Goal: Information Seeking & Learning: Understand process/instructions

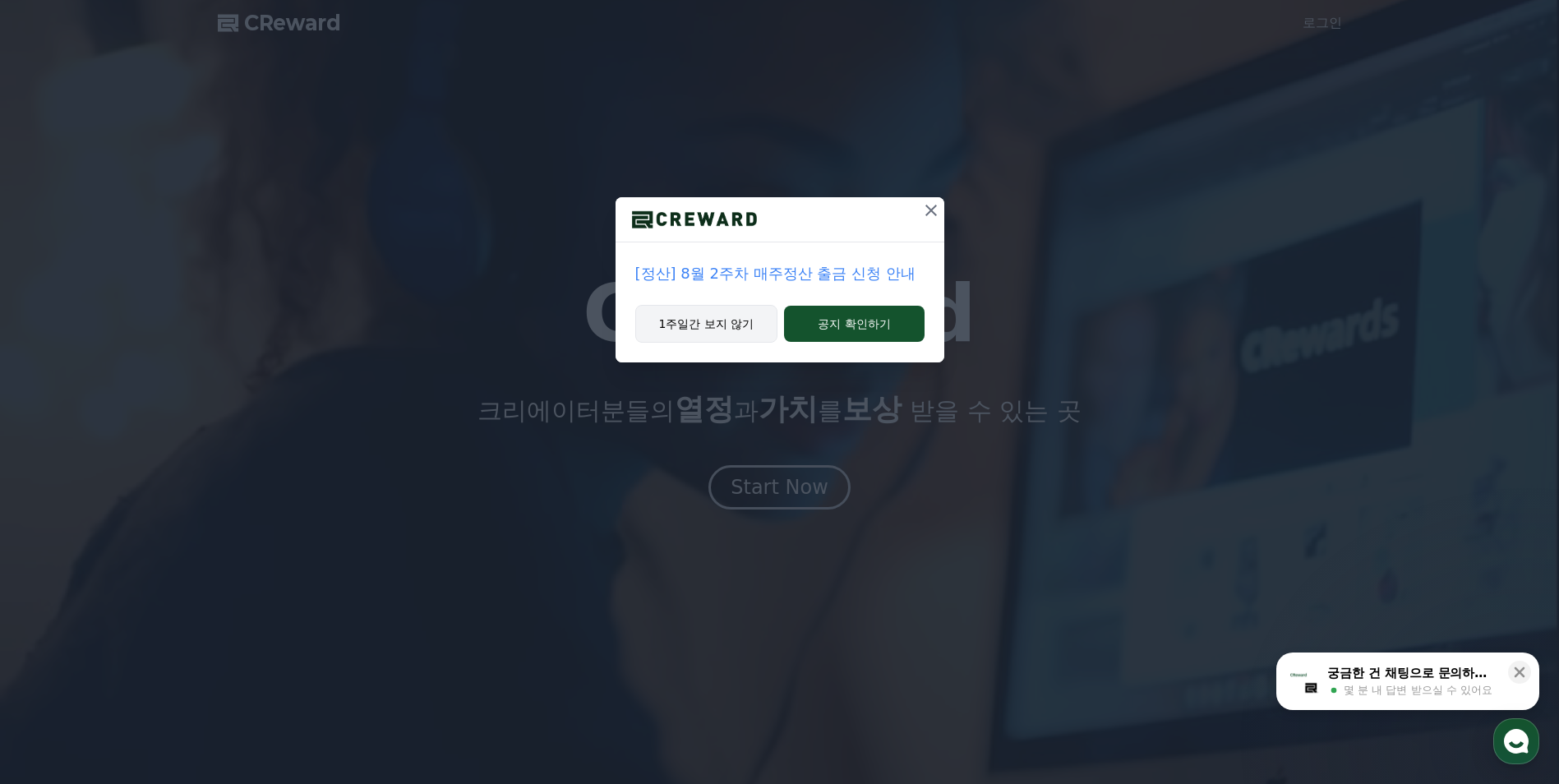
click at [733, 327] on button "1주일간 보지 않기" at bounding box center [707, 323] width 143 height 38
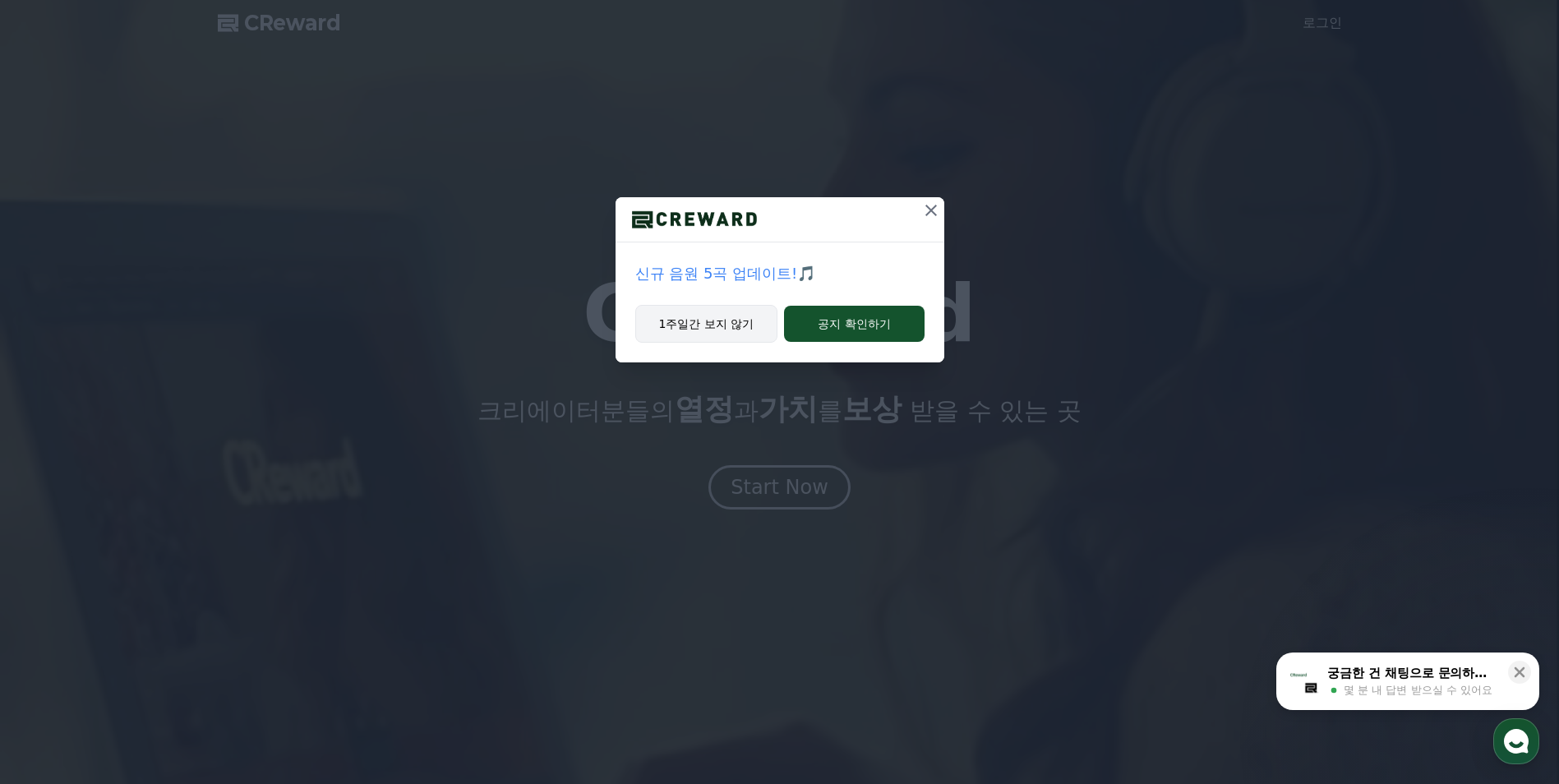
click at [733, 331] on button "1주일간 보지 않기" at bounding box center [707, 323] width 143 height 38
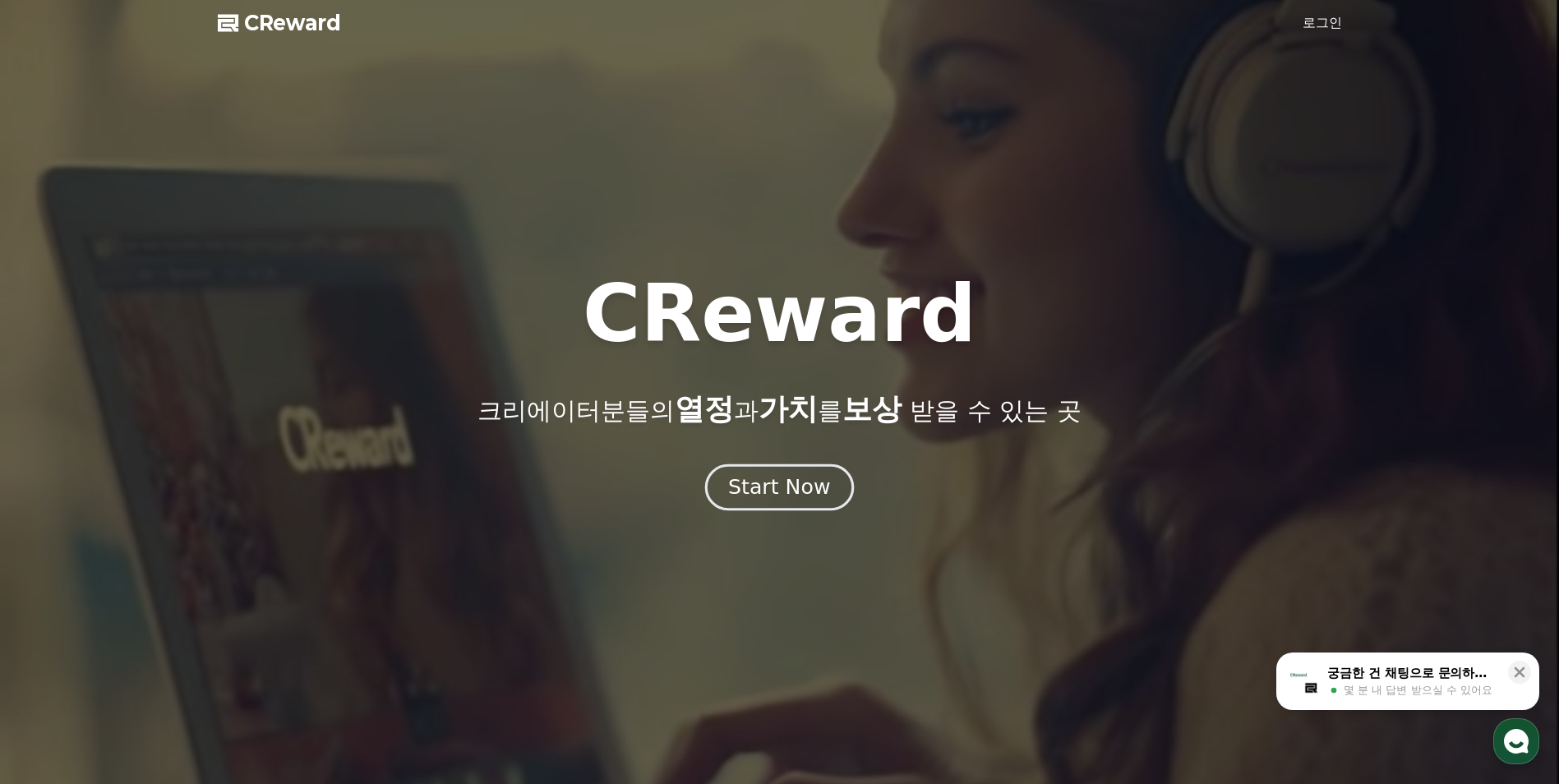
click at [780, 492] on div "Start Now" at bounding box center [780, 487] width 102 height 28
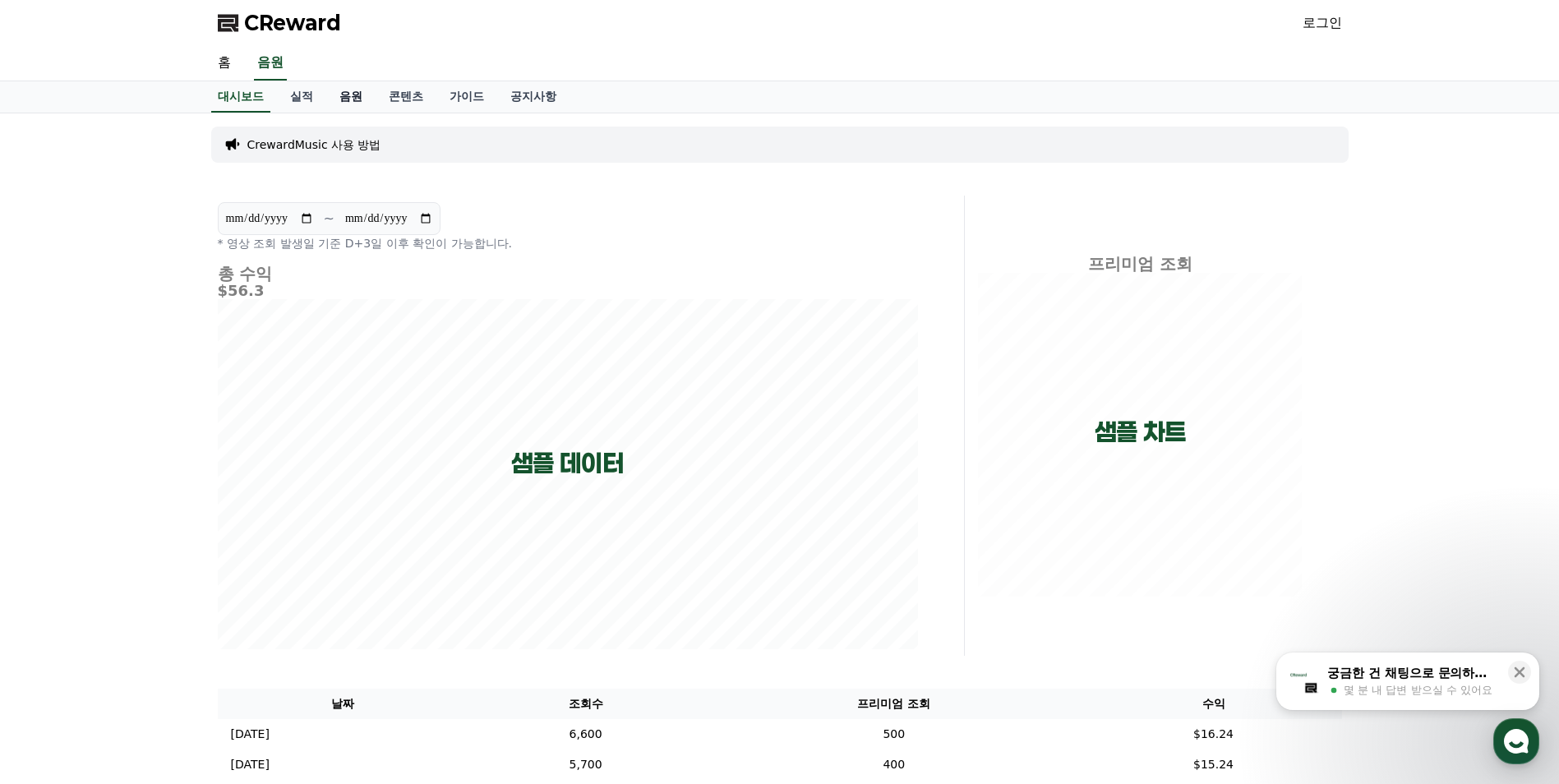
click at [360, 92] on link "음원" at bounding box center [350, 97] width 49 height 32
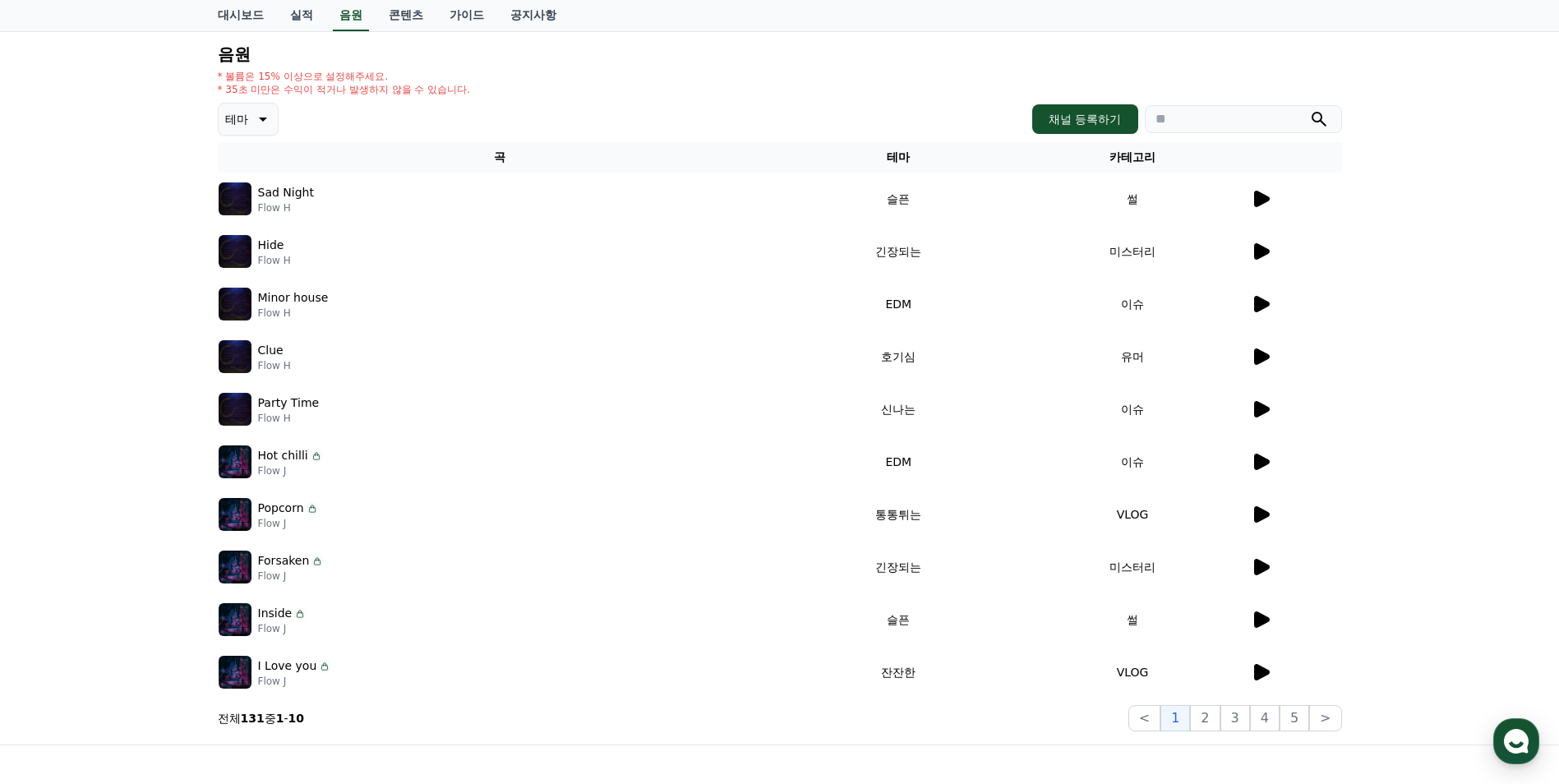
scroll to position [164, 0]
click at [1268, 192] on icon at bounding box center [1261, 197] width 19 height 19
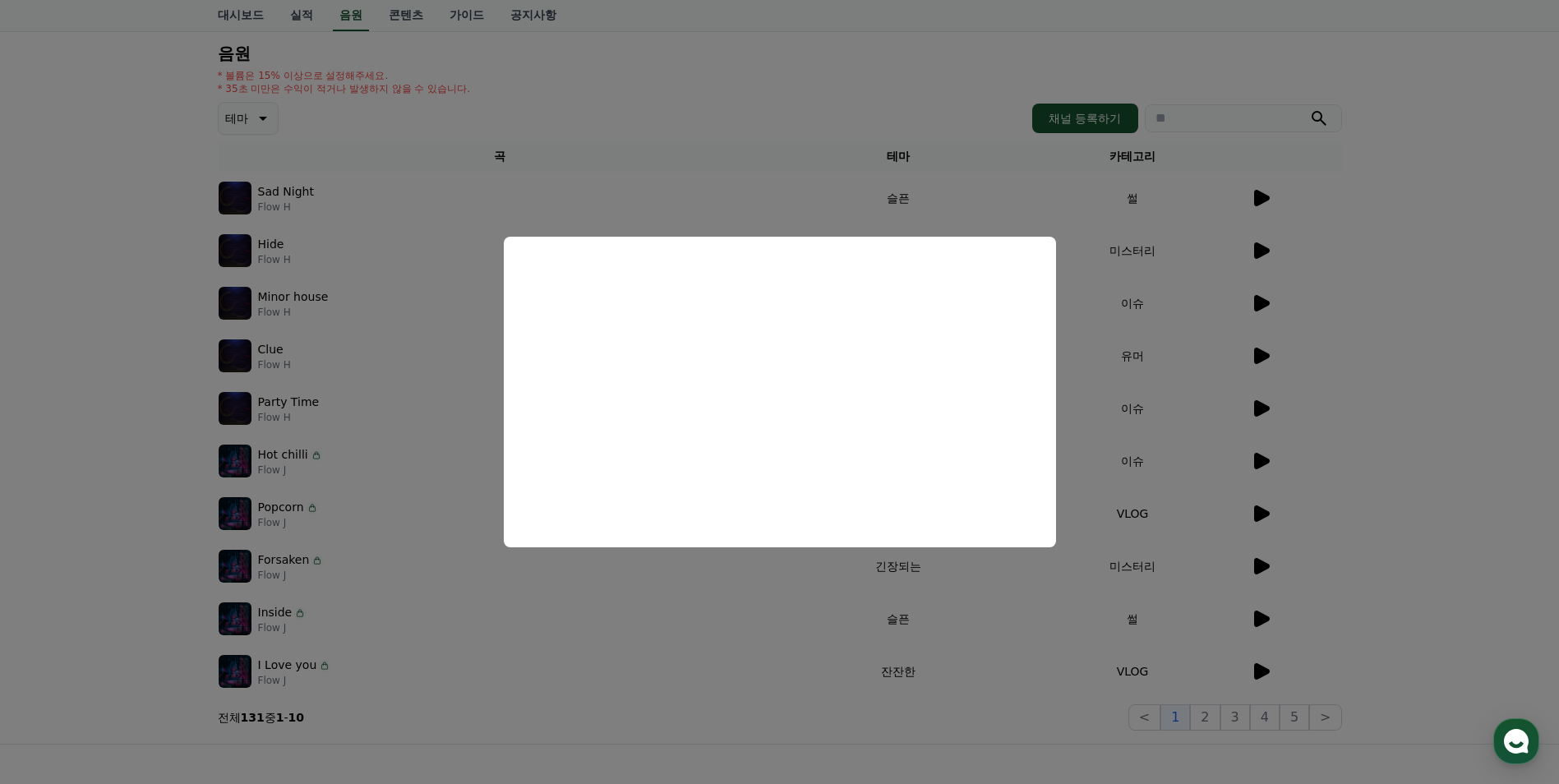
click at [1149, 365] on button "close modal" at bounding box center [780, 392] width 1559 height 784
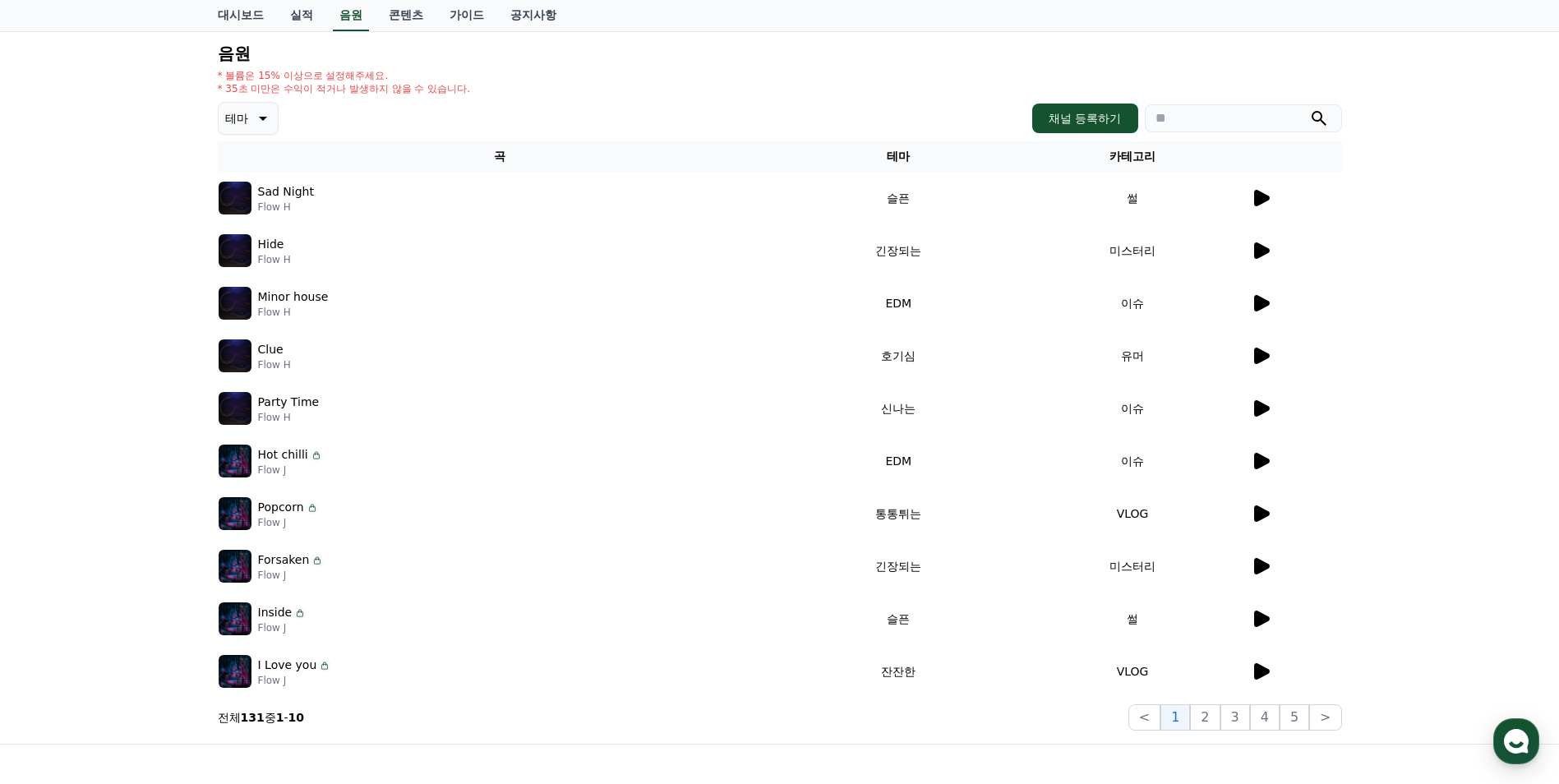
click at [1212, 124] on input "search" at bounding box center [1243, 119] width 197 height 28
type input "*"
click at [1310, 108] on button "submit" at bounding box center [1319, 118] width 19 height 19
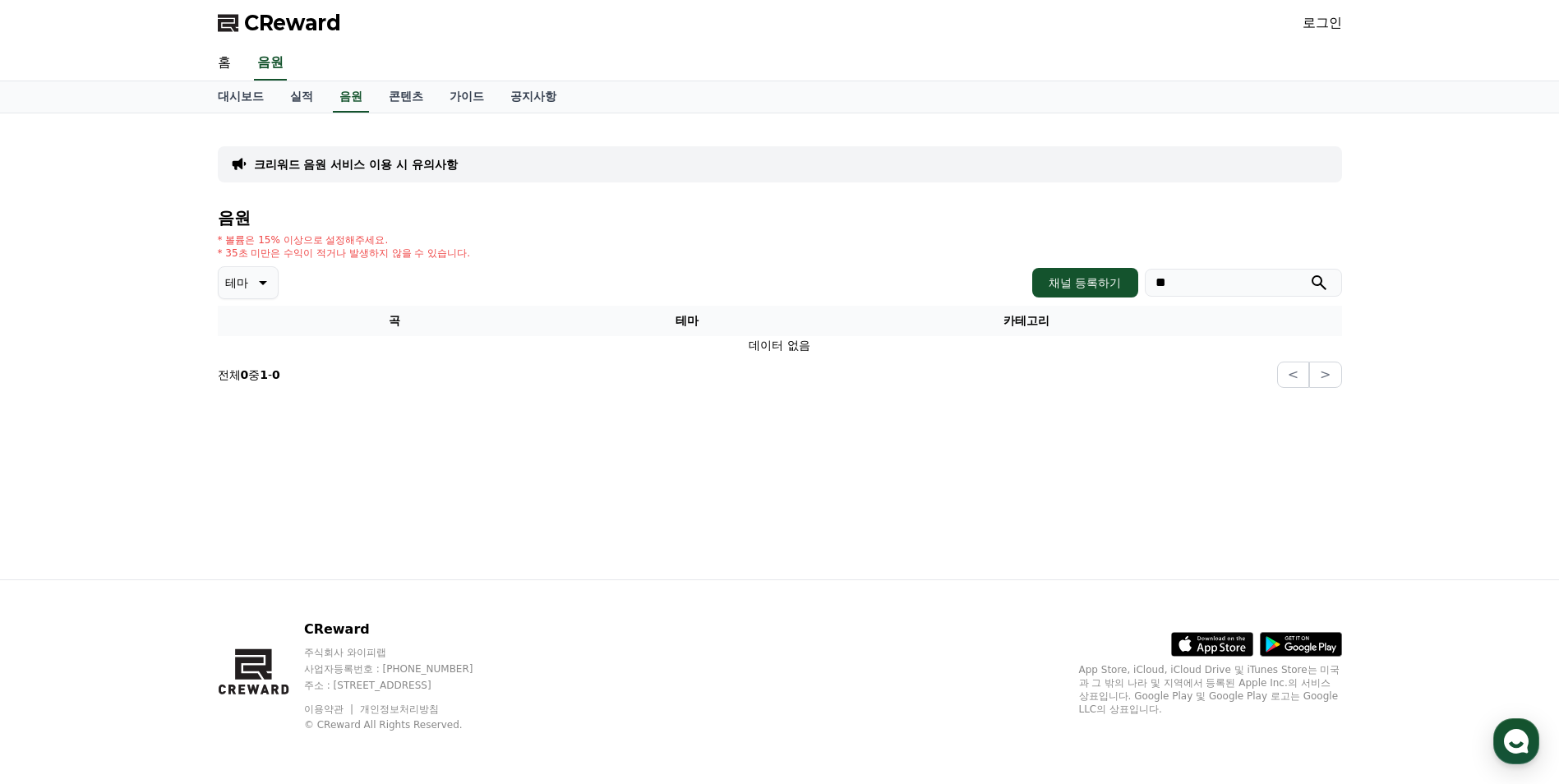
type input "*"
click at [1310, 272] on button "submit" at bounding box center [1319, 282] width 19 height 19
type input "*"
type input "***"
click at [1310, 272] on button "submit" at bounding box center [1319, 282] width 19 height 19
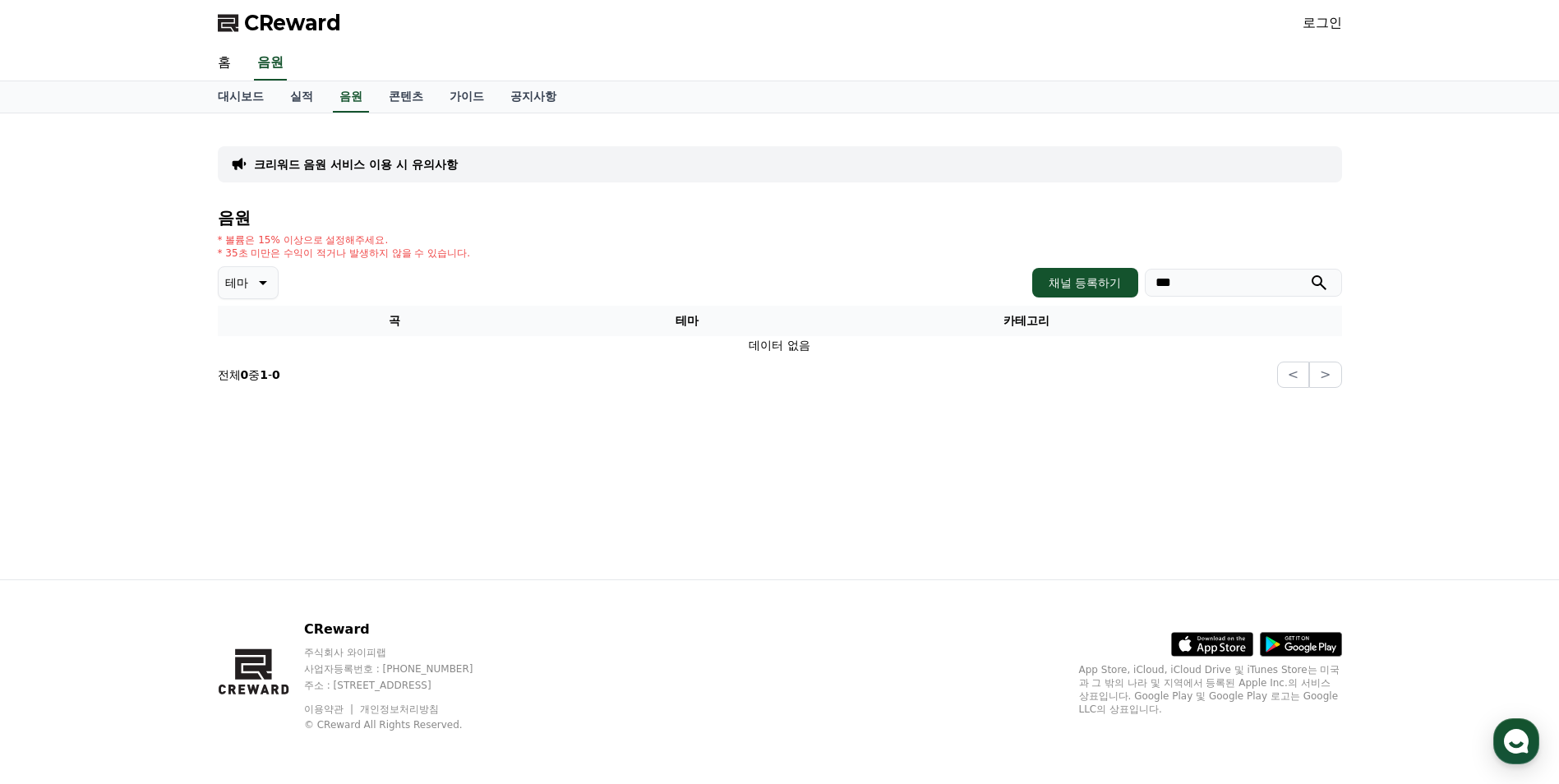
click at [1321, 287] on icon "submit" at bounding box center [1319, 282] width 19 height 19
click at [309, 98] on link "실적" at bounding box center [301, 97] width 49 height 32
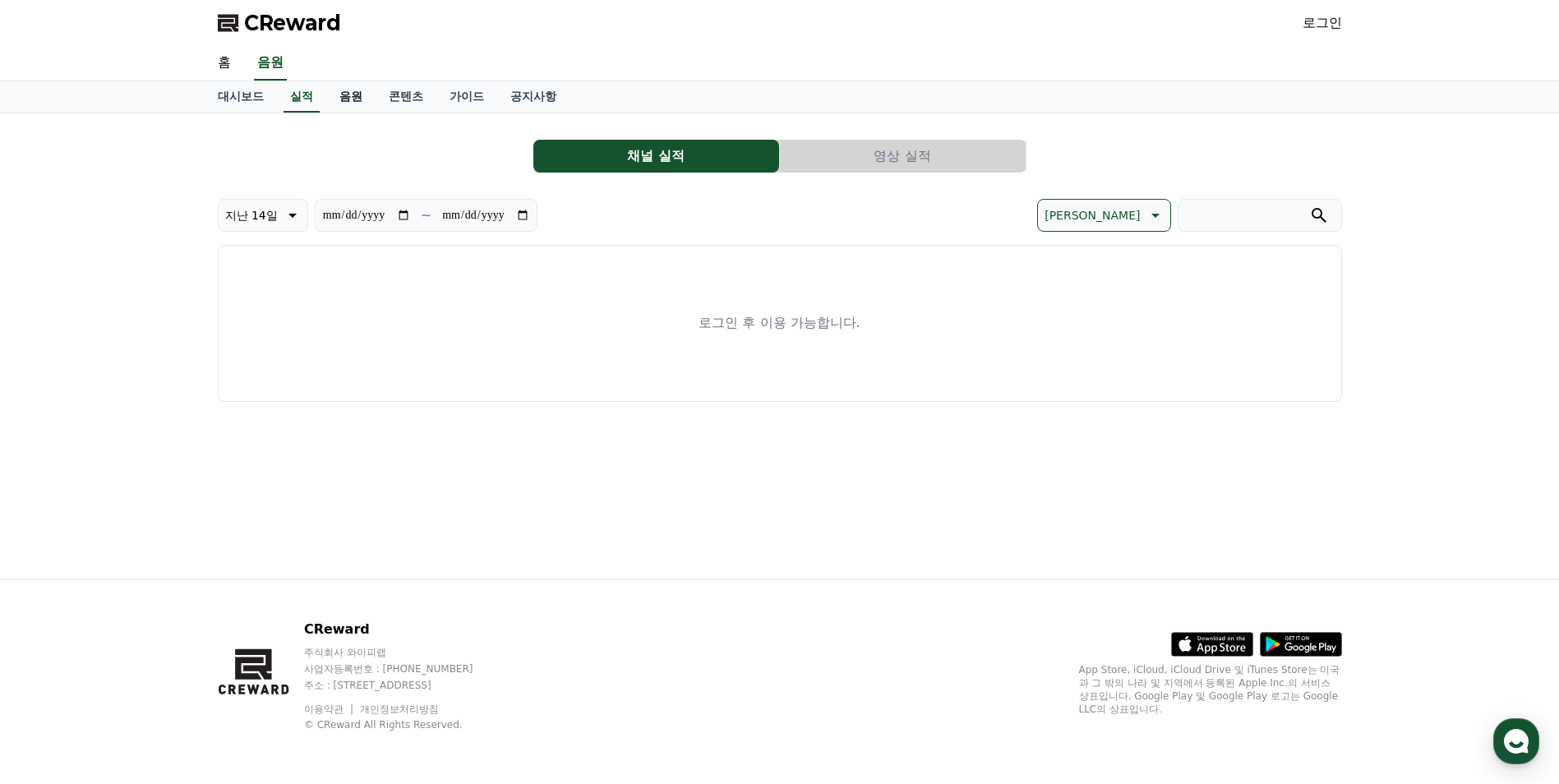
click at [341, 99] on link "음원" at bounding box center [350, 97] width 49 height 32
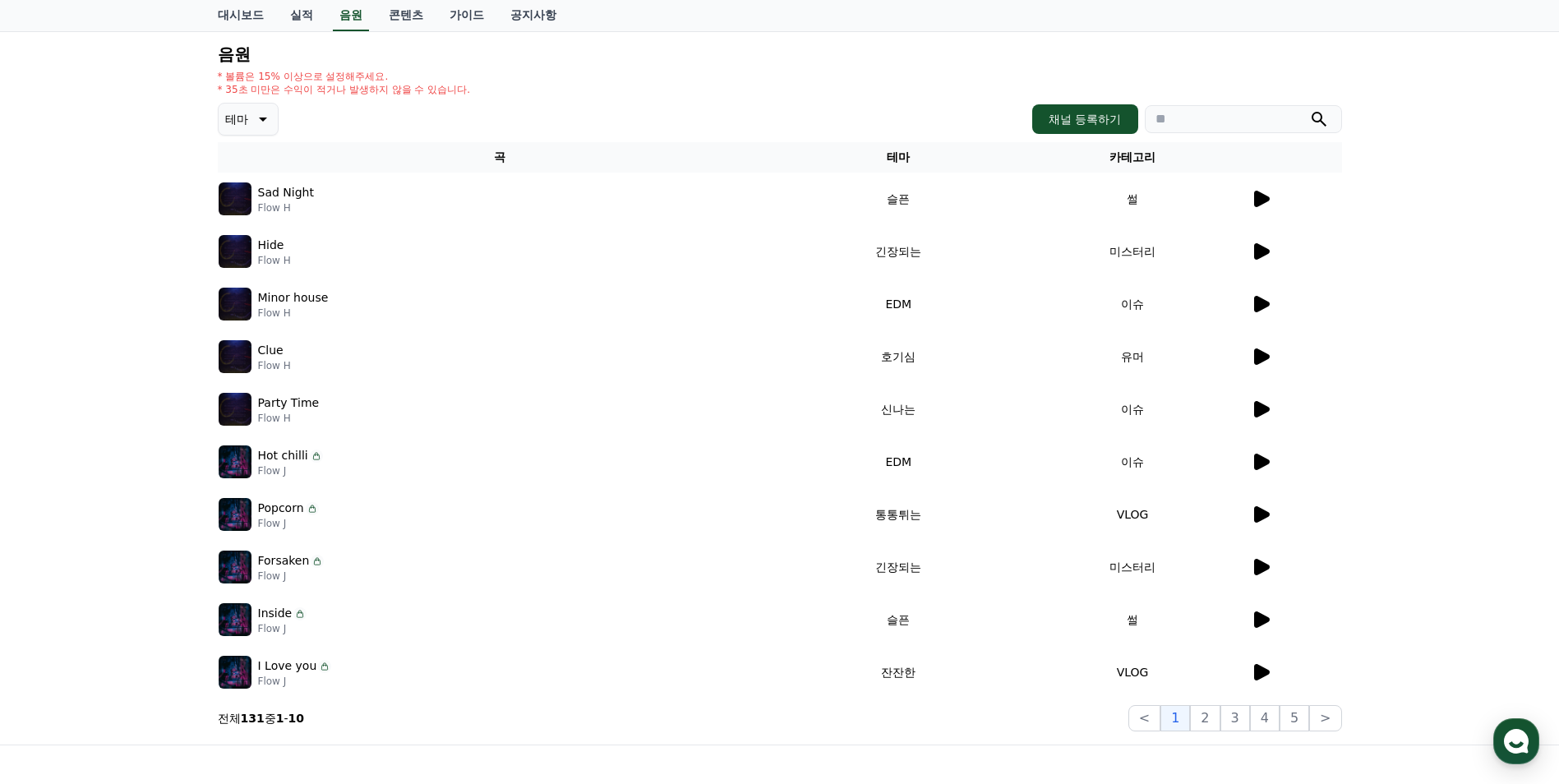
scroll to position [164, 0]
click at [1221, 720] on button "2" at bounding box center [1236, 717] width 30 height 26
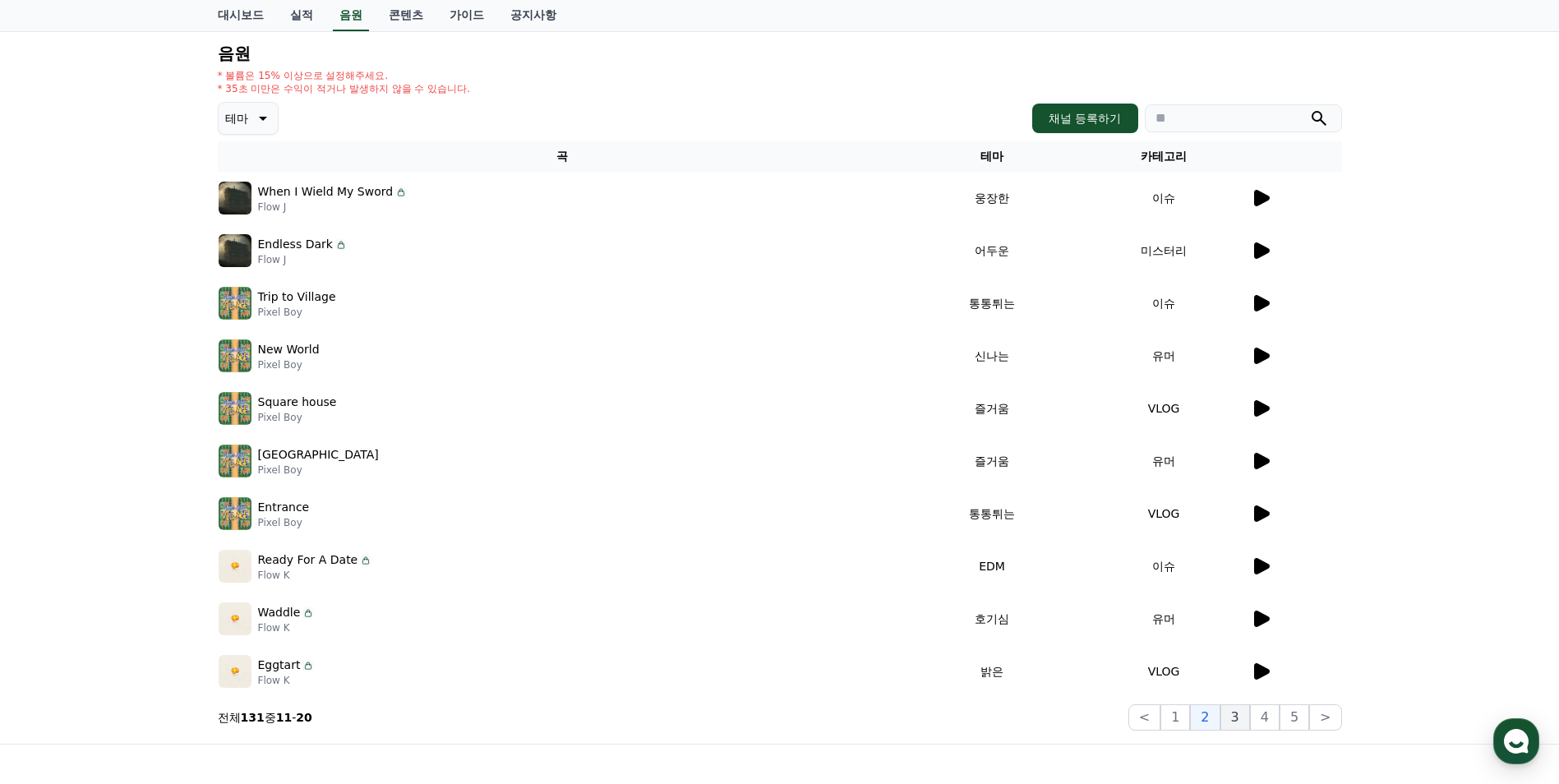
click at [1280, 718] on button "3" at bounding box center [1295, 717] width 30 height 26
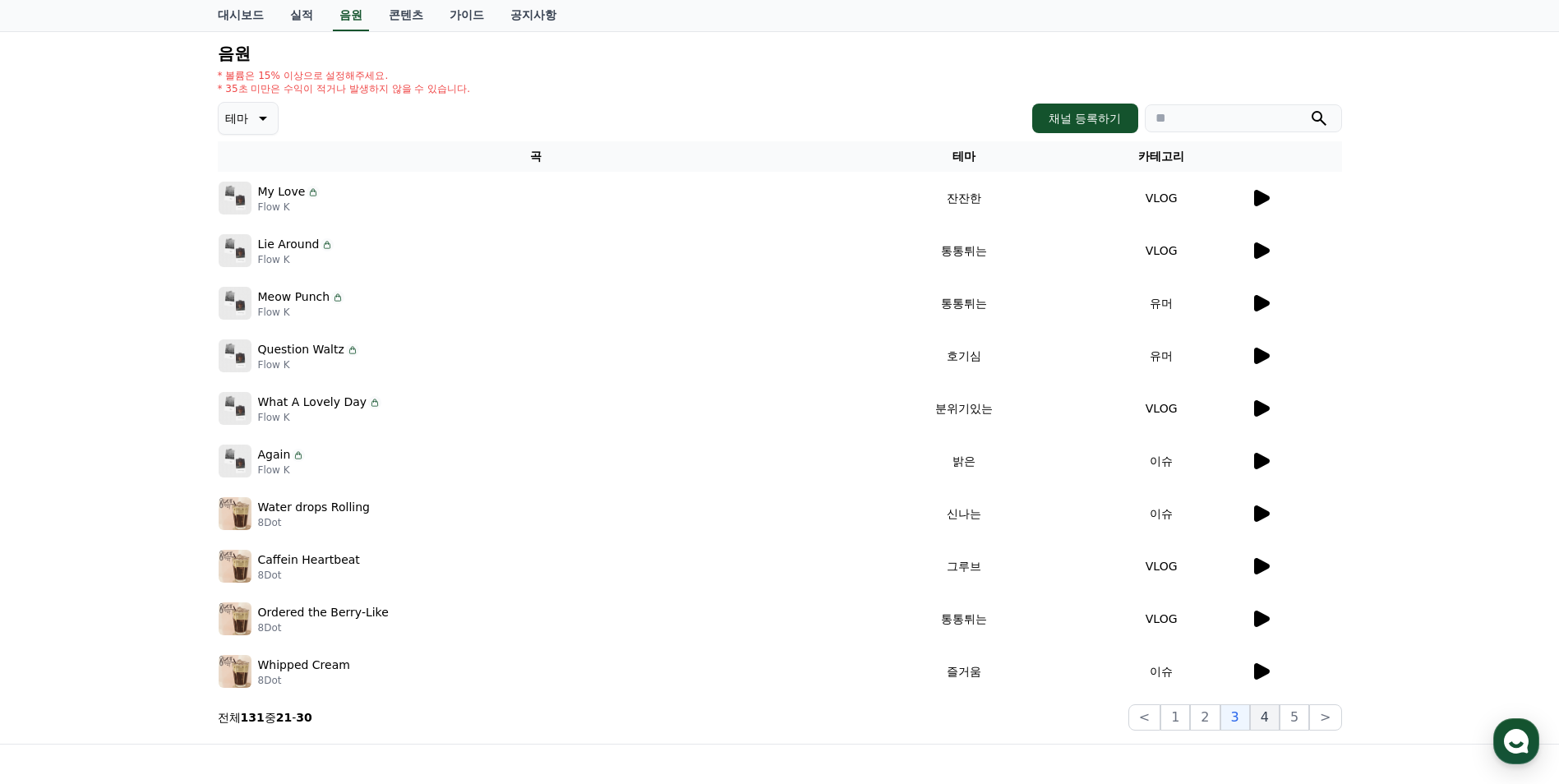
click at [1269, 718] on button "4" at bounding box center [1265, 717] width 30 height 26
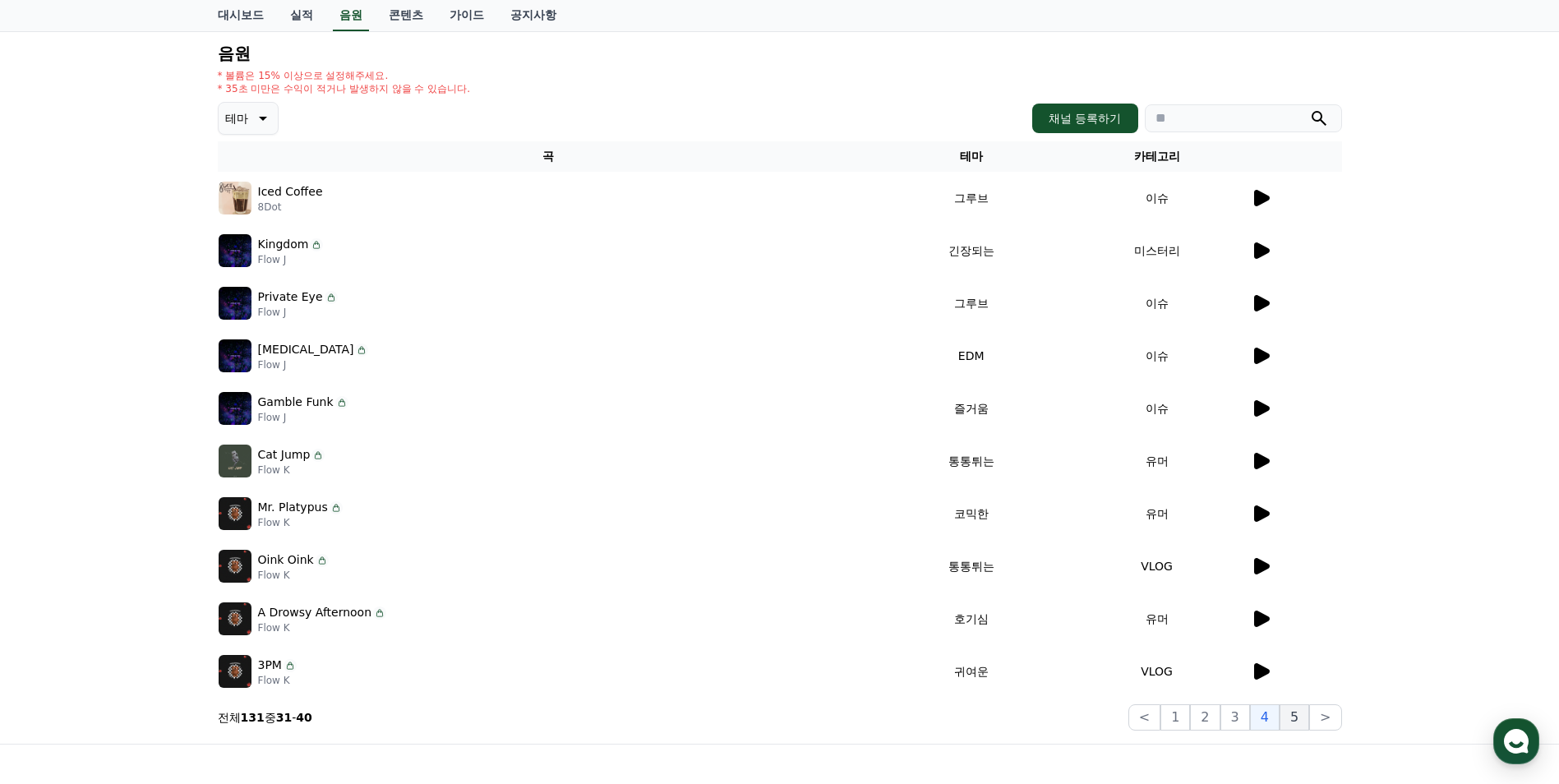
click at [1295, 716] on button "5" at bounding box center [1295, 717] width 30 height 26
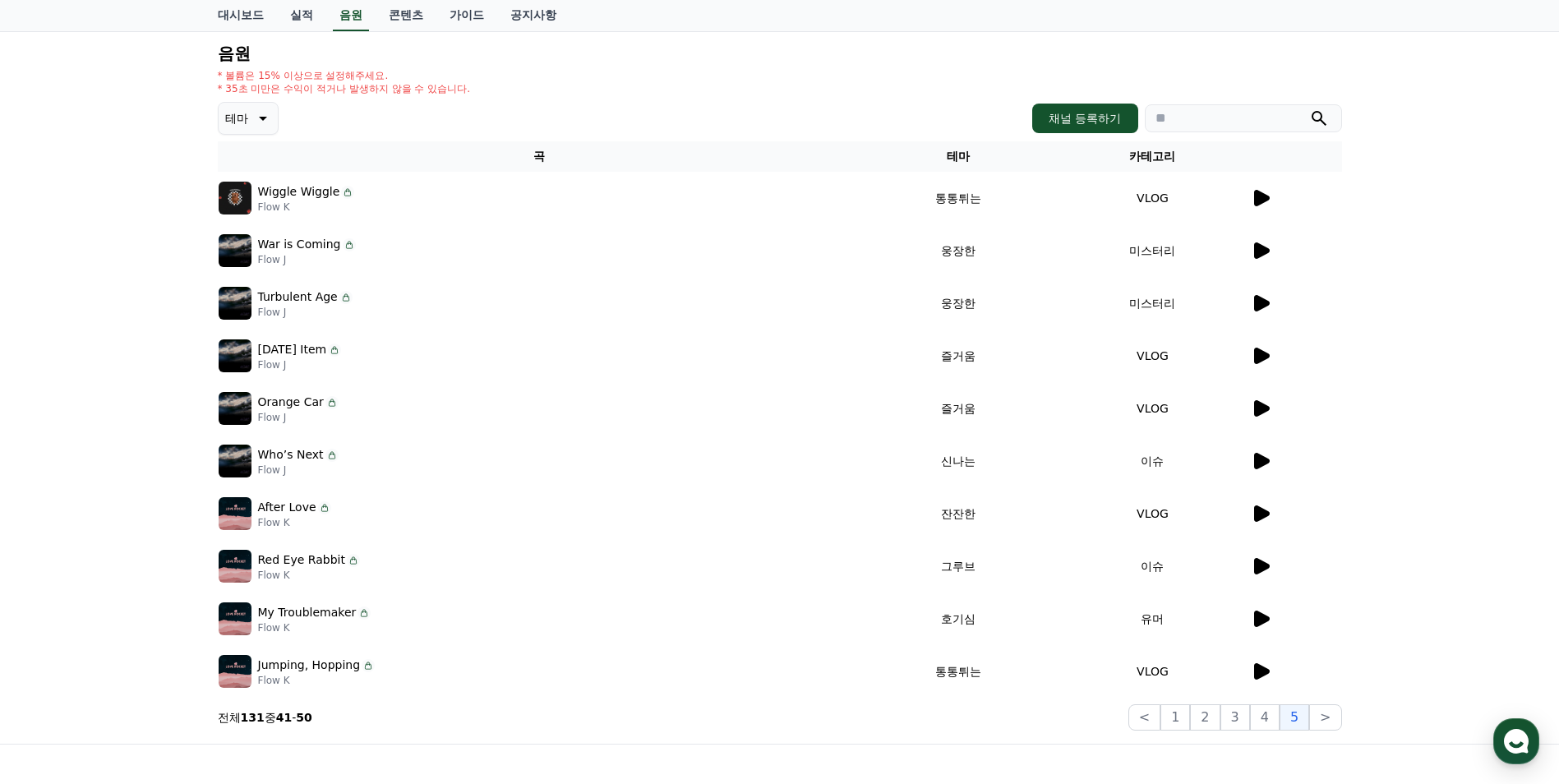
click at [1215, 122] on input "search" at bounding box center [1243, 119] width 197 height 28
click at [1310, 108] on button "submit" at bounding box center [1319, 118] width 19 height 19
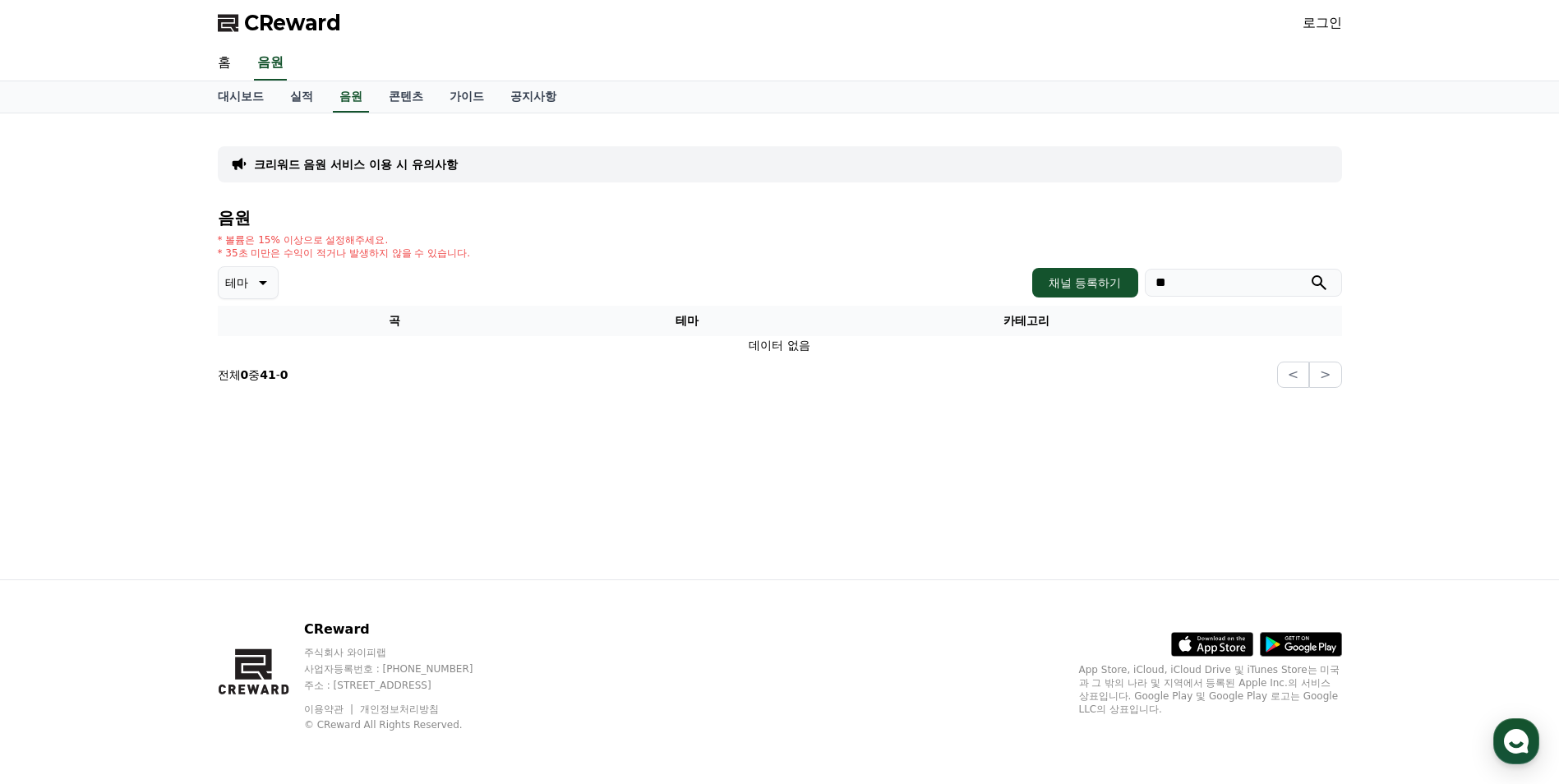
click at [1223, 284] on input "**" at bounding box center [1243, 283] width 197 height 28
type input "*"
type input "**"
click at [1310, 272] on button "submit" at bounding box center [1319, 282] width 19 height 19
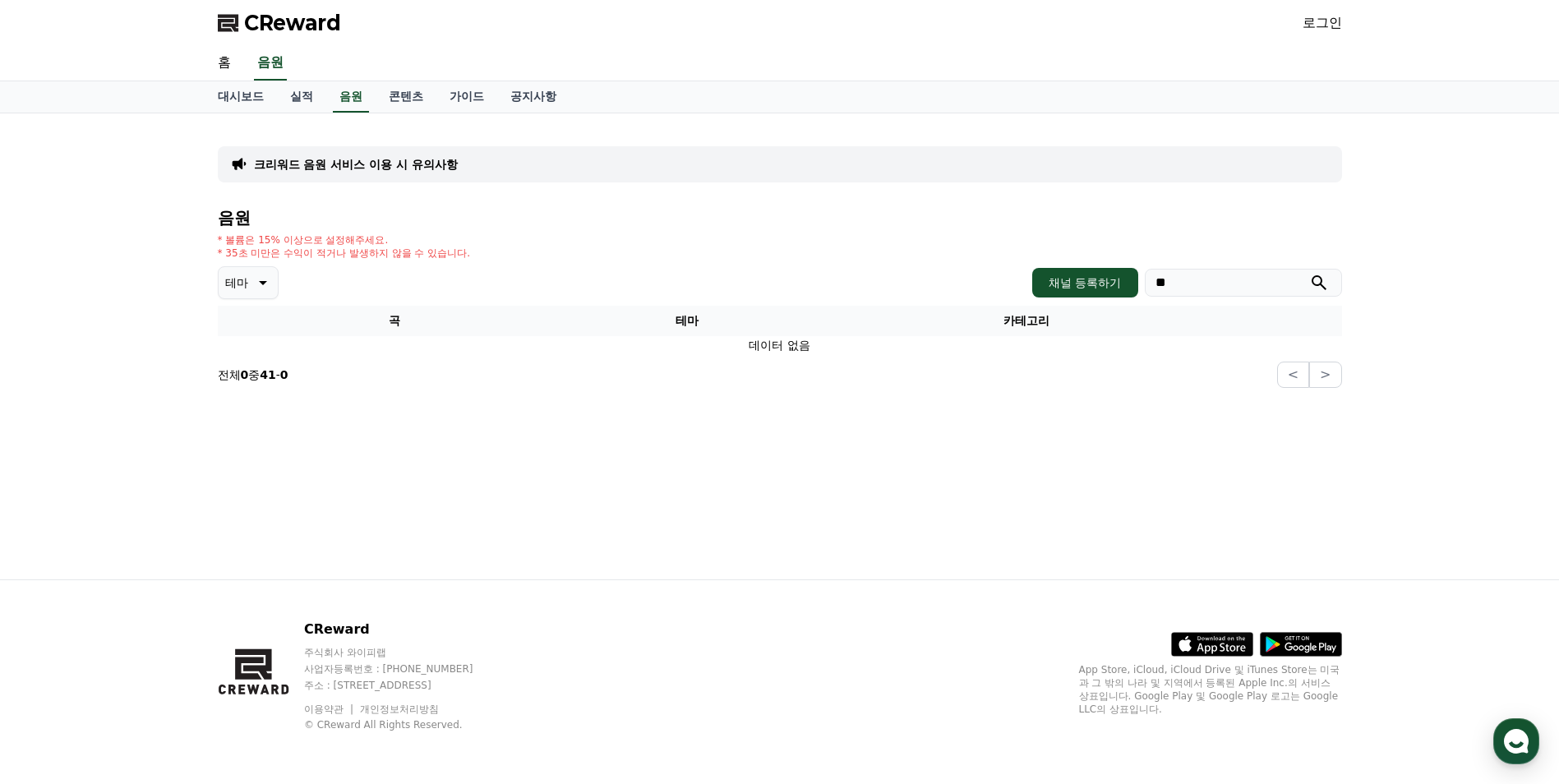
click at [1312, 284] on icon "submit" at bounding box center [1320, 283] width 15 height 15
click at [390, 104] on link "콘텐츠" at bounding box center [406, 97] width 61 height 32
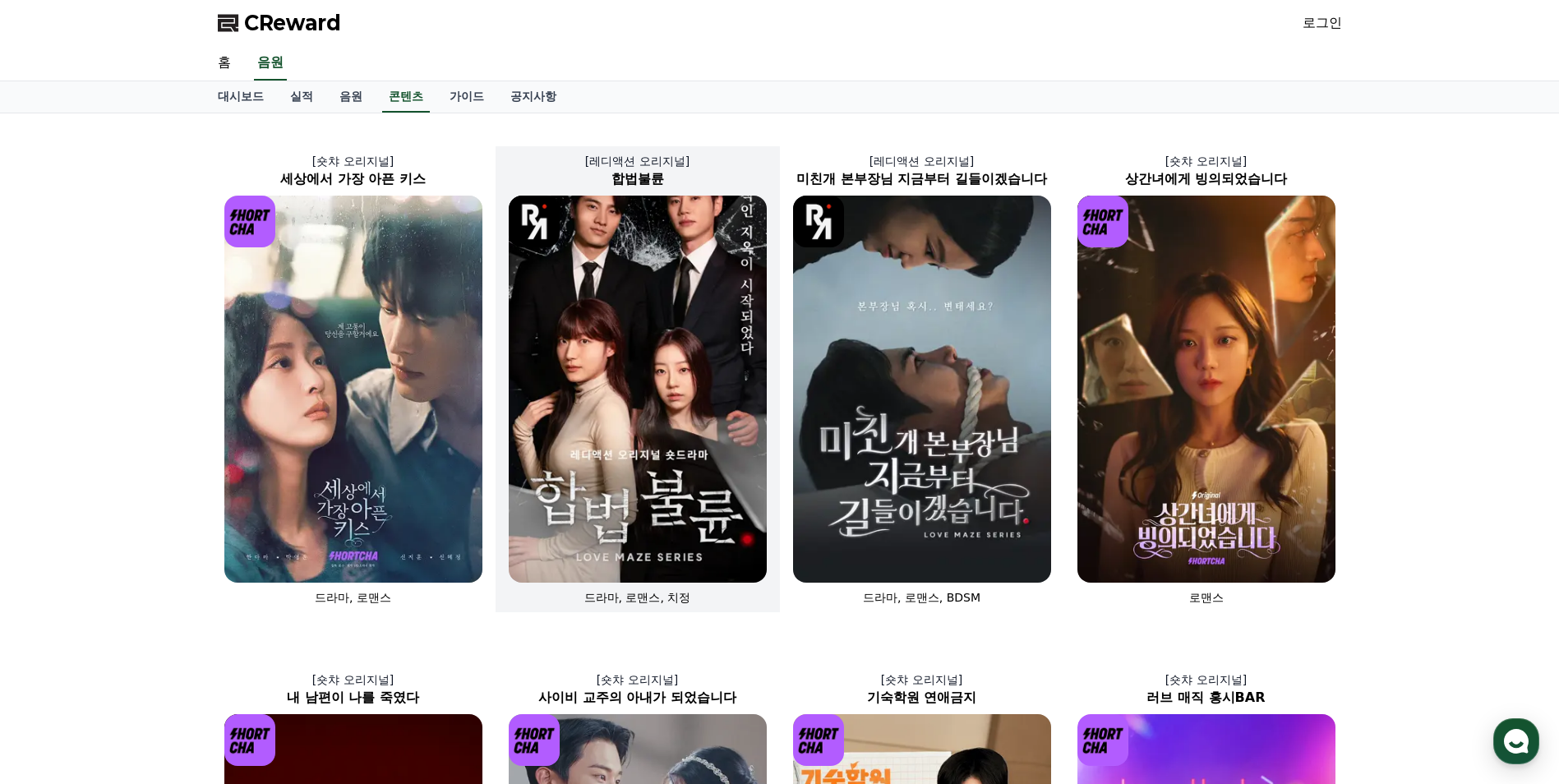
click at [618, 283] on img at bounding box center [638, 389] width 258 height 387
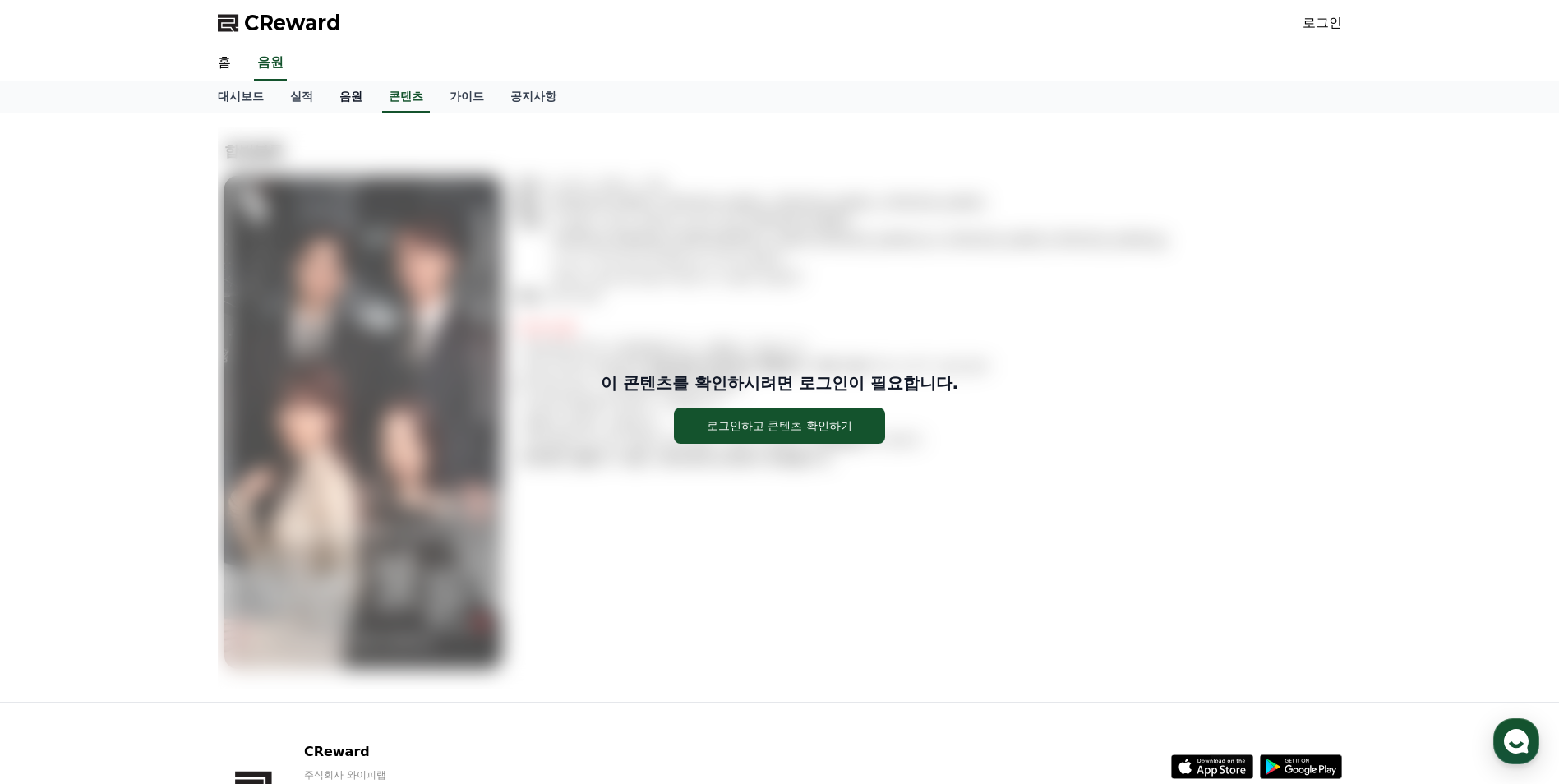
click at [361, 104] on link "음원" at bounding box center [350, 97] width 49 height 32
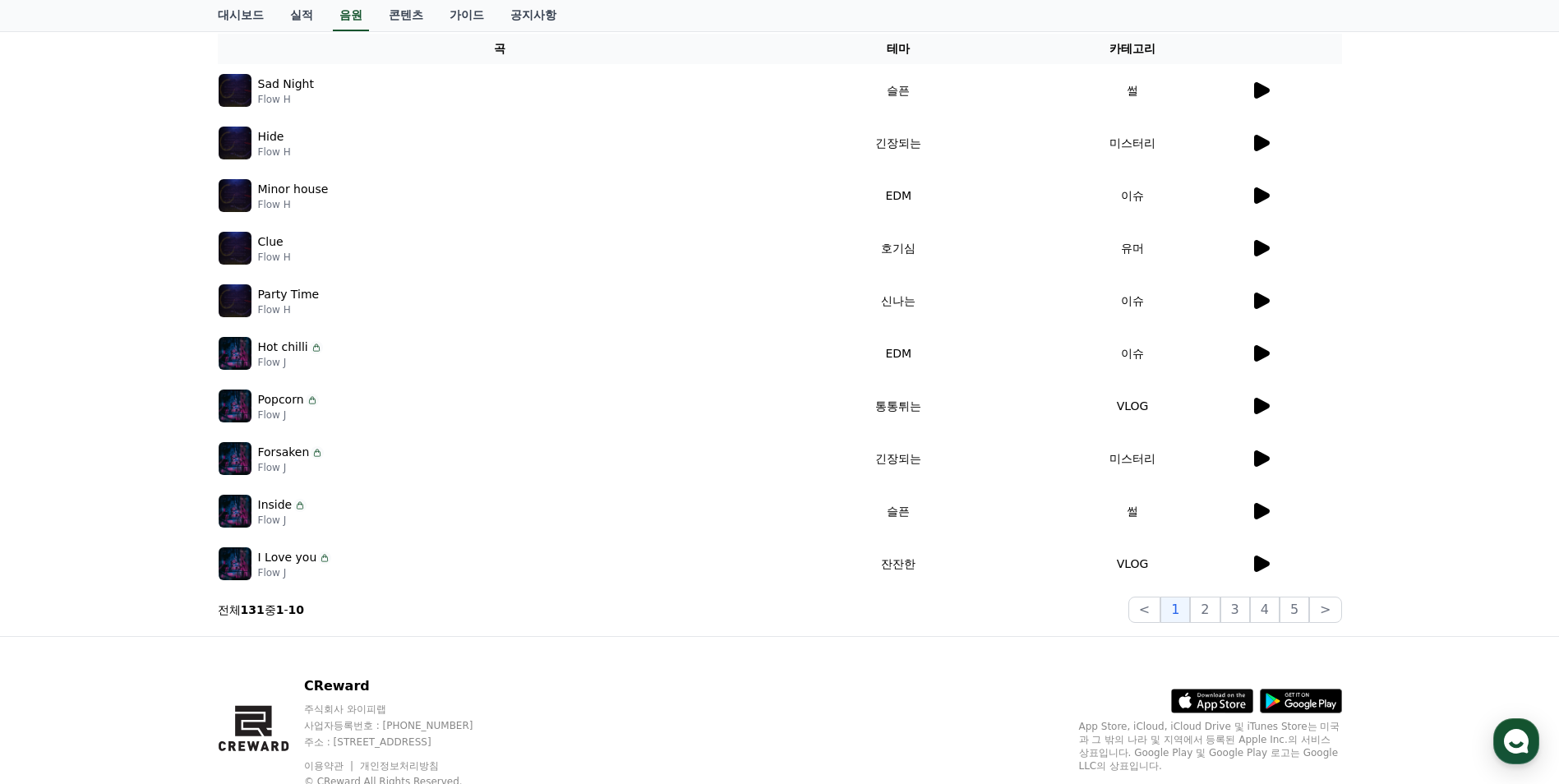
scroll to position [247, 0]
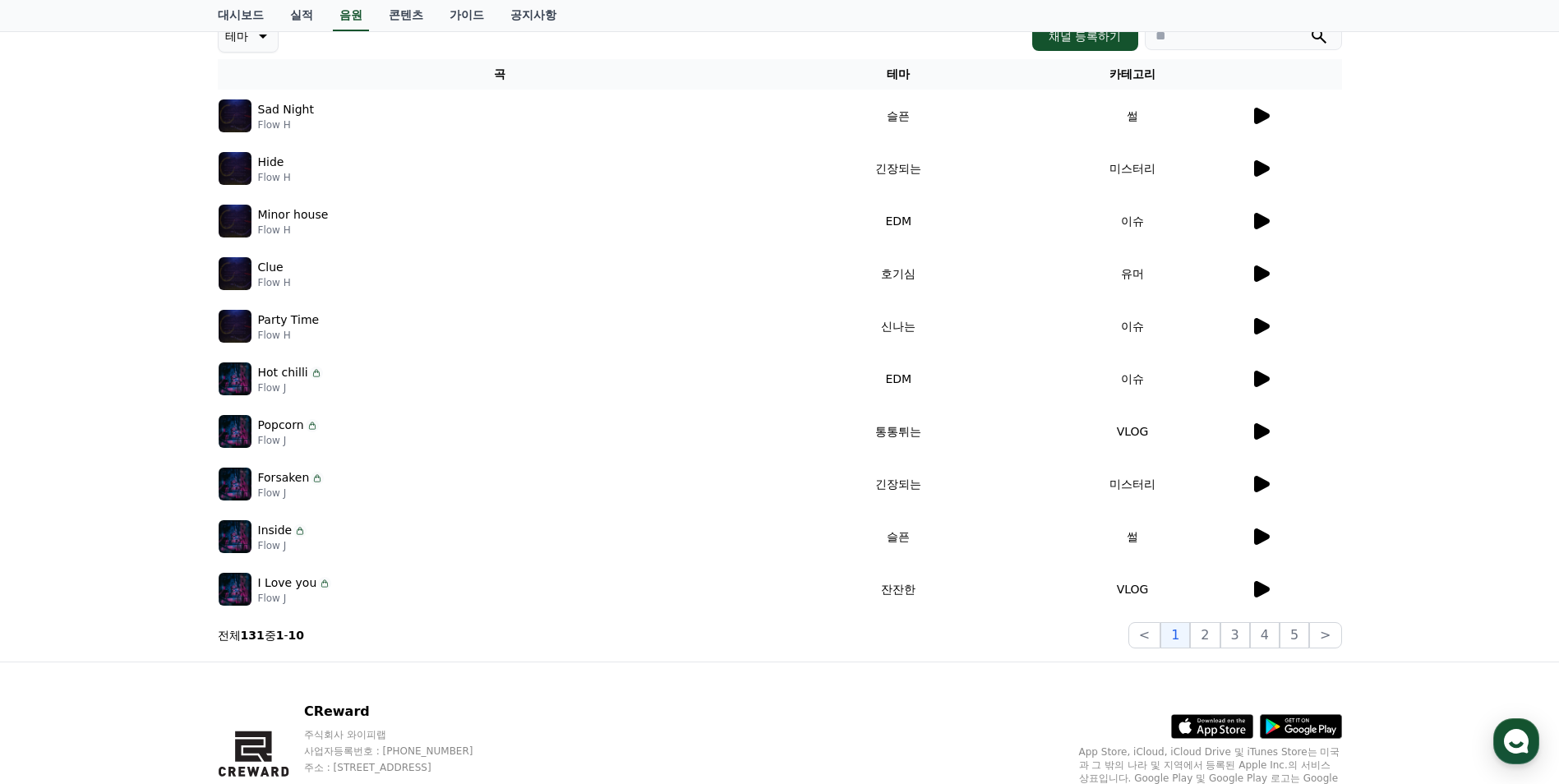
click at [1258, 487] on icon at bounding box center [1261, 485] width 16 height 17
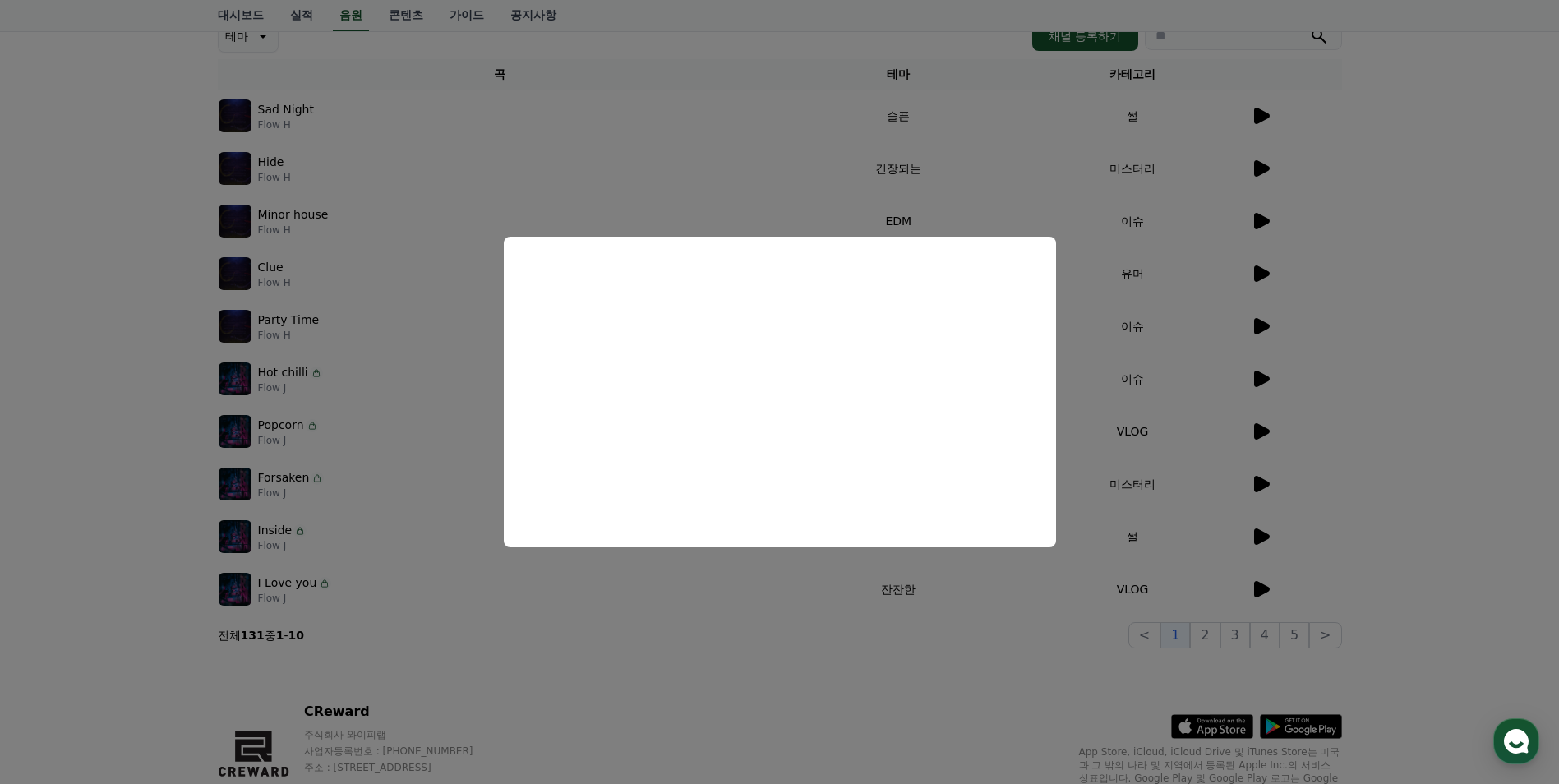
click at [91, 229] on button "close modal" at bounding box center [780, 392] width 1559 height 784
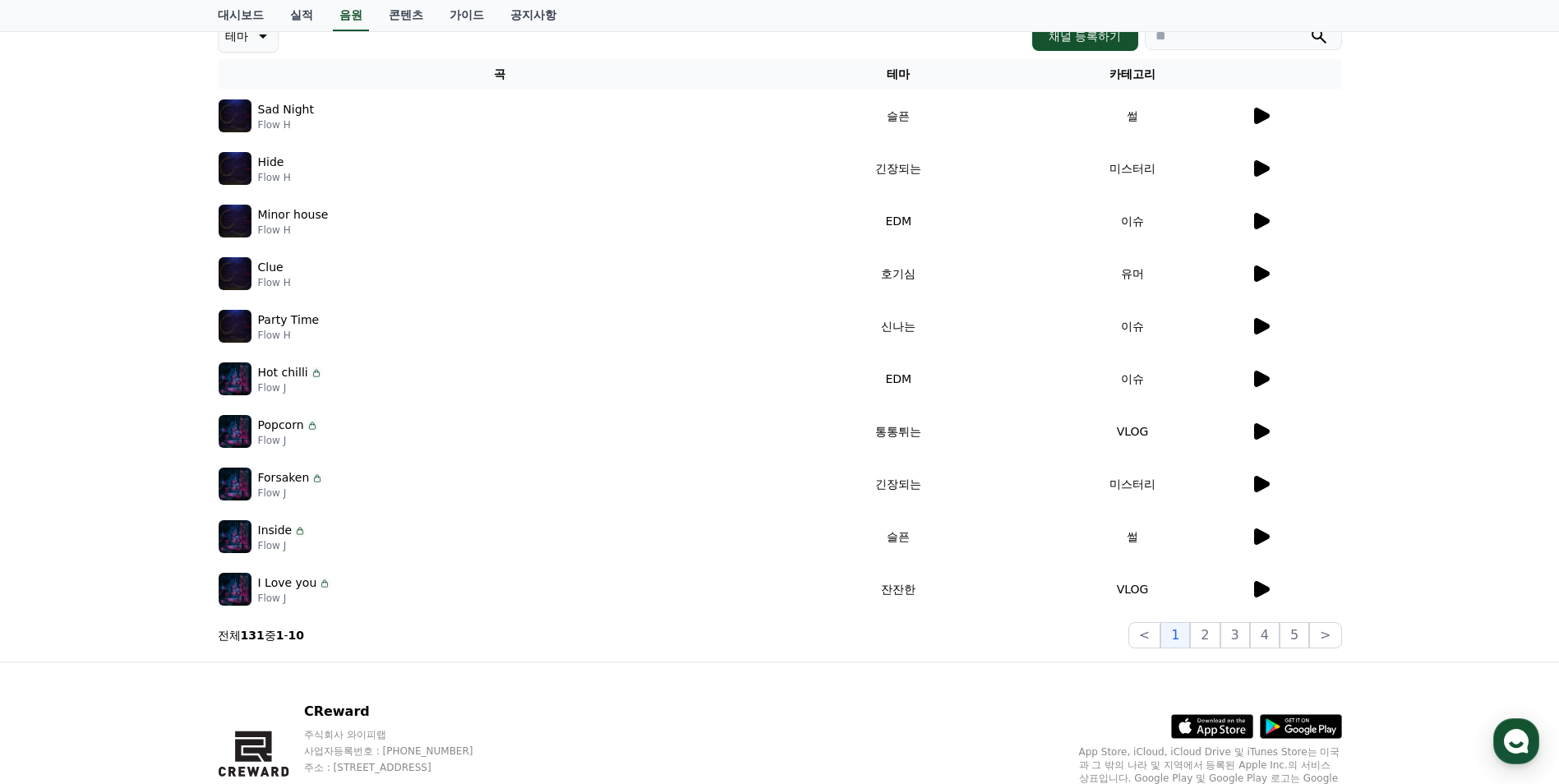
scroll to position [164, 0]
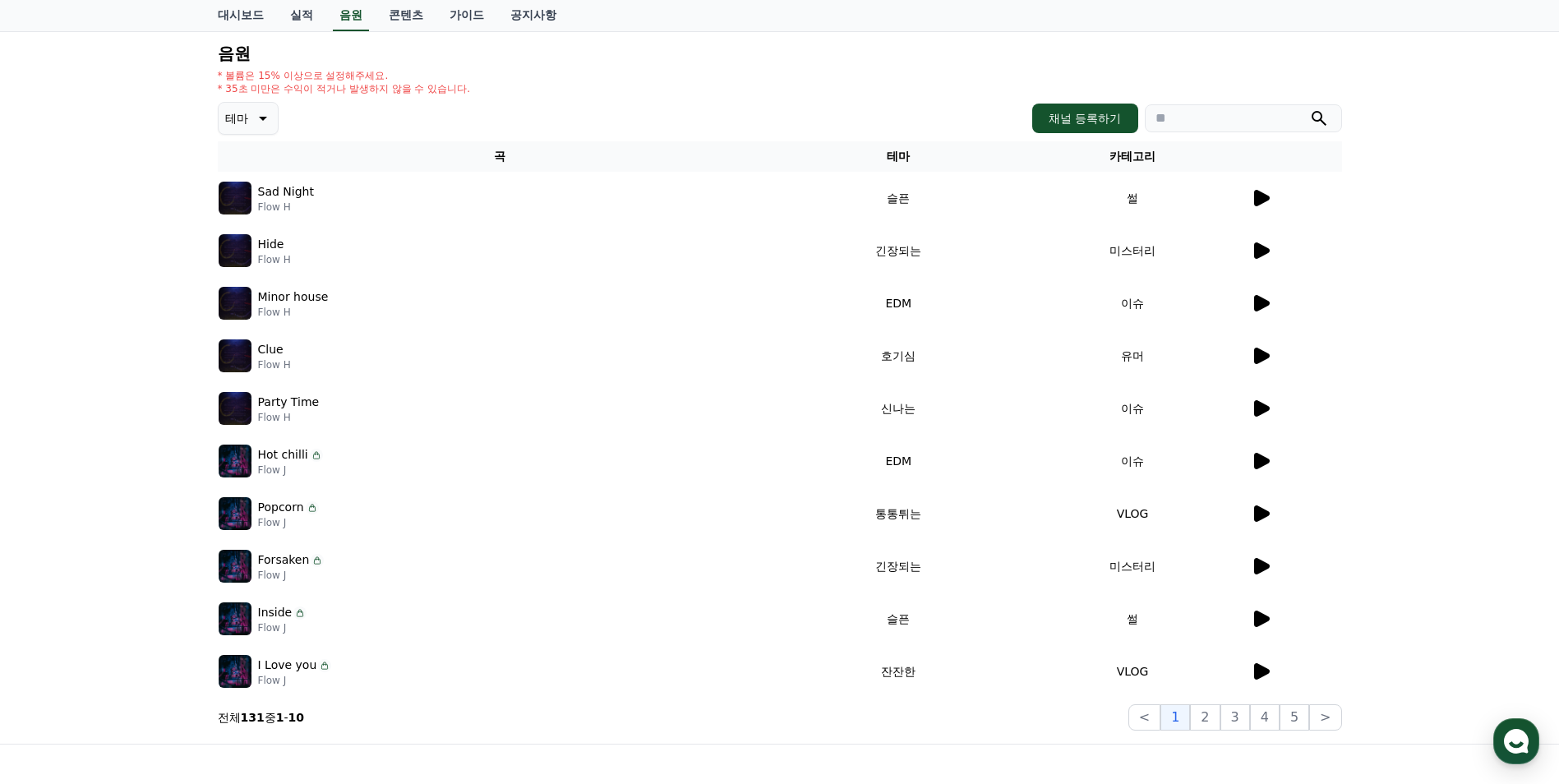
click at [1261, 352] on icon at bounding box center [1261, 356] width 16 height 17
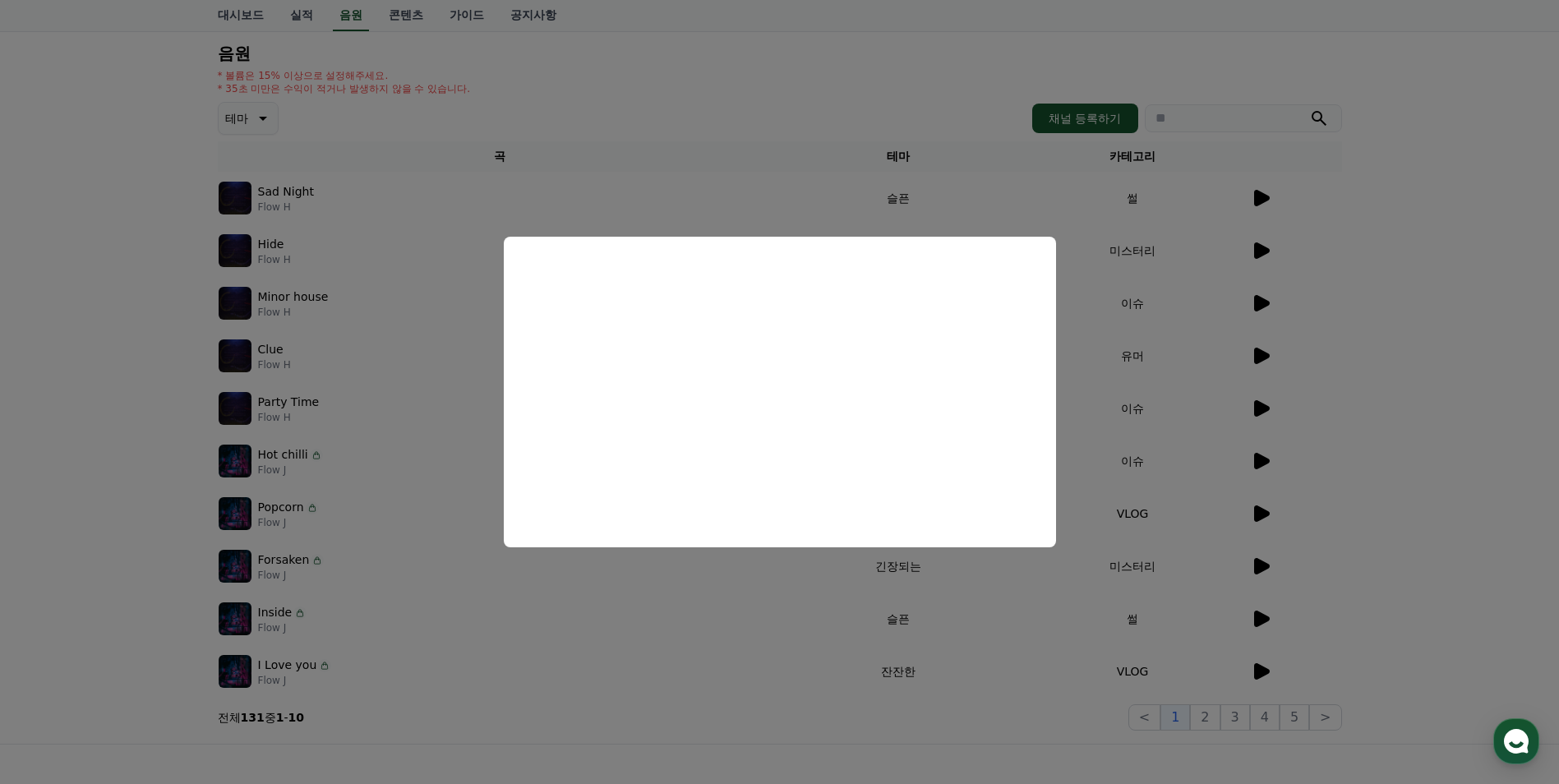
click at [40, 285] on button "close modal" at bounding box center [780, 392] width 1559 height 784
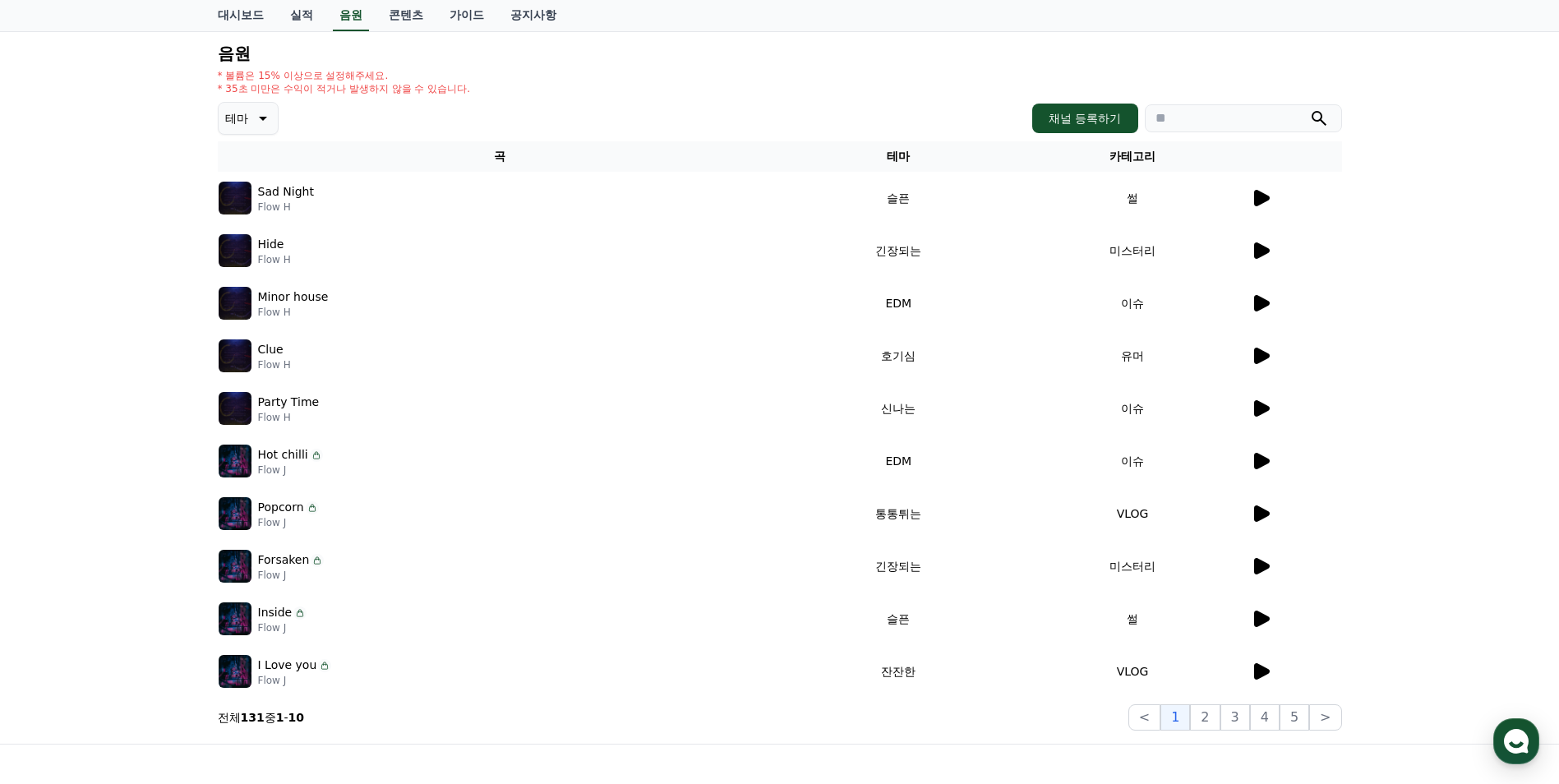
click at [267, 119] on icon at bounding box center [260, 118] width 19 height 19
click at [236, 166] on button "호기심" at bounding box center [244, 165] width 47 height 36
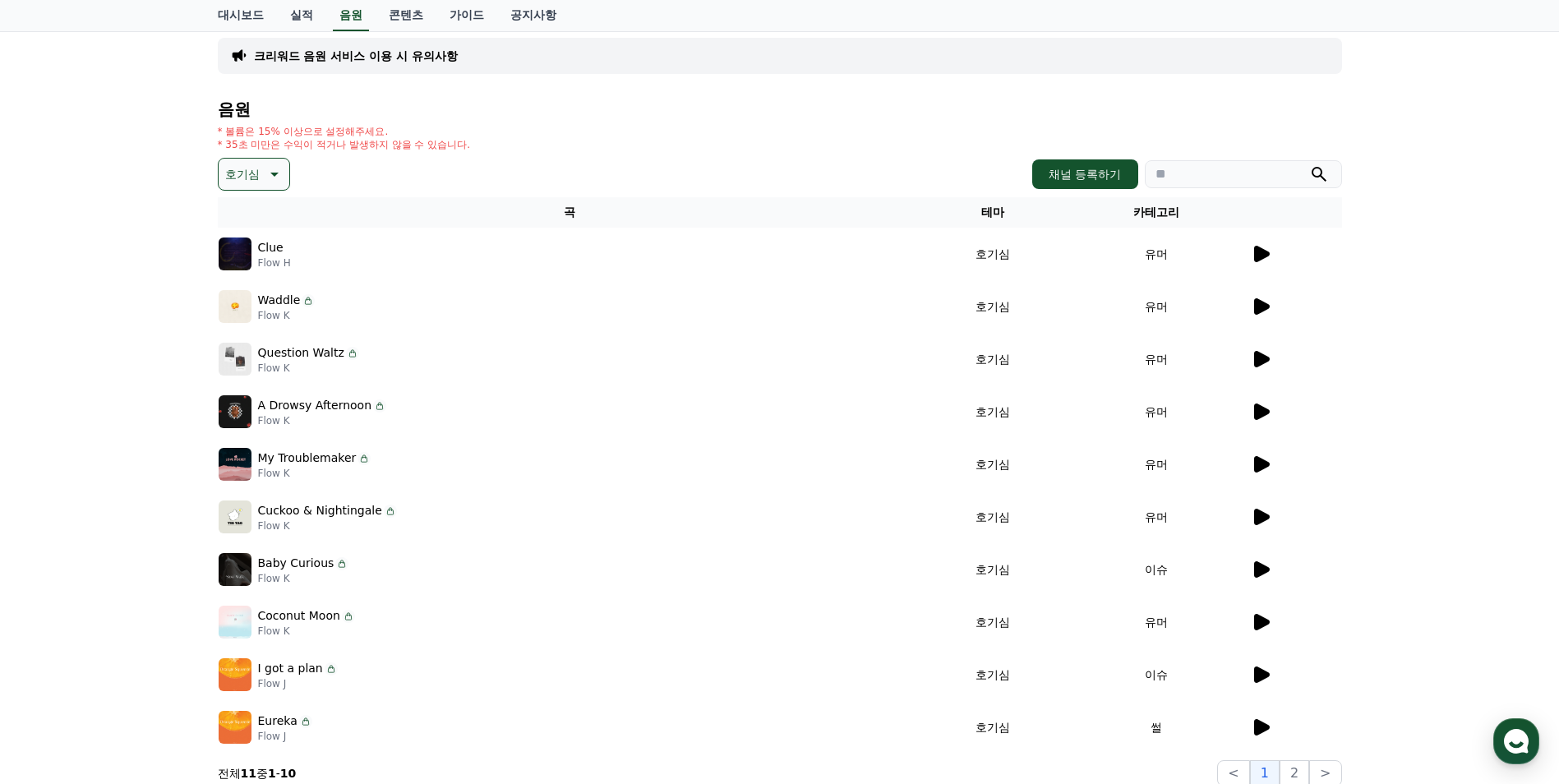
scroll to position [164, 0]
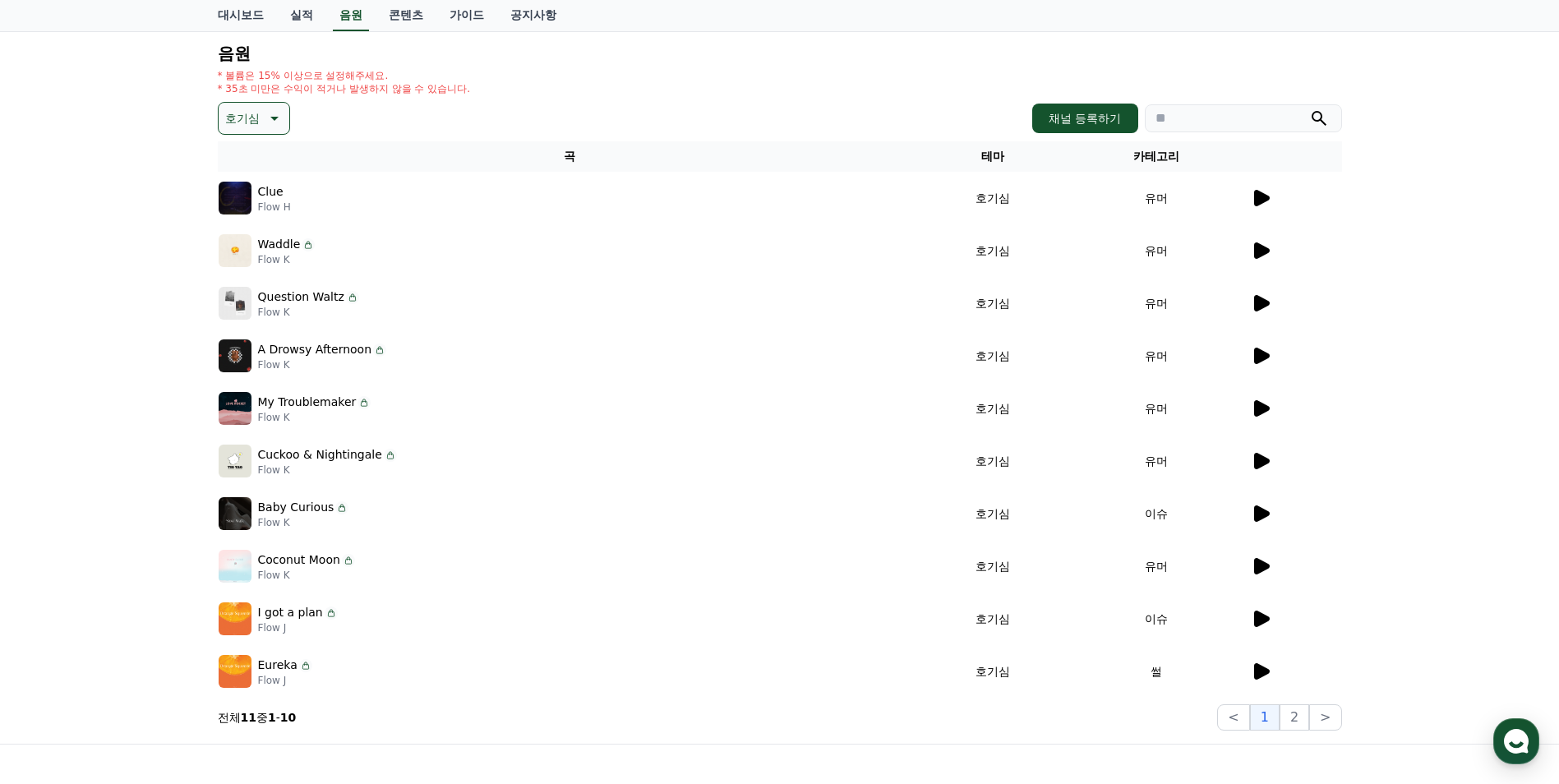
click at [1262, 252] on icon at bounding box center [1261, 251] width 16 height 17
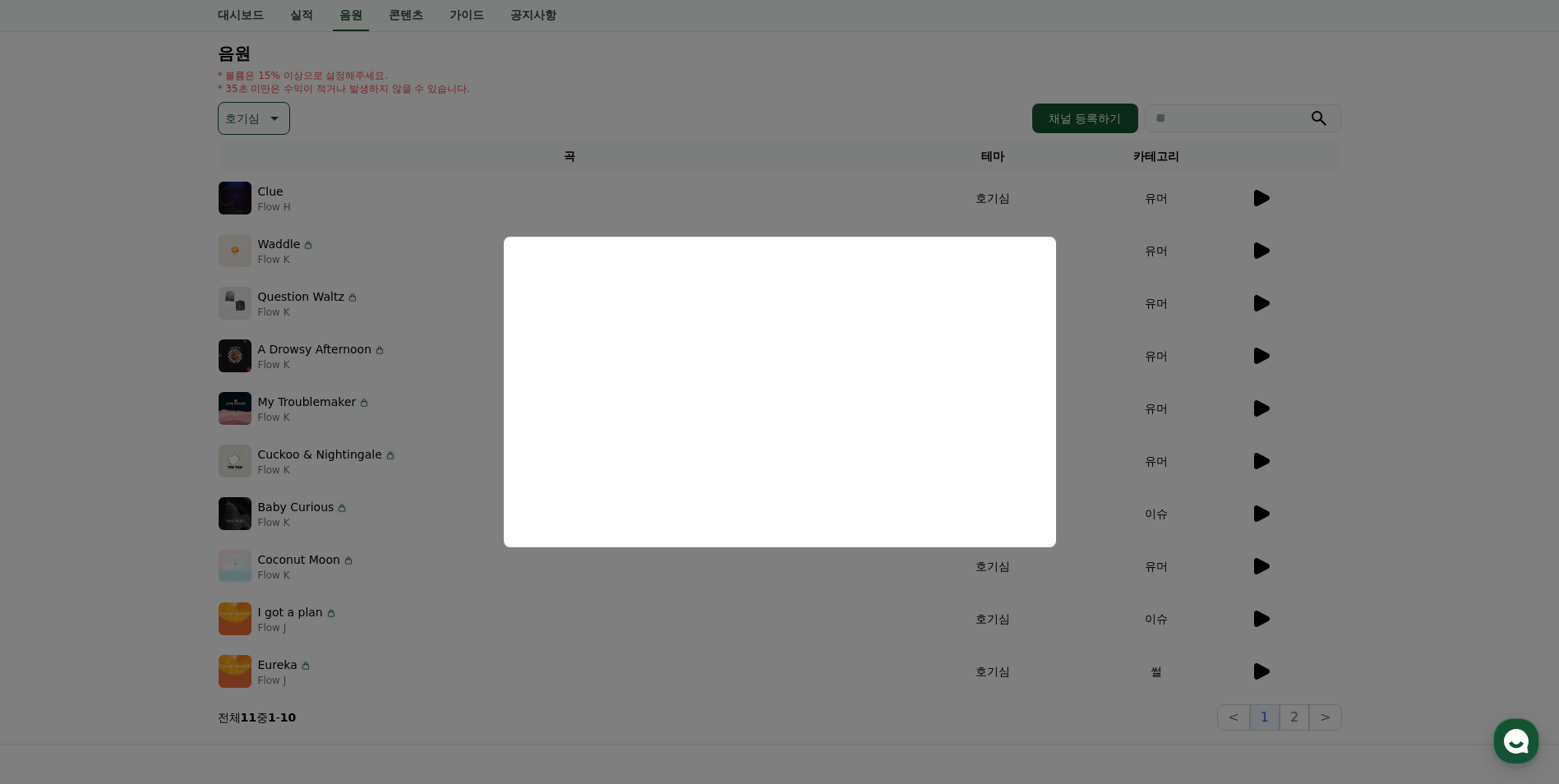
click at [657, 171] on button "close modal" at bounding box center [780, 392] width 1559 height 784
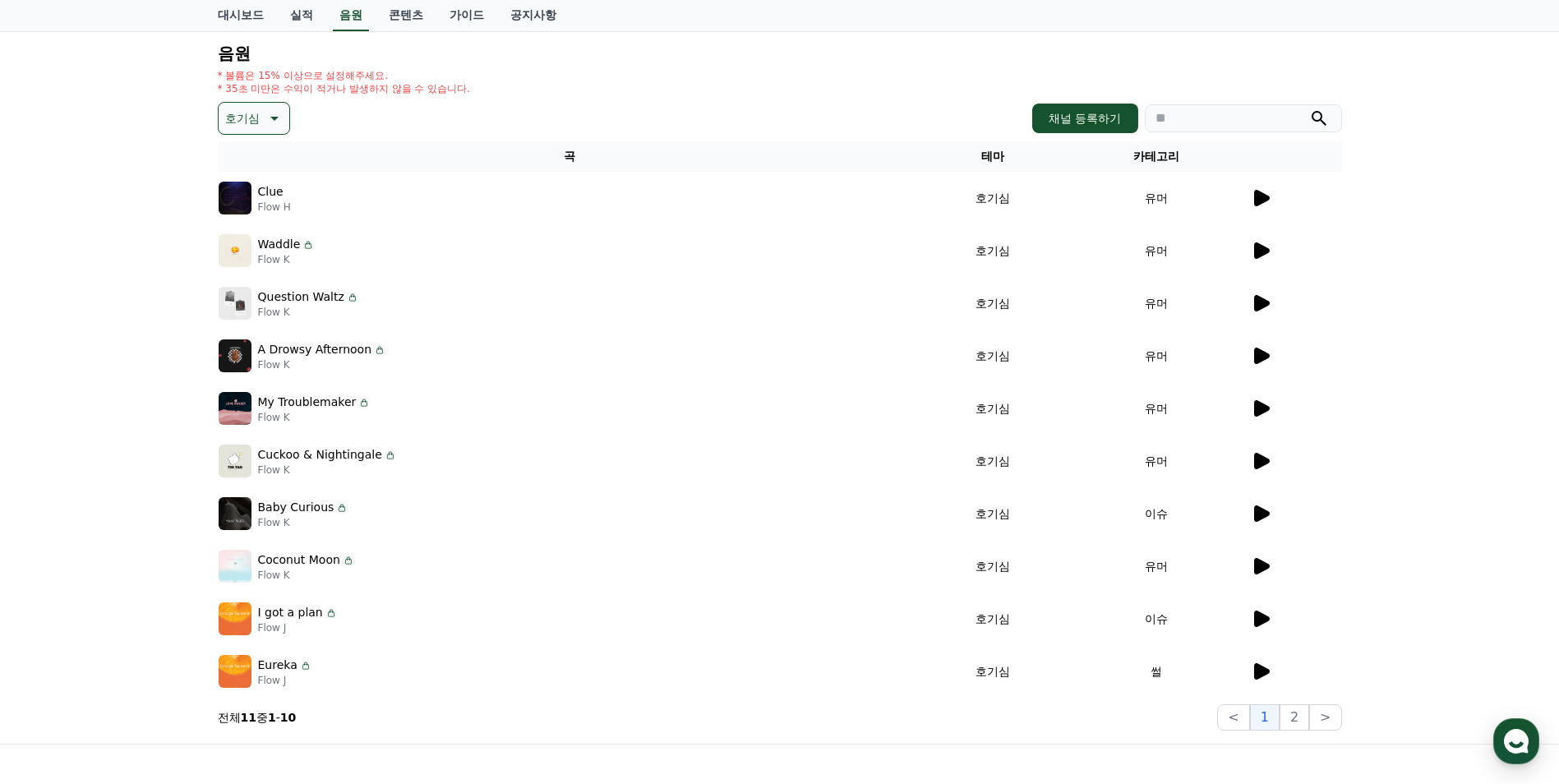
click at [1258, 671] on icon at bounding box center [1261, 672] width 16 height 17
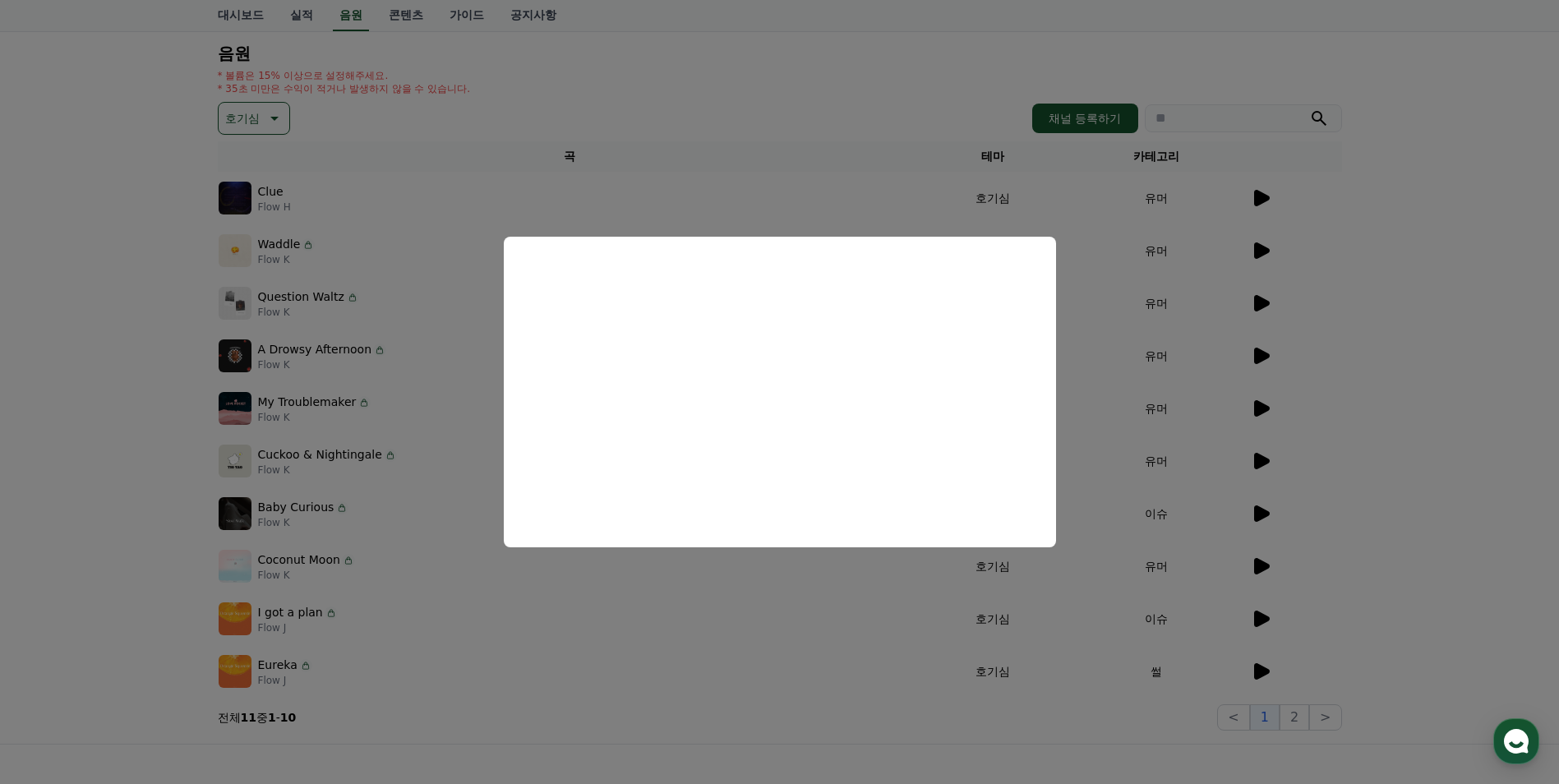
click at [1083, 356] on button "close modal" at bounding box center [780, 392] width 1559 height 784
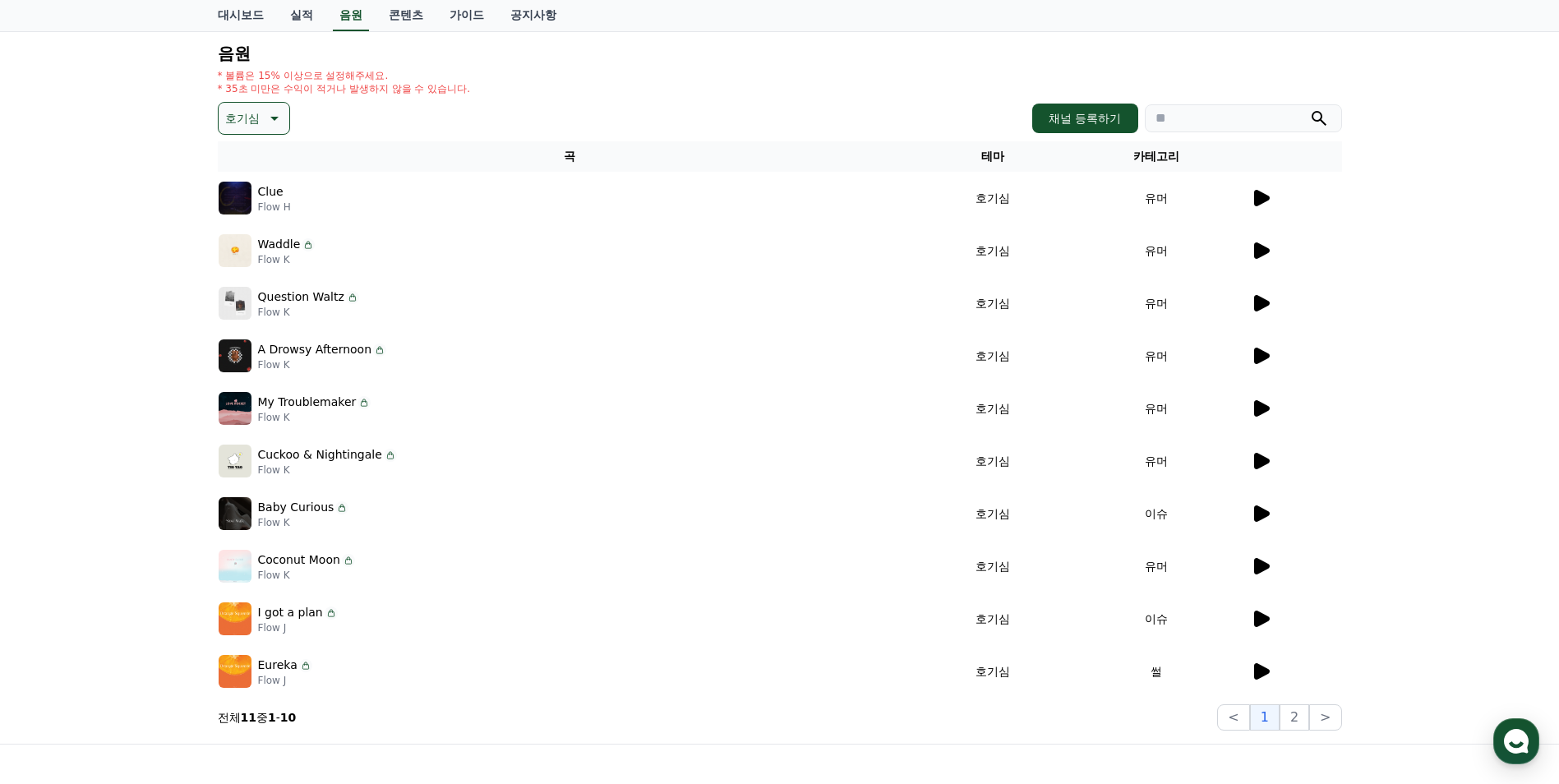
click at [1259, 301] on icon at bounding box center [1261, 303] width 16 height 17
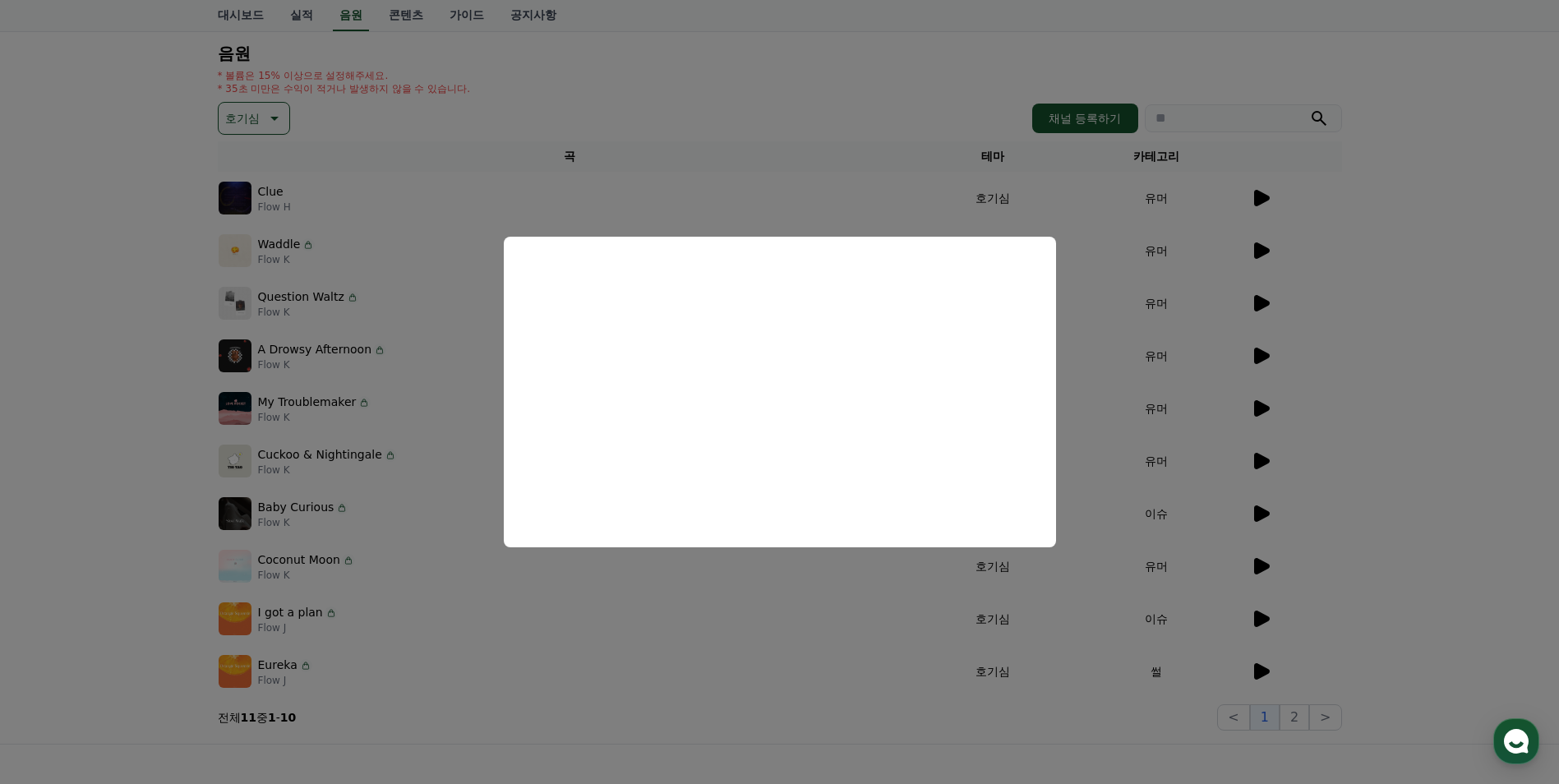
click at [1145, 388] on button "close modal" at bounding box center [780, 392] width 1559 height 784
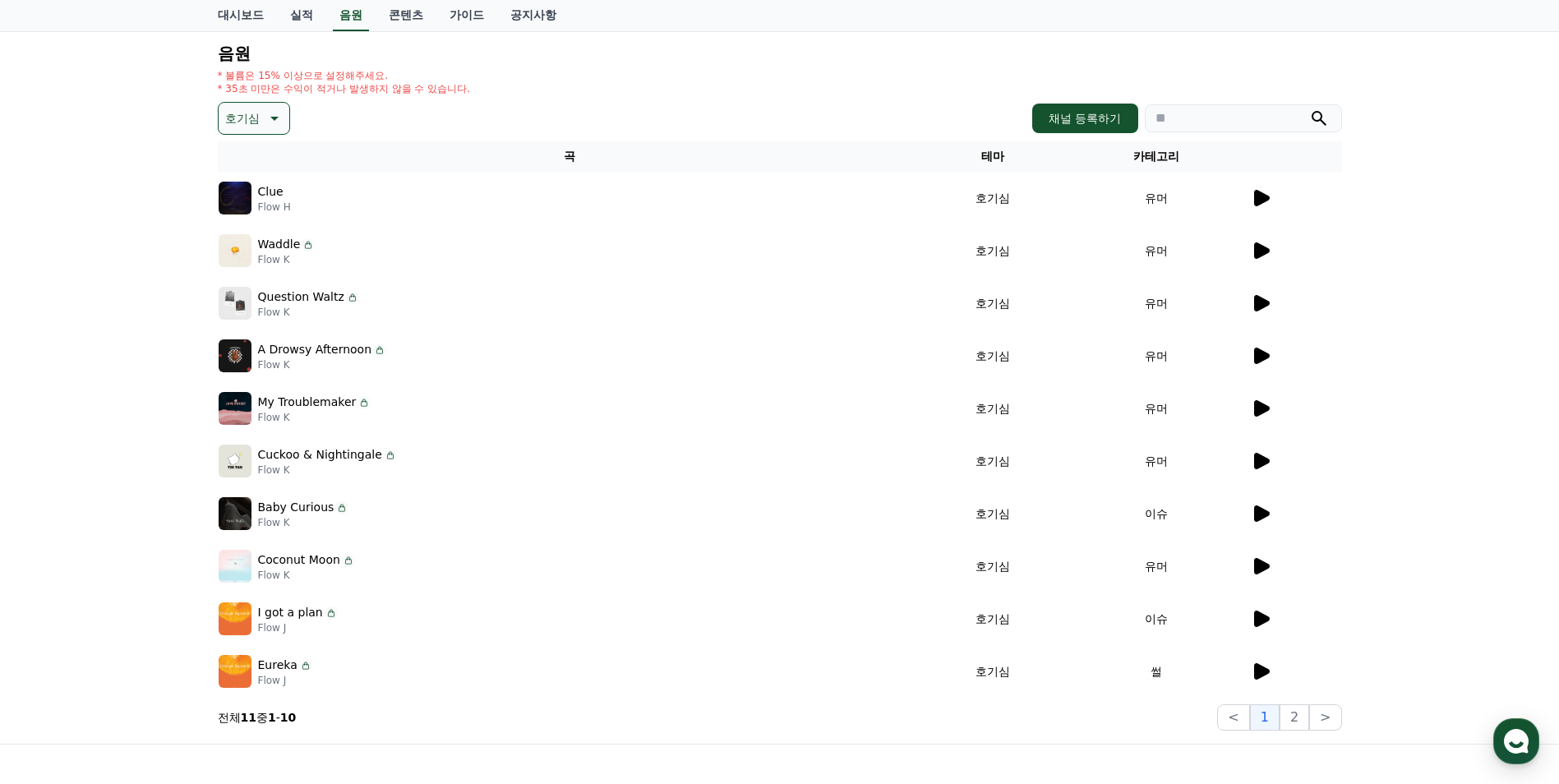
click at [1261, 409] on icon at bounding box center [1261, 409] width 16 height 17
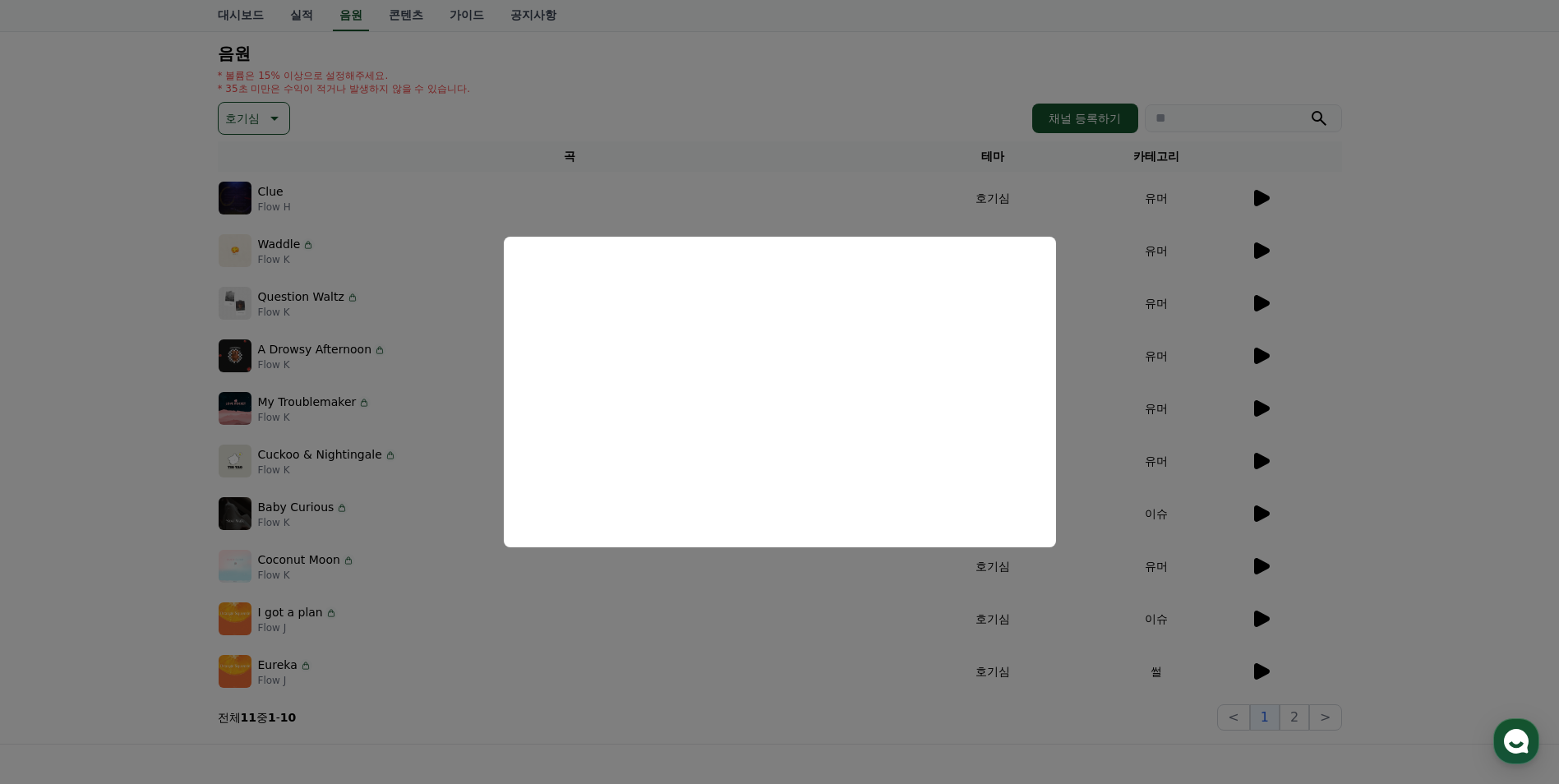
click at [1121, 463] on button "close modal" at bounding box center [780, 392] width 1559 height 784
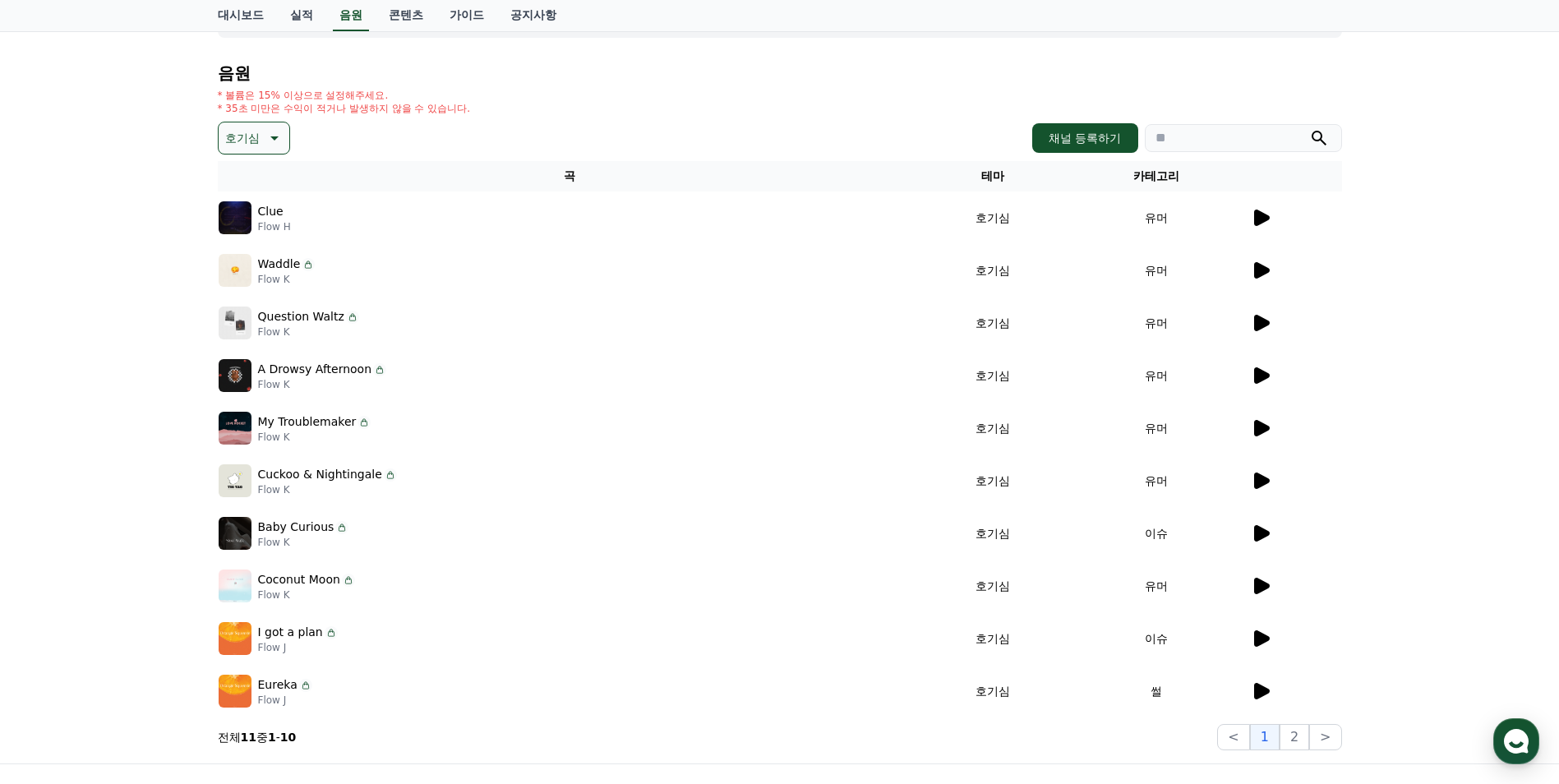
scroll to position [247, 0]
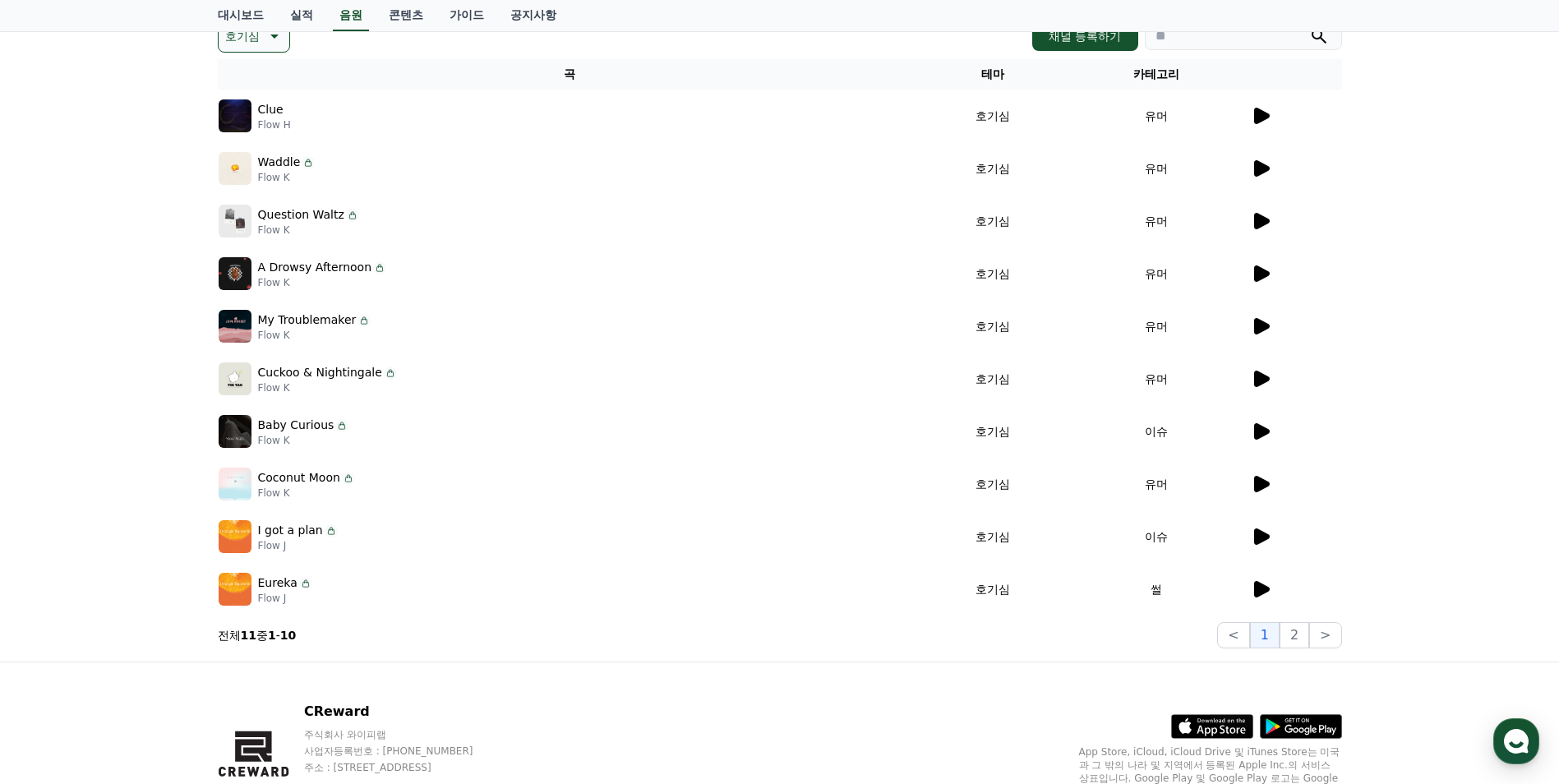
click at [1254, 329] on icon at bounding box center [1261, 326] width 16 height 17
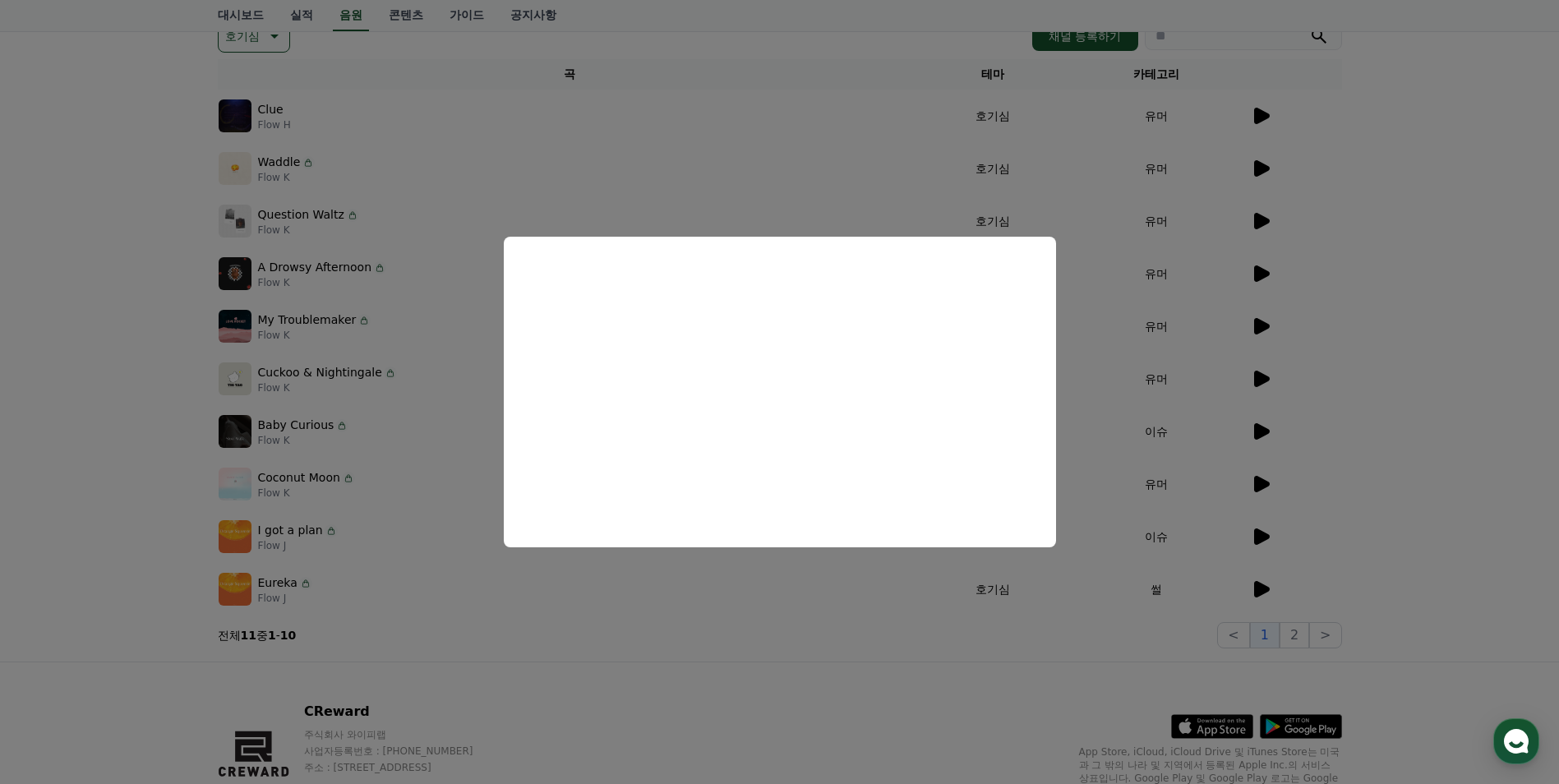
drag, startPoint x: 742, startPoint y: 134, endPoint x: 798, endPoint y: 193, distance: 81.3
click at [742, 139] on button "close modal" at bounding box center [780, 392] width 1559 height 784
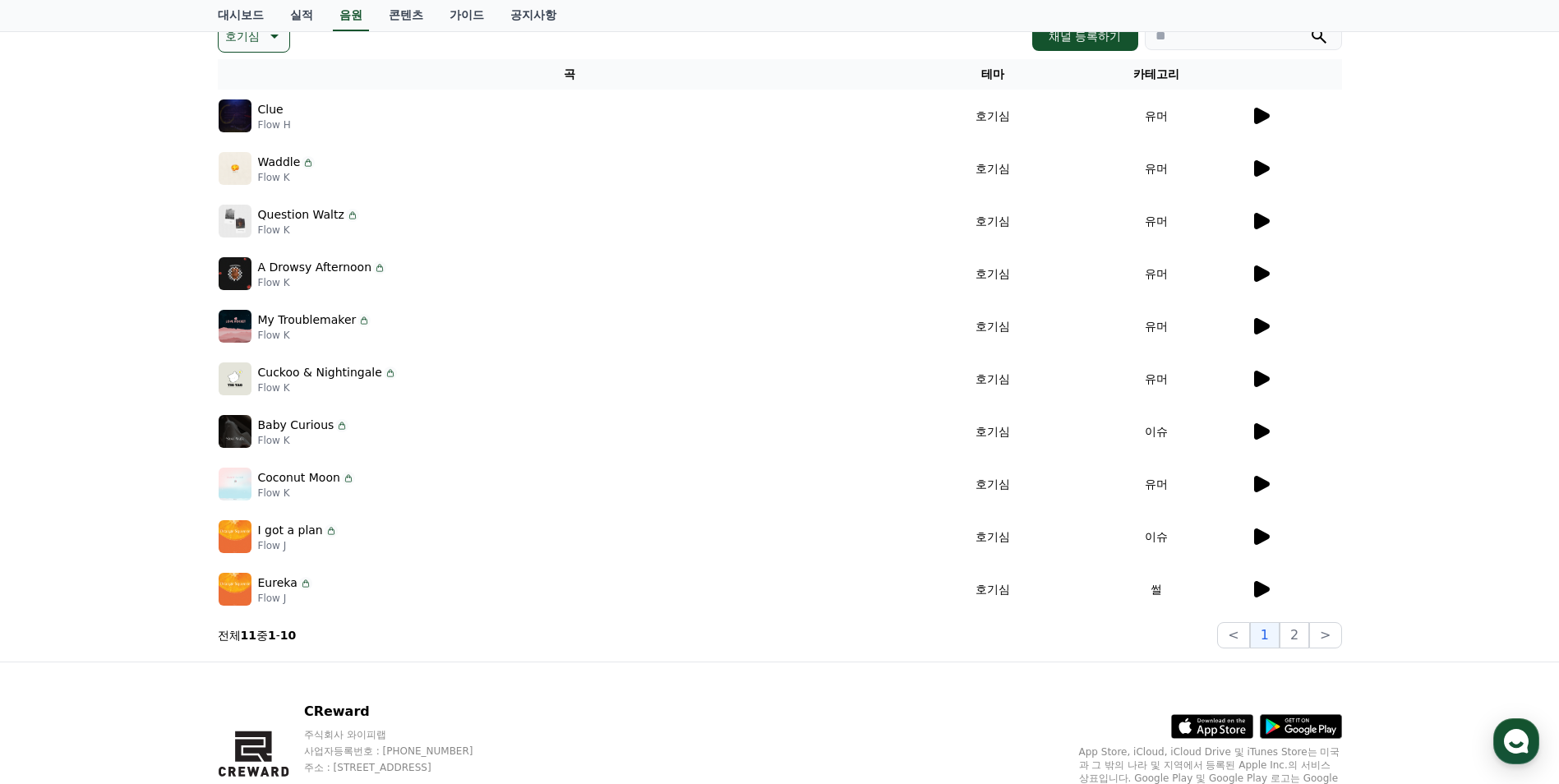
click at [1255, 484] on icon at bounding box center [1261, 485] width 16 height 17
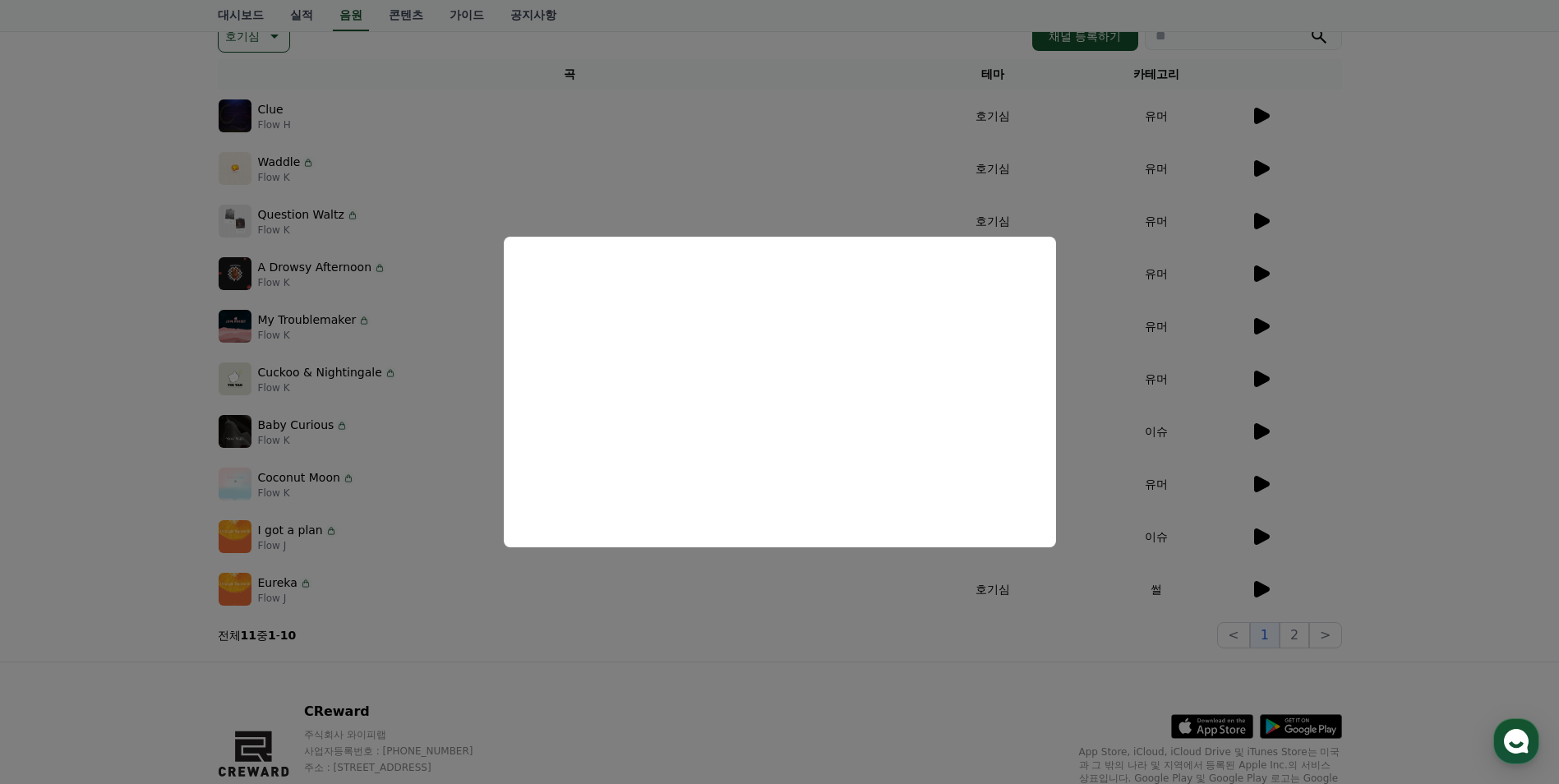
click at [656, 632] on button "close modal" at bounding box center [780, 392] width 1559 height 784
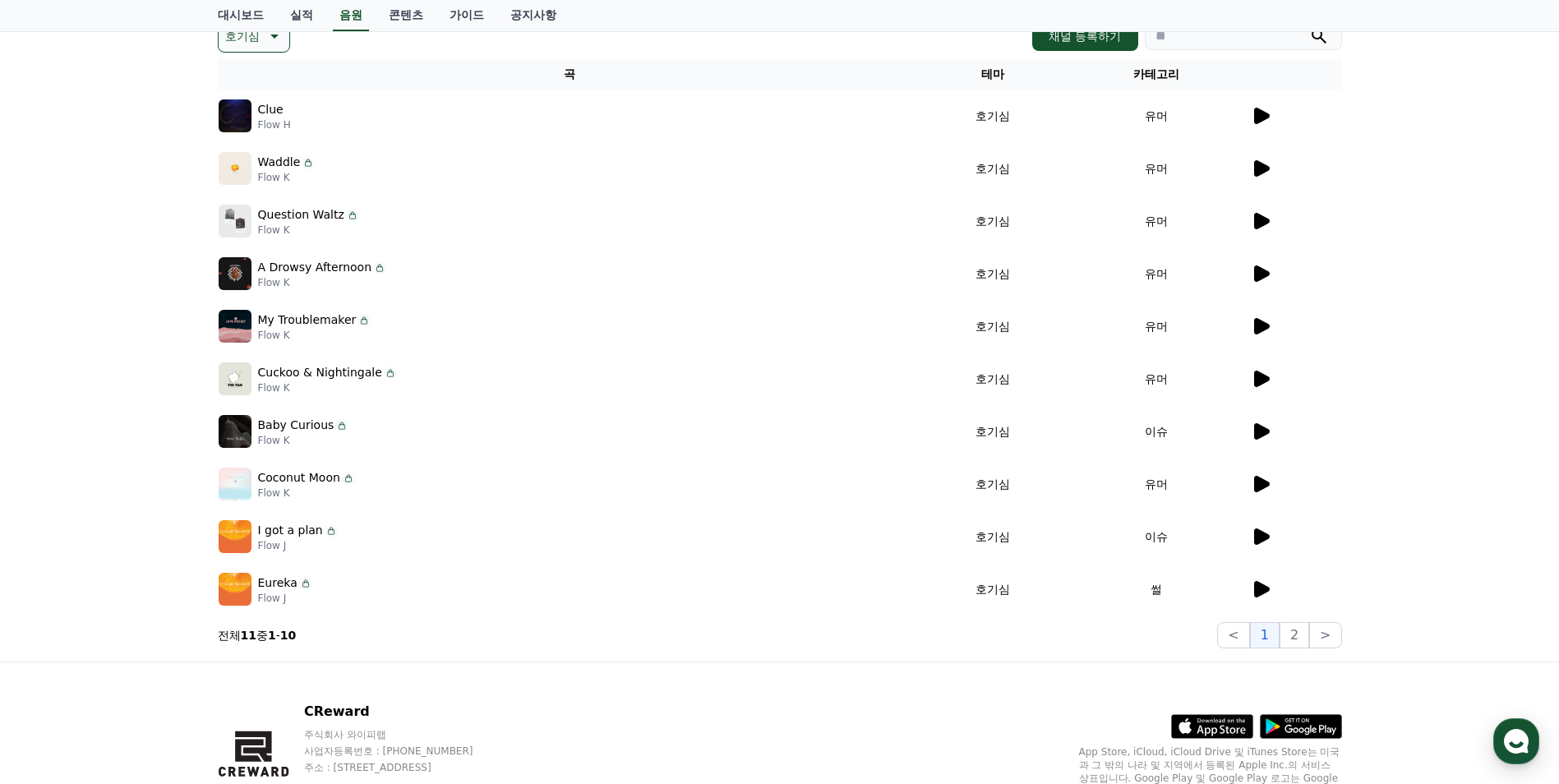
click at [1371, 285] on div "크리워드 음원 서비스 이용 시 유의사항 음원 * 볼륨은 15% 이상으로 설정해주세요. * 35초 미만은 수익이 적거나 발생하지 않을 수 있습니…" at bounding box center [780, 264] width 1559 height 795
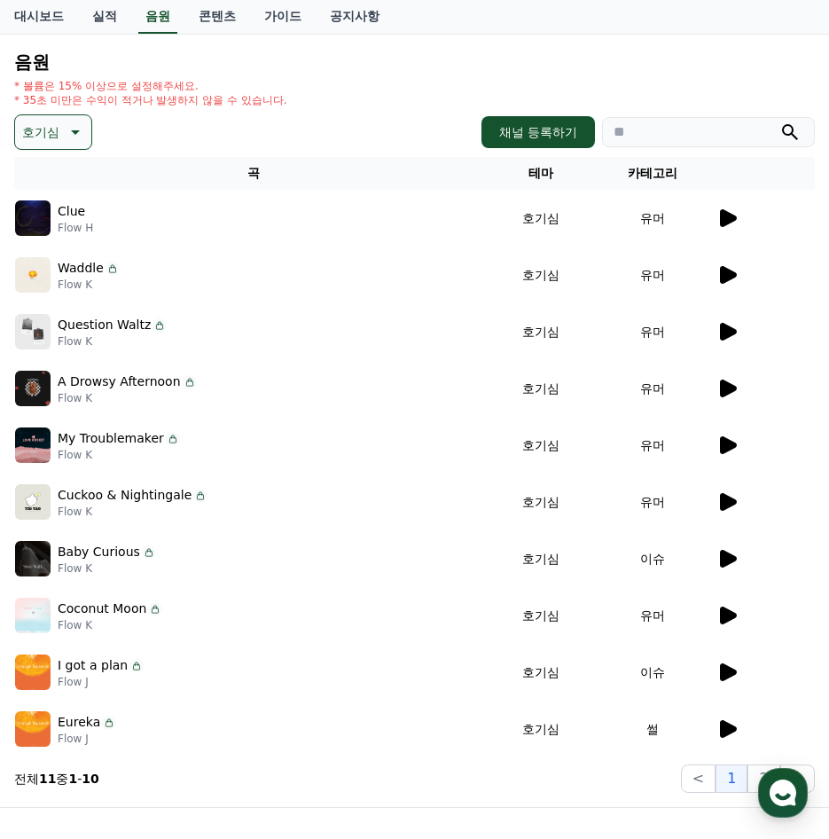
scroll to position [89, 0]
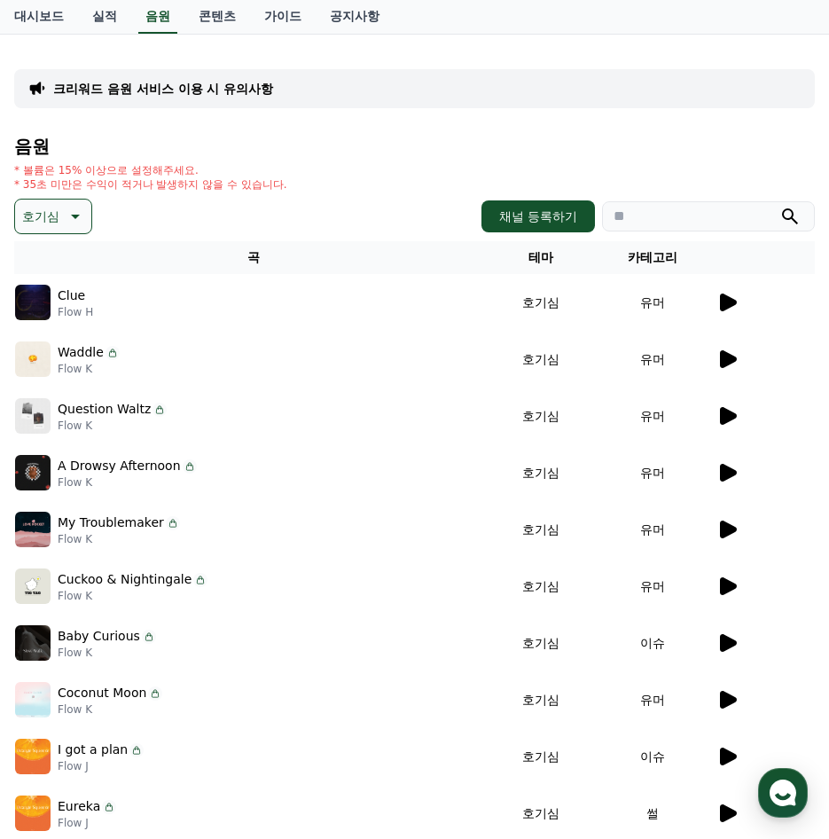
click at [650, 210] on input "search" at bounding box center [708, 216] width 213 height 30
type input "*"
click at [67, 210] on icon at bounding box center [73, 216] width 21 height 21
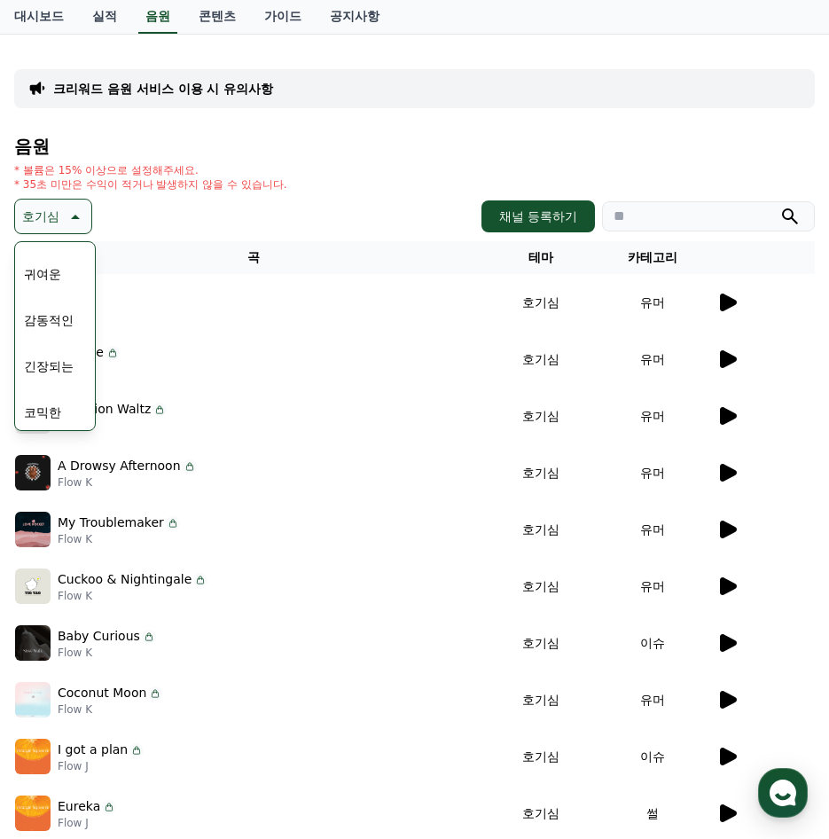
scroll to position [731, 0]
click at [53, 373] on button "긴장되는" at bounding box center [49, 362] width 64 height 39
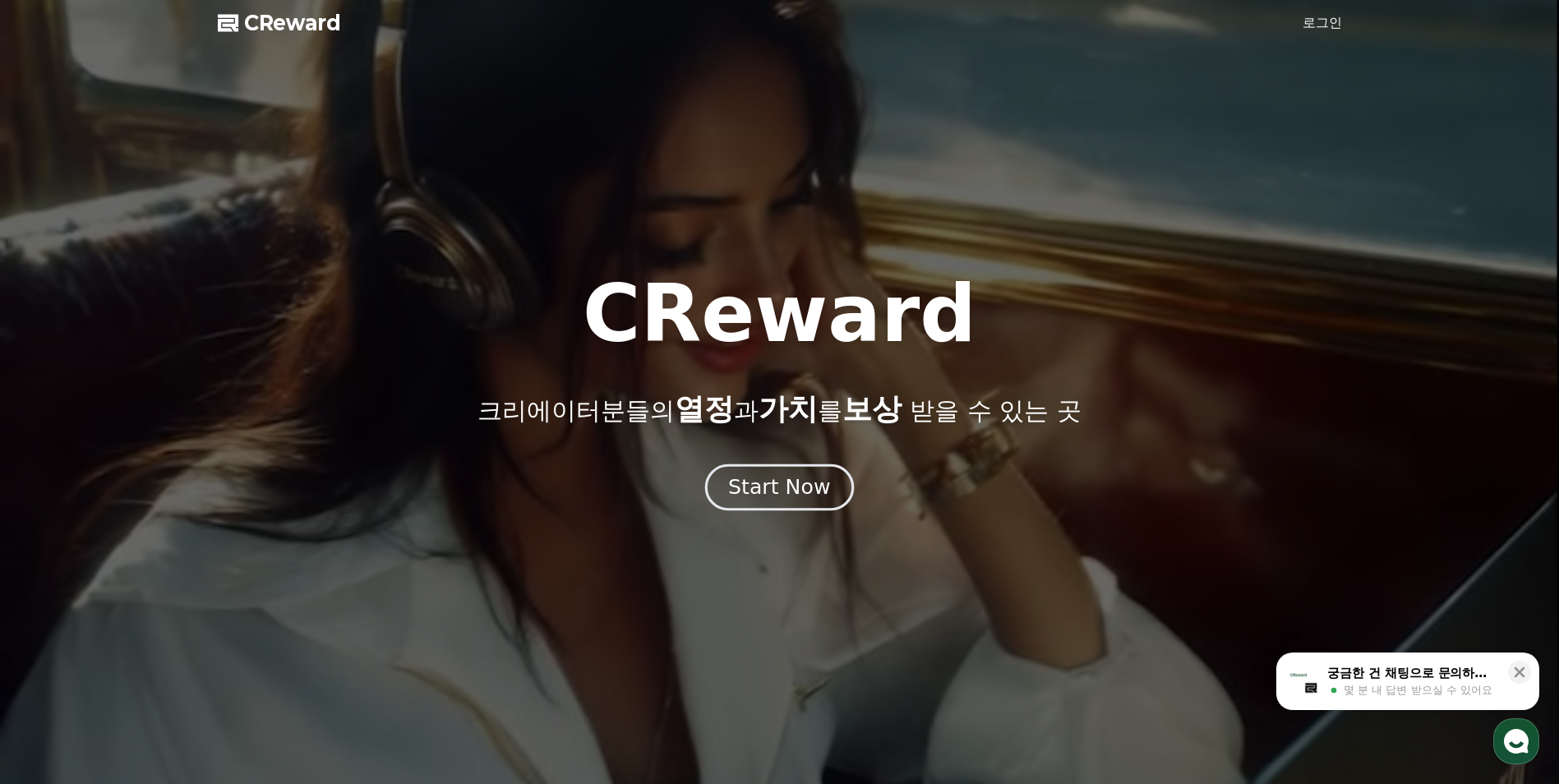
click at [783, 509] on button "Start Now" at bounding box center [780, 487] width 149 height 47
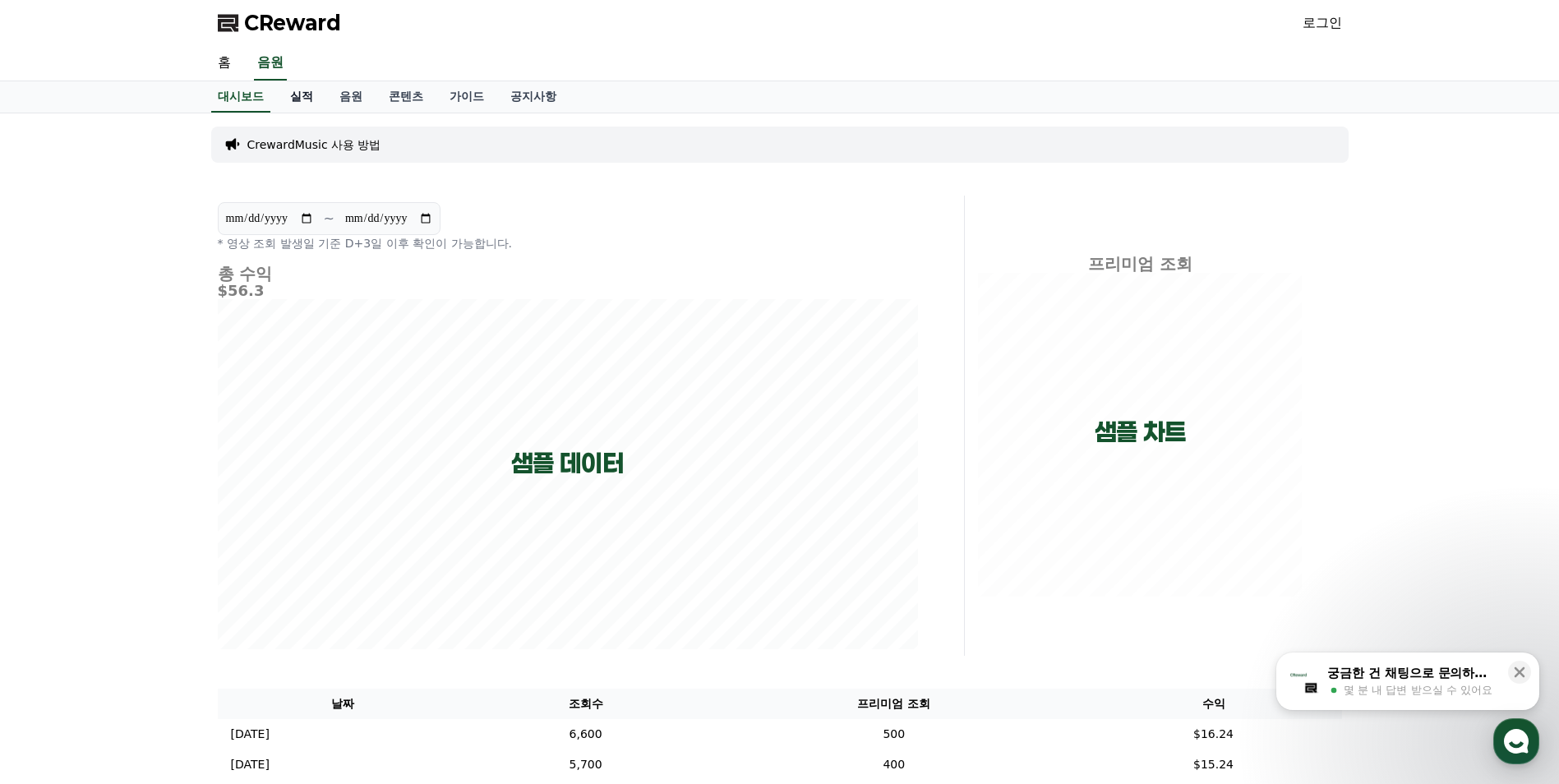
click at [302, 95] on link "실적" at bounding box center [301, 97] width 49 height 32
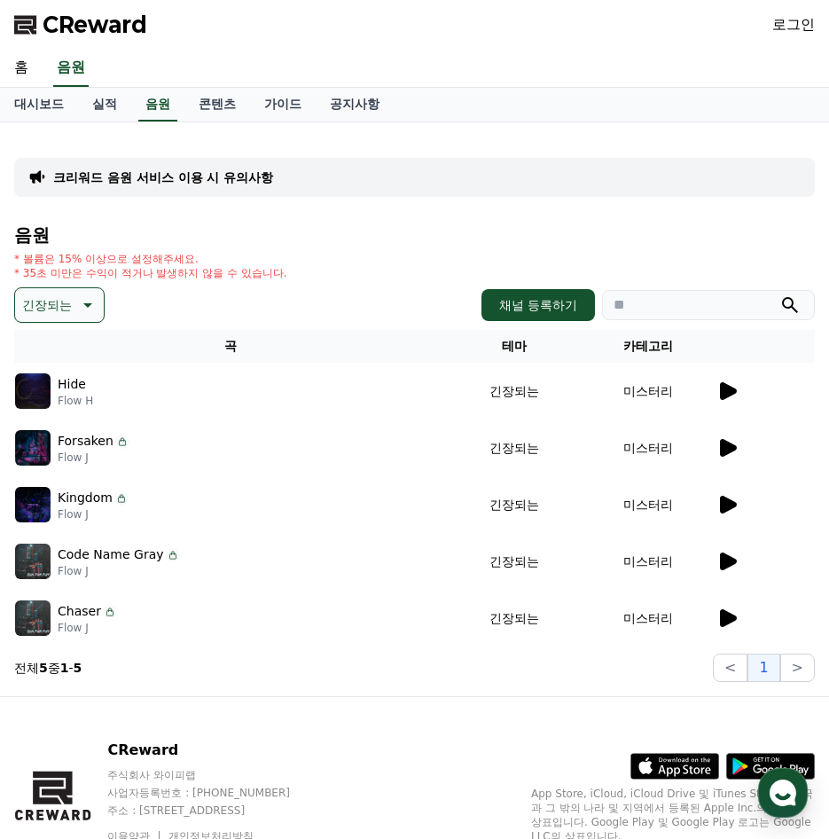
click at [727, 393] on icon at bounding box center [728, 391] width 17 height 18
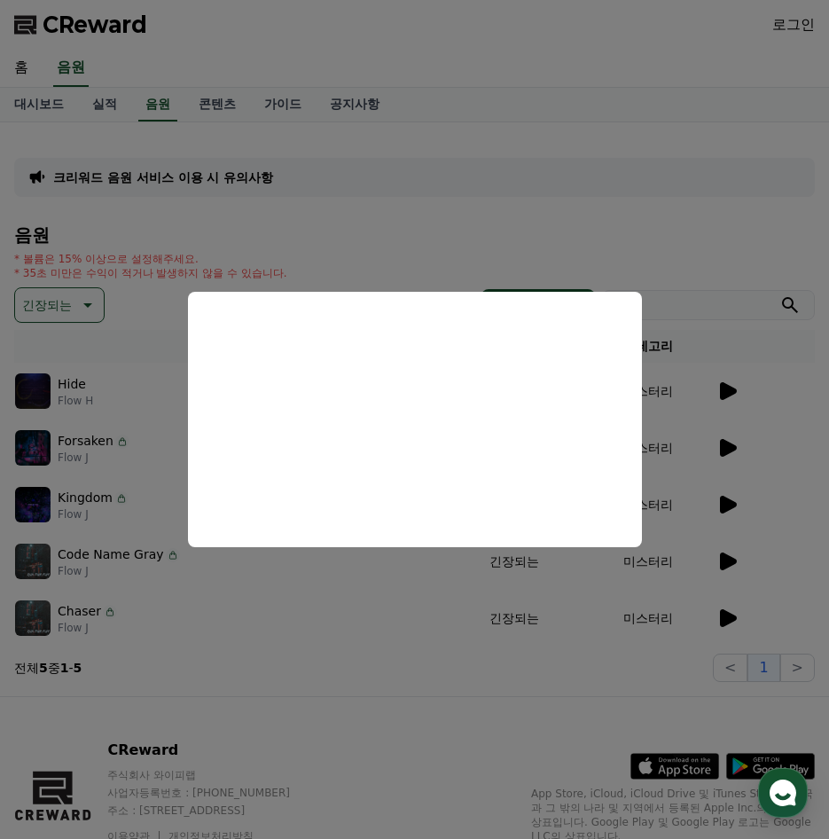
click at [659, 242] on button "close modal" at bounding box center [414, 419] width 829 height 839
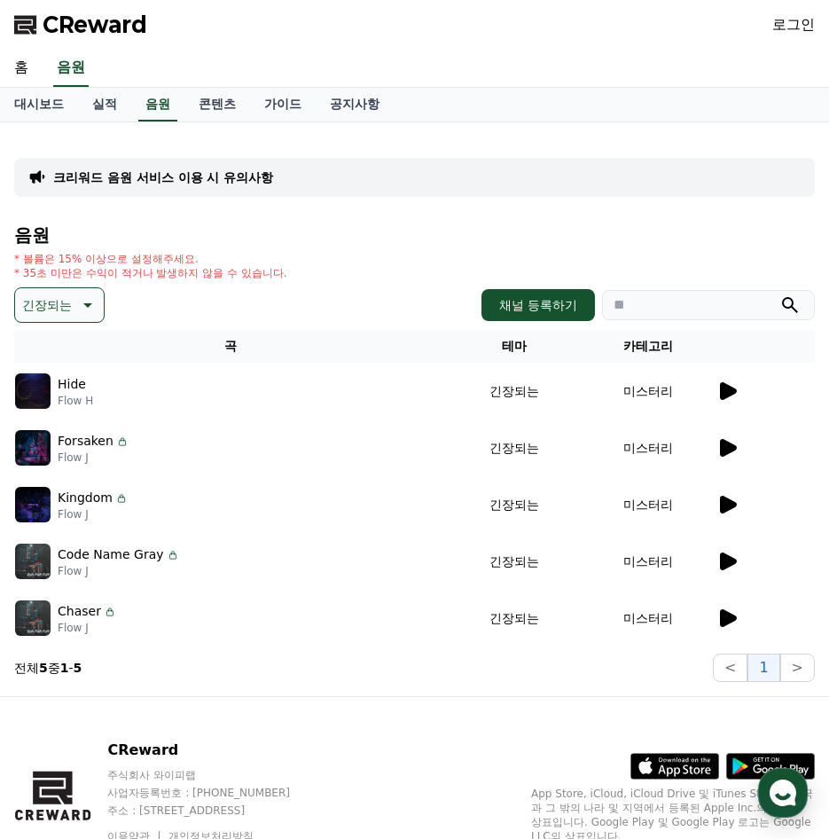
click at [733, 448] on icon at bounding box center [728, 448] width 17 height 18
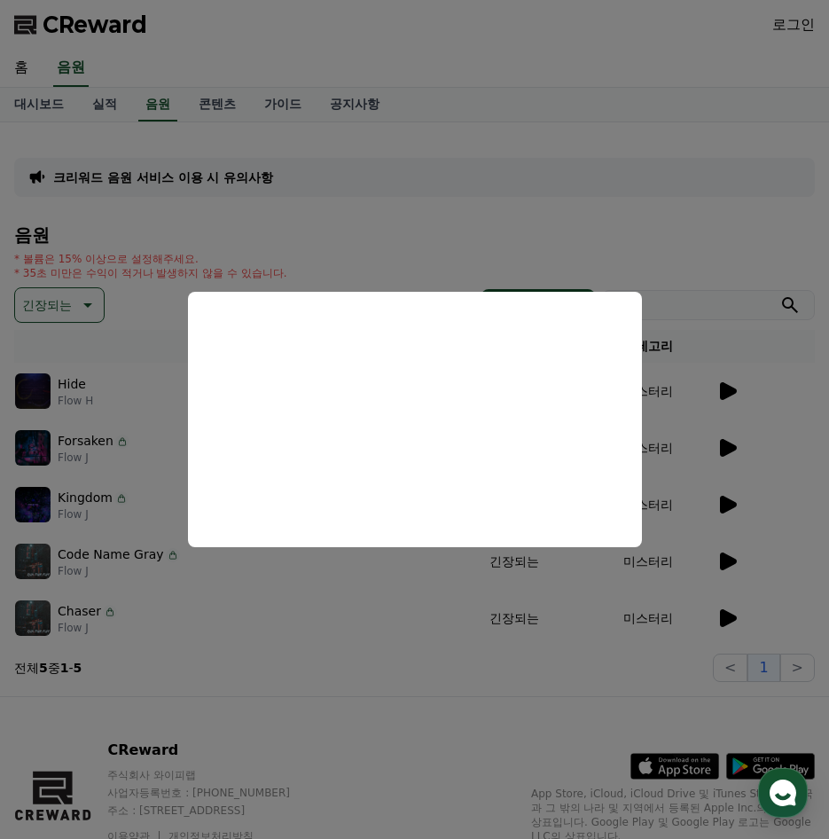
click at [550, 254] on button "close modal" at bounding box center [414, 419] width 829 height 839
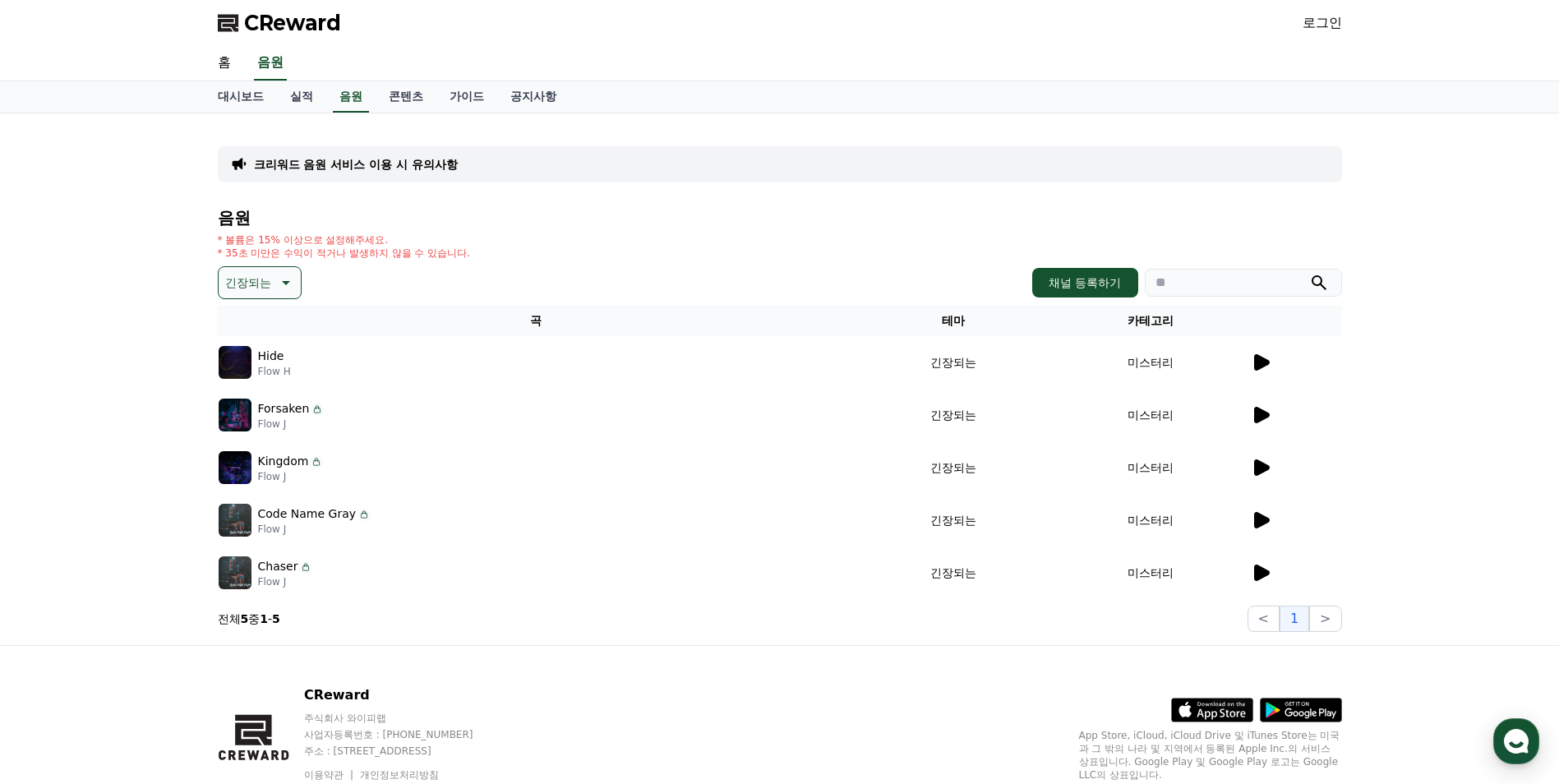
click at [767, 524] on icon at bounding box center [1261, 521] width 16 height 17
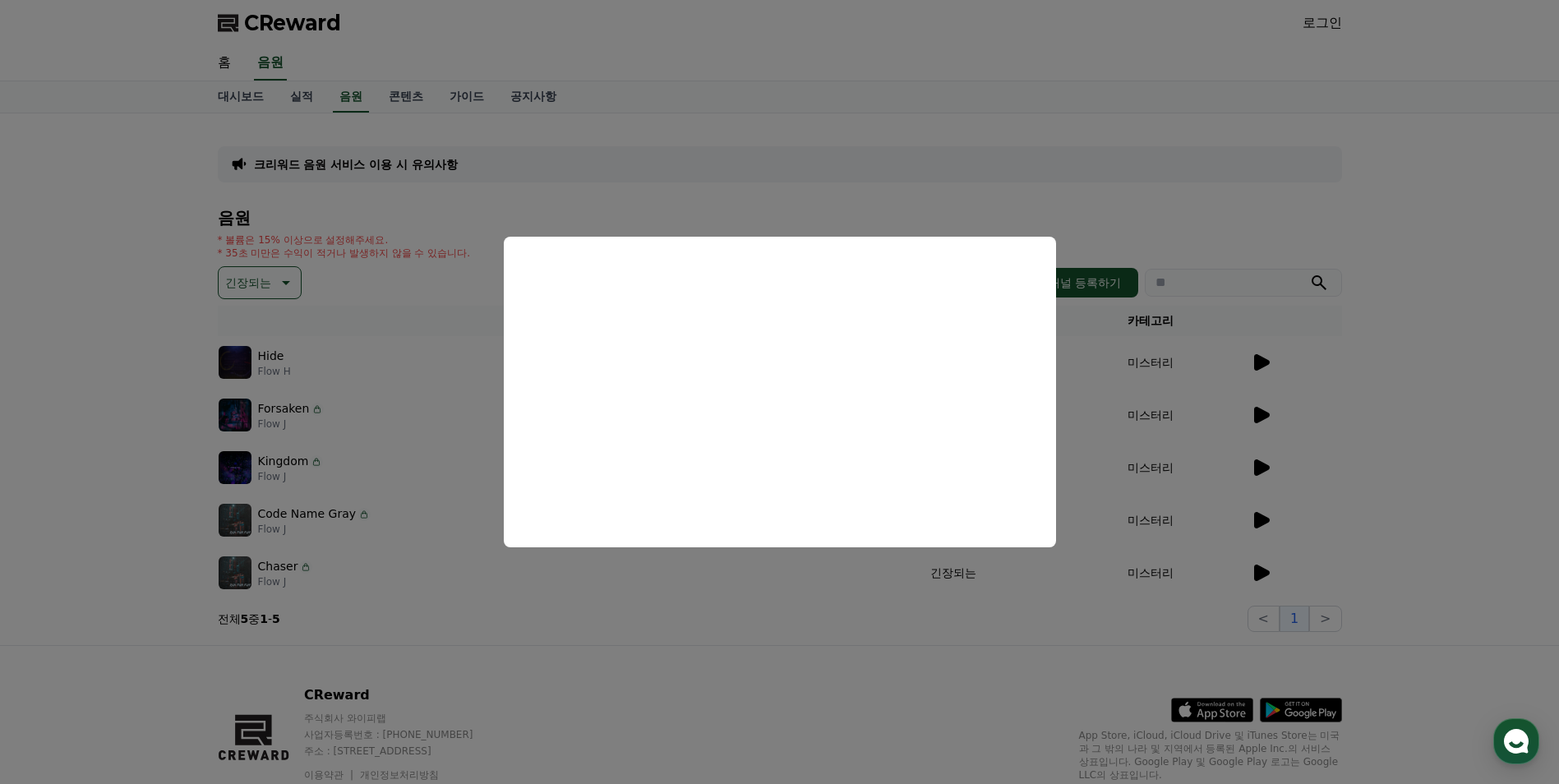
click at [609, 592] on button "close modal" at bounding box center [780, 392] width 1559 height 784
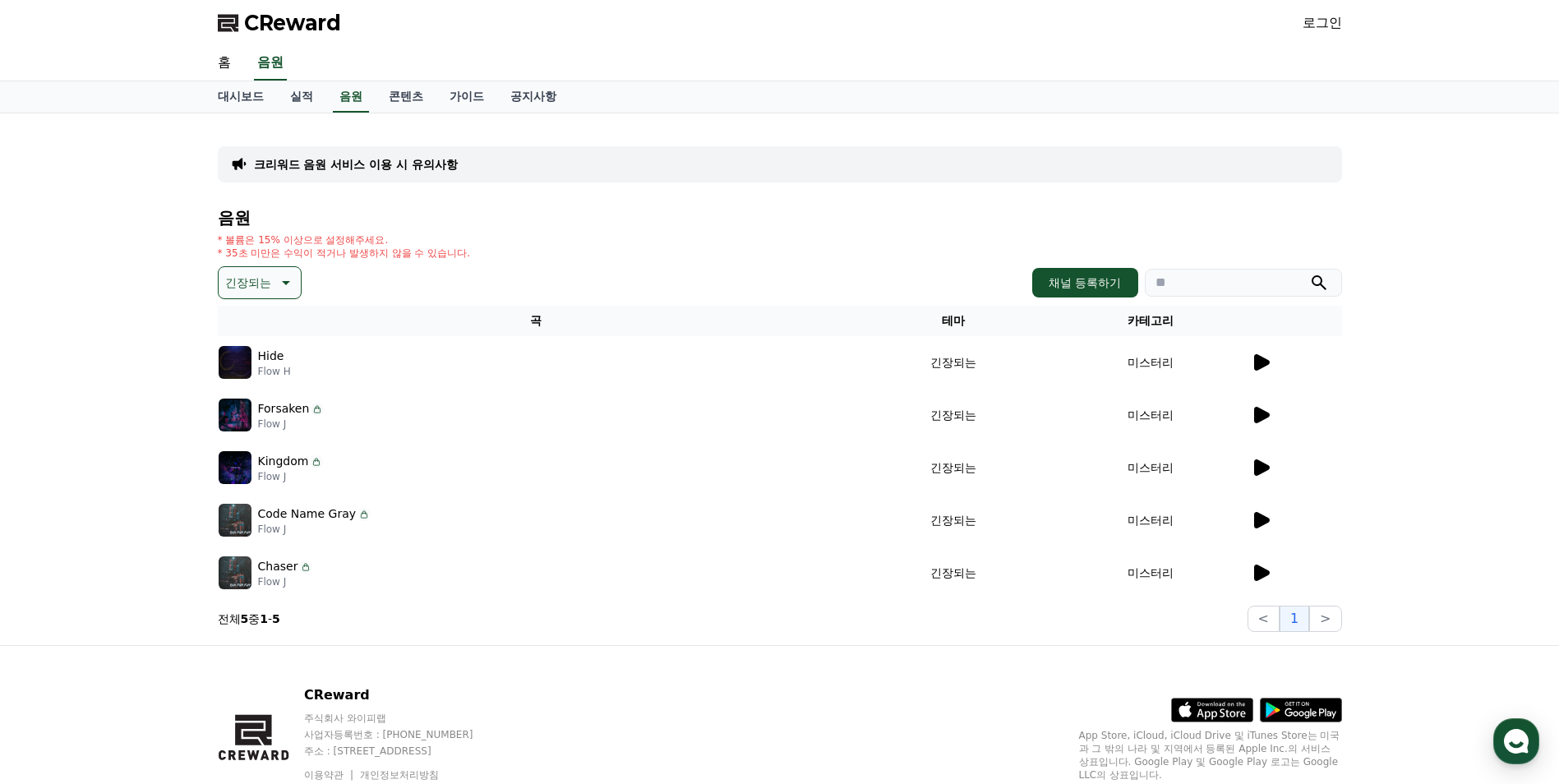
click at [767, 573] on icon at bounding box center [1261, 573] width 16 height 17
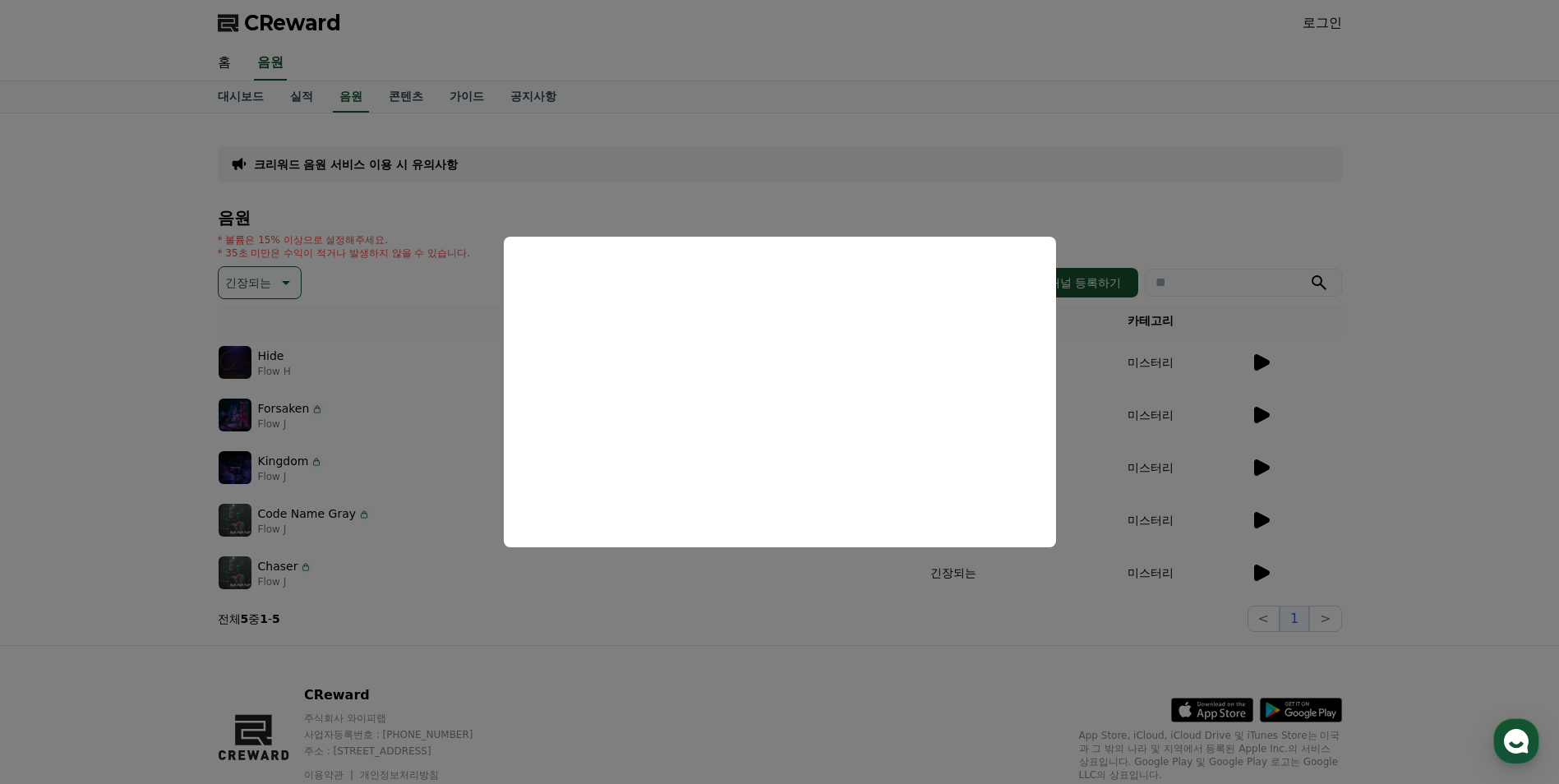
click at [665, 632] on button "close modal" at bounding box center [780, 392] width 1559 height 784
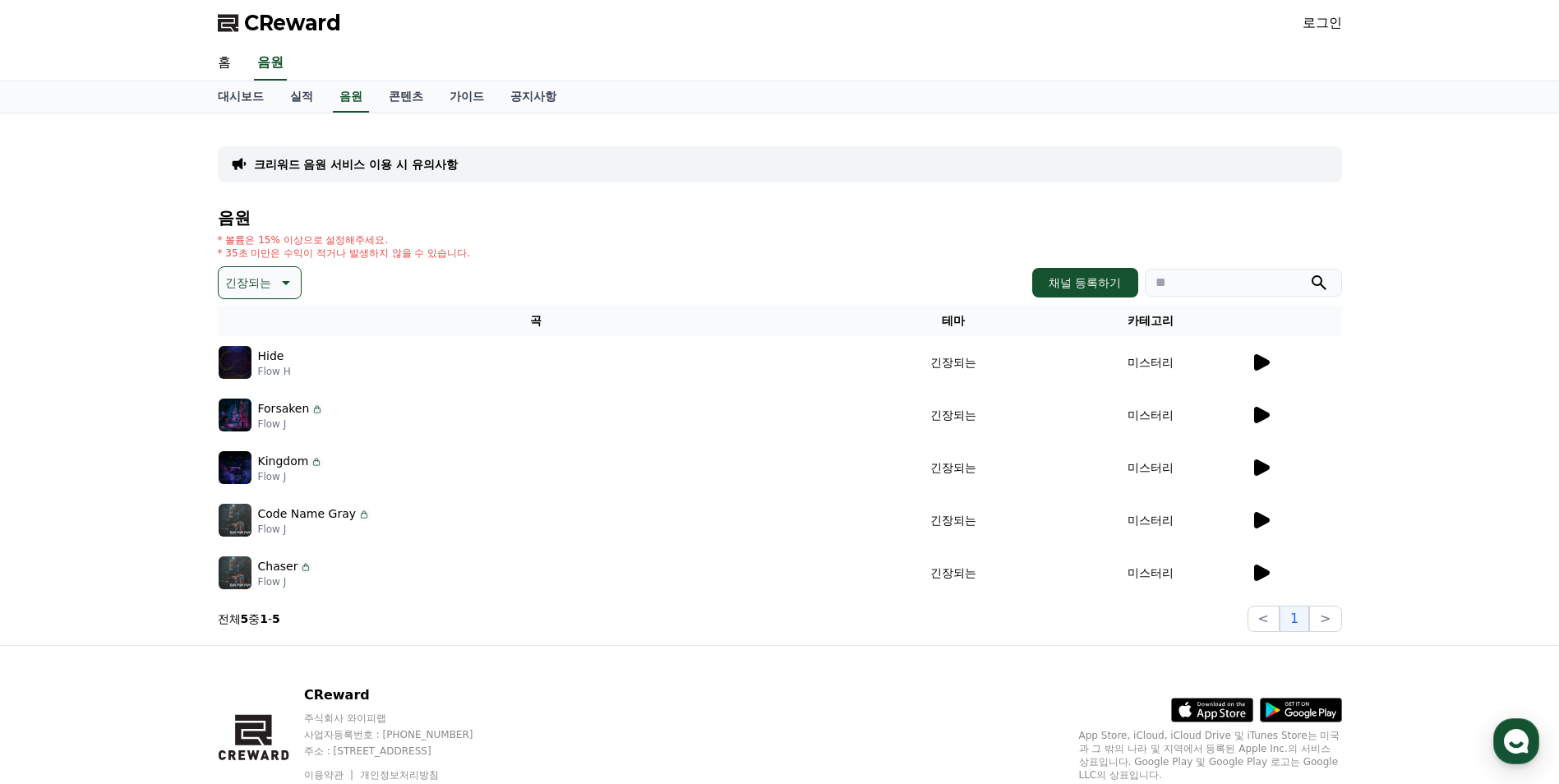
click at [767, 360] on icon at bounding box center [1261, 361] width 19 height 19
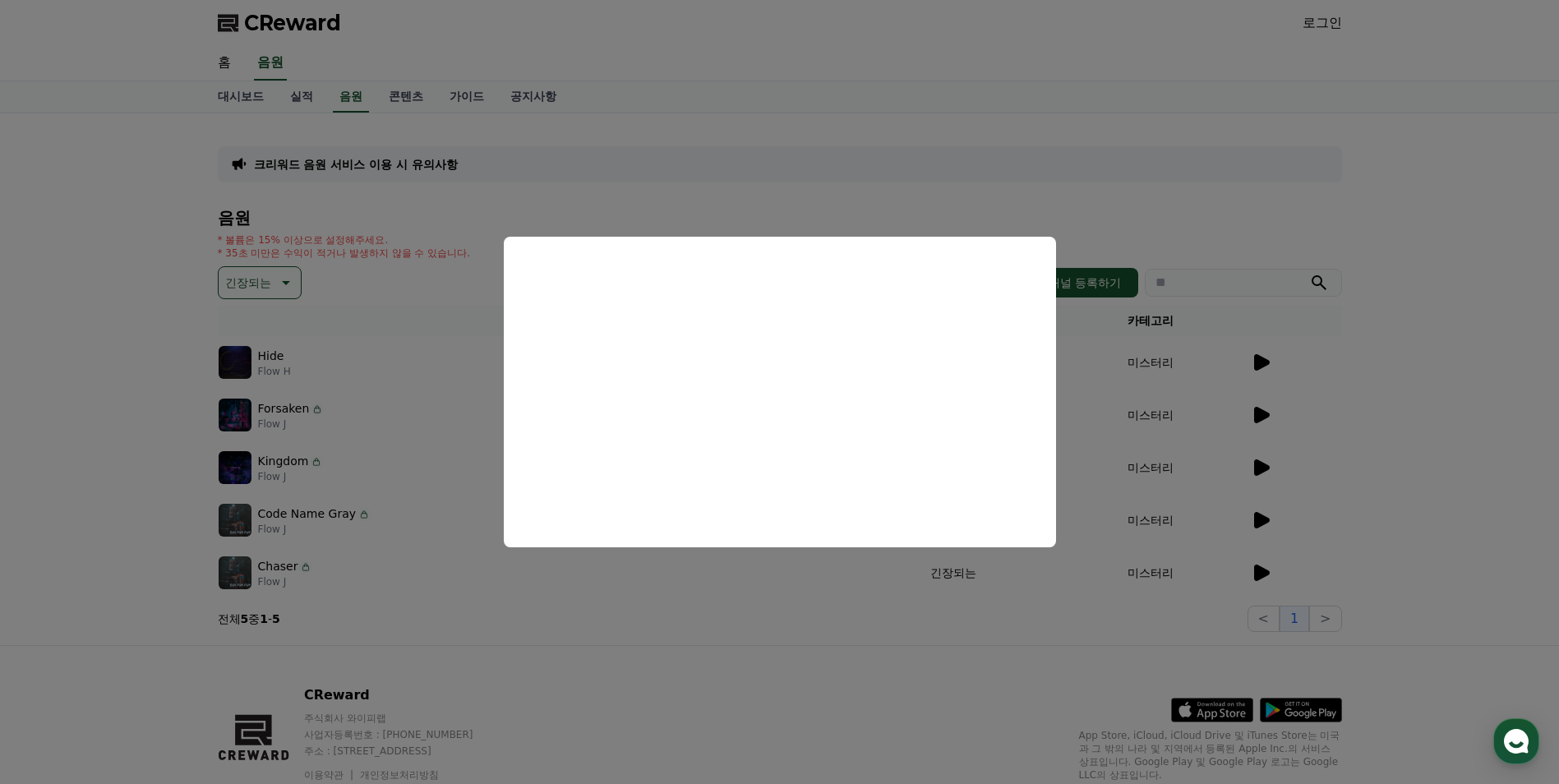
click at [604, 638] on button "close modal" at bounding box center [780, 392] width 1559 height 784
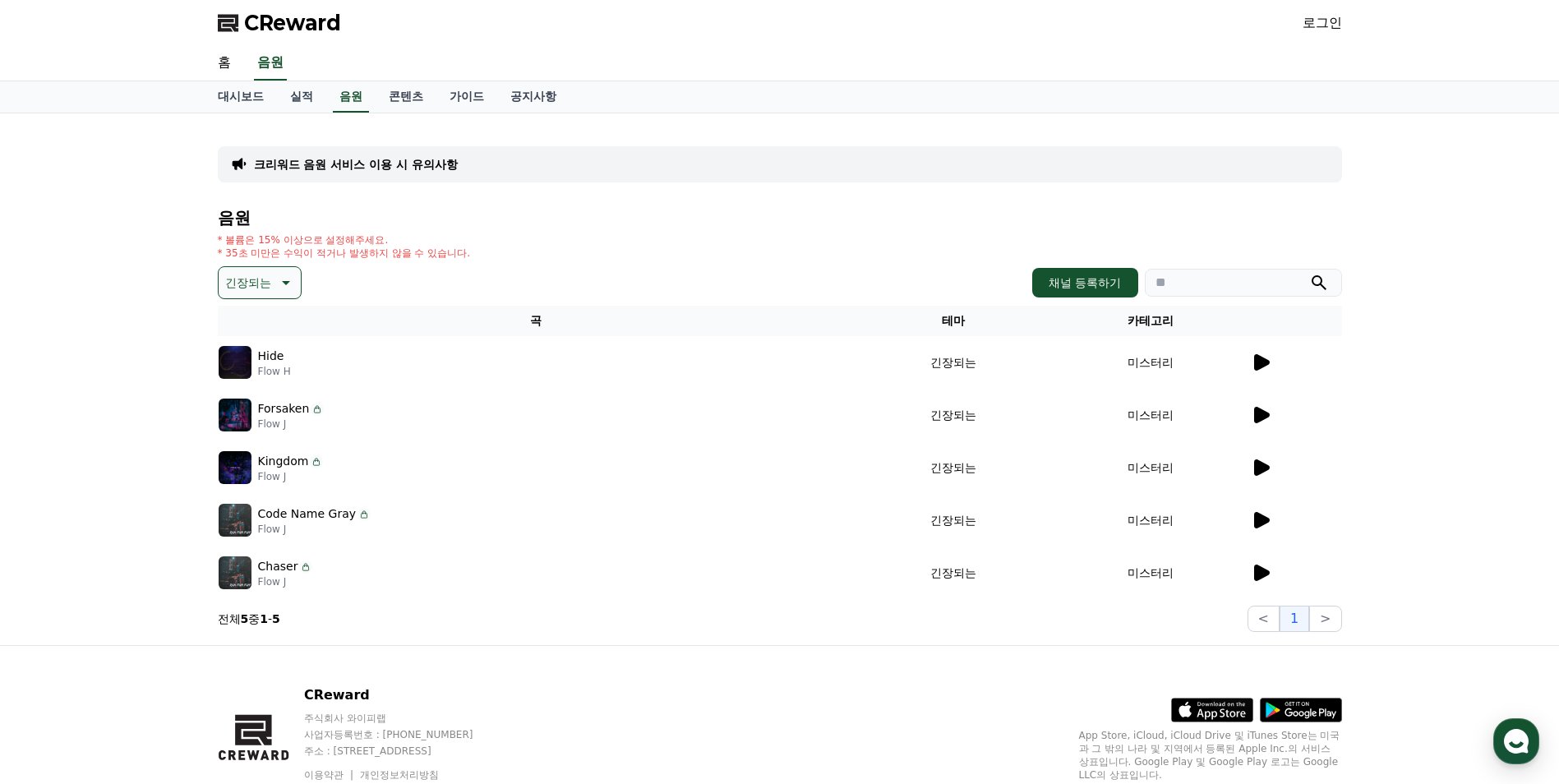
click at [767, 359] on icon at bounding box center [1261, 362] width 16 height 17
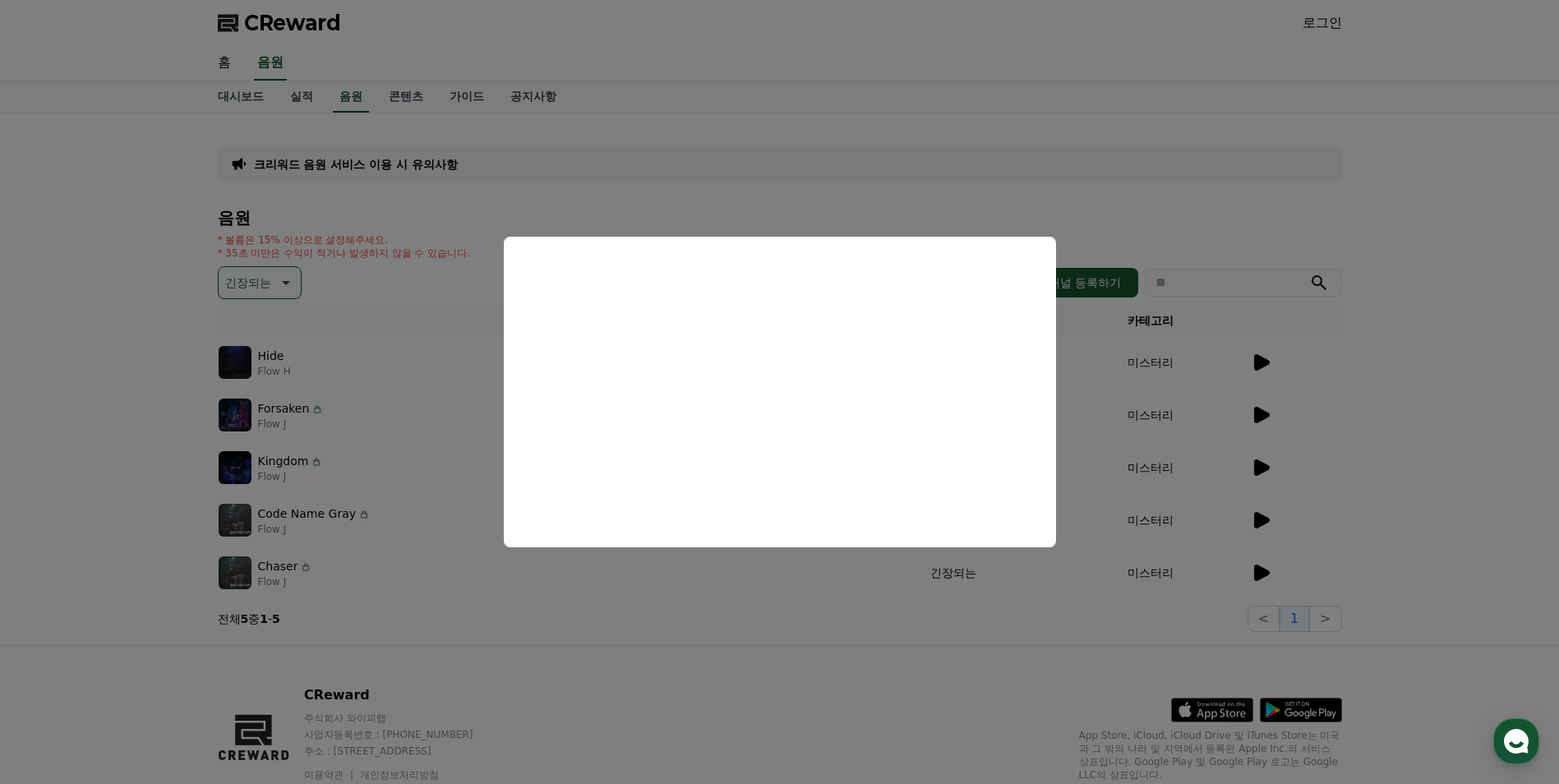
click at [0, 447] on html "CReward 로그인 홈 음원 대시보드 실적 음원 콘텐츠 가이드 공지사항 크리워드 음원 서비스 이용 시 유의사항 음원 * 볼륨은 15% 이상으…" at bounding box center [780, 424] width 1559 height 850
click at [767, 217] on button "close modal" at bounding box center [780, 392] width 1559 height 784
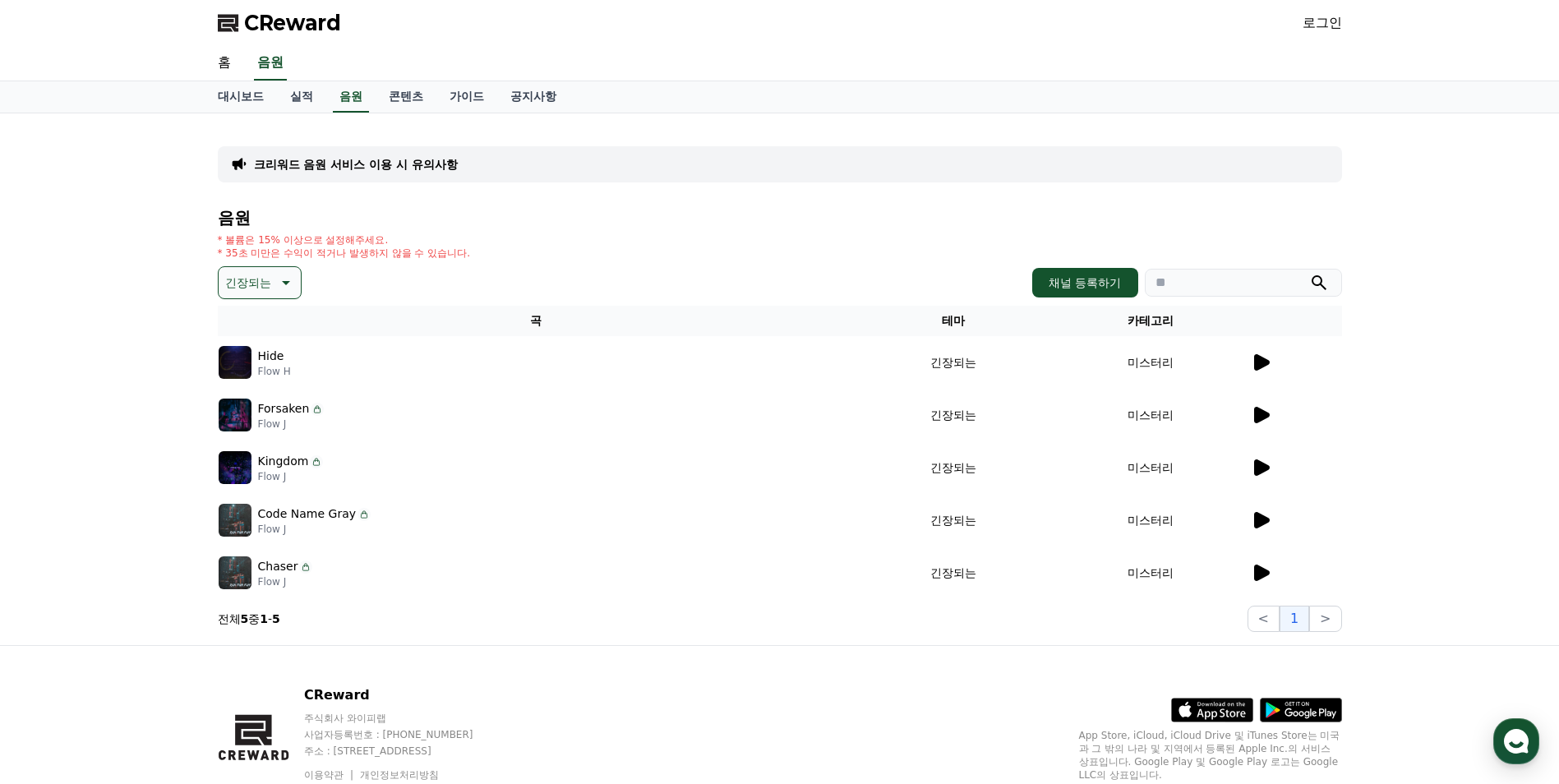
click at [767, 360] on td "미스터리" at bounding box center [1150, 362] width 197 height 53
click at [767, 283] on button "채널 등록하기" at bounding box center [1085, 283] width 106 height 30
click at [226, 64] on link "홈" at bounding box center [224, 63] width 40 height 34
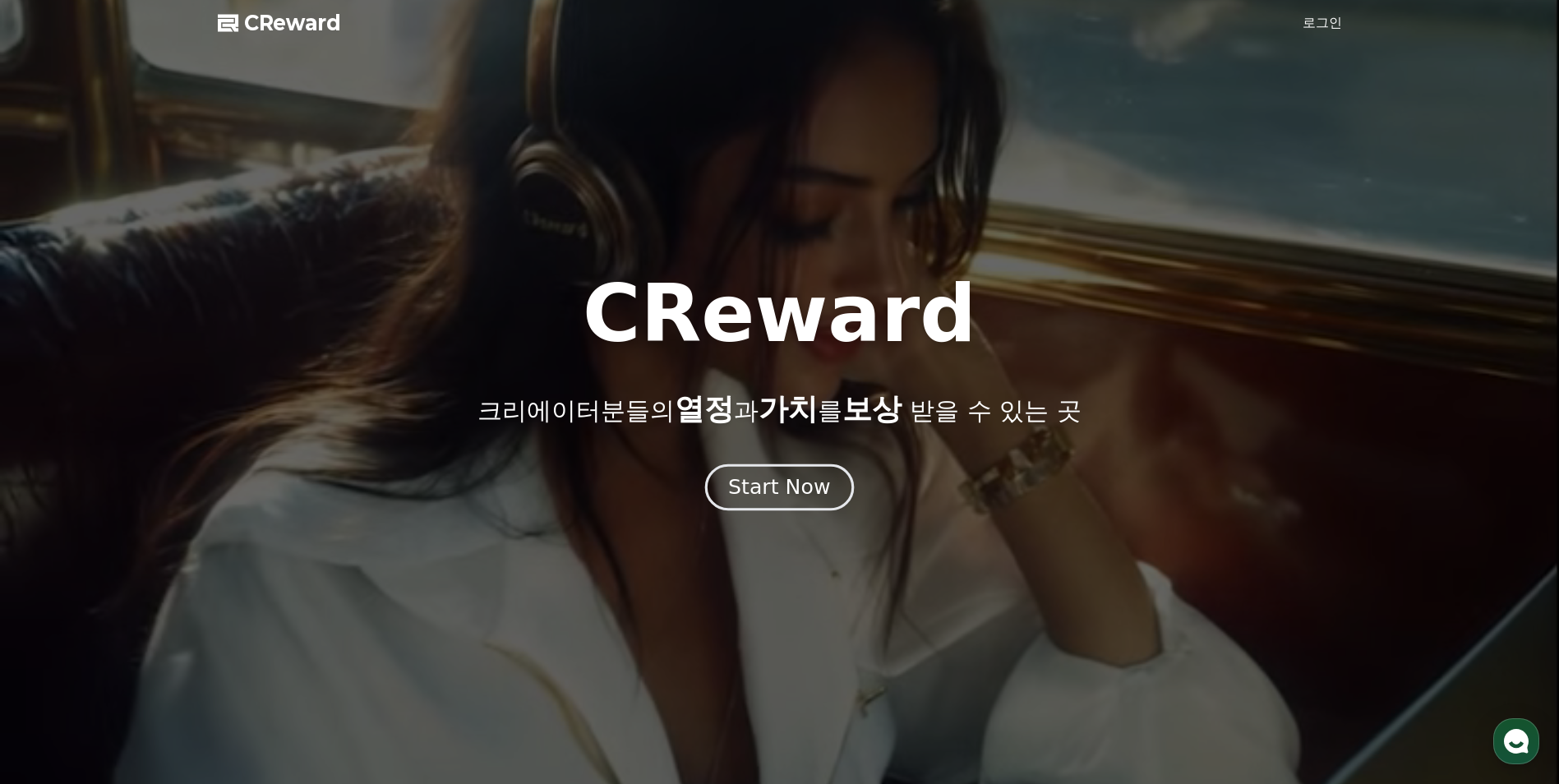
click at [767, 481] on div "Start Now" at bounding box center [780, 487] width 102 height 28
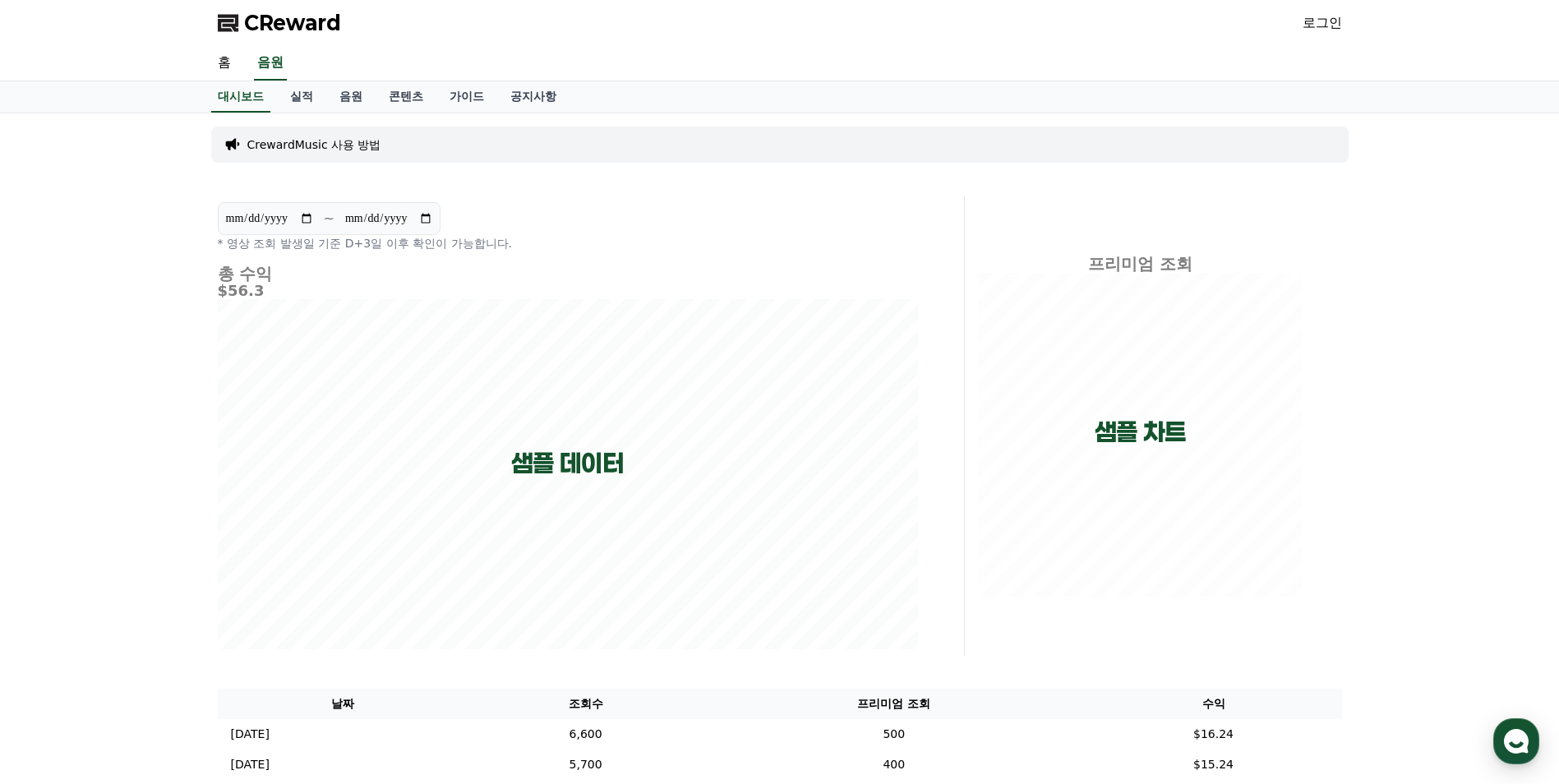
click at [290, 149] on p "CrewardMusic 사용 방법" at bounding box center [314, 145] width 134 height 17
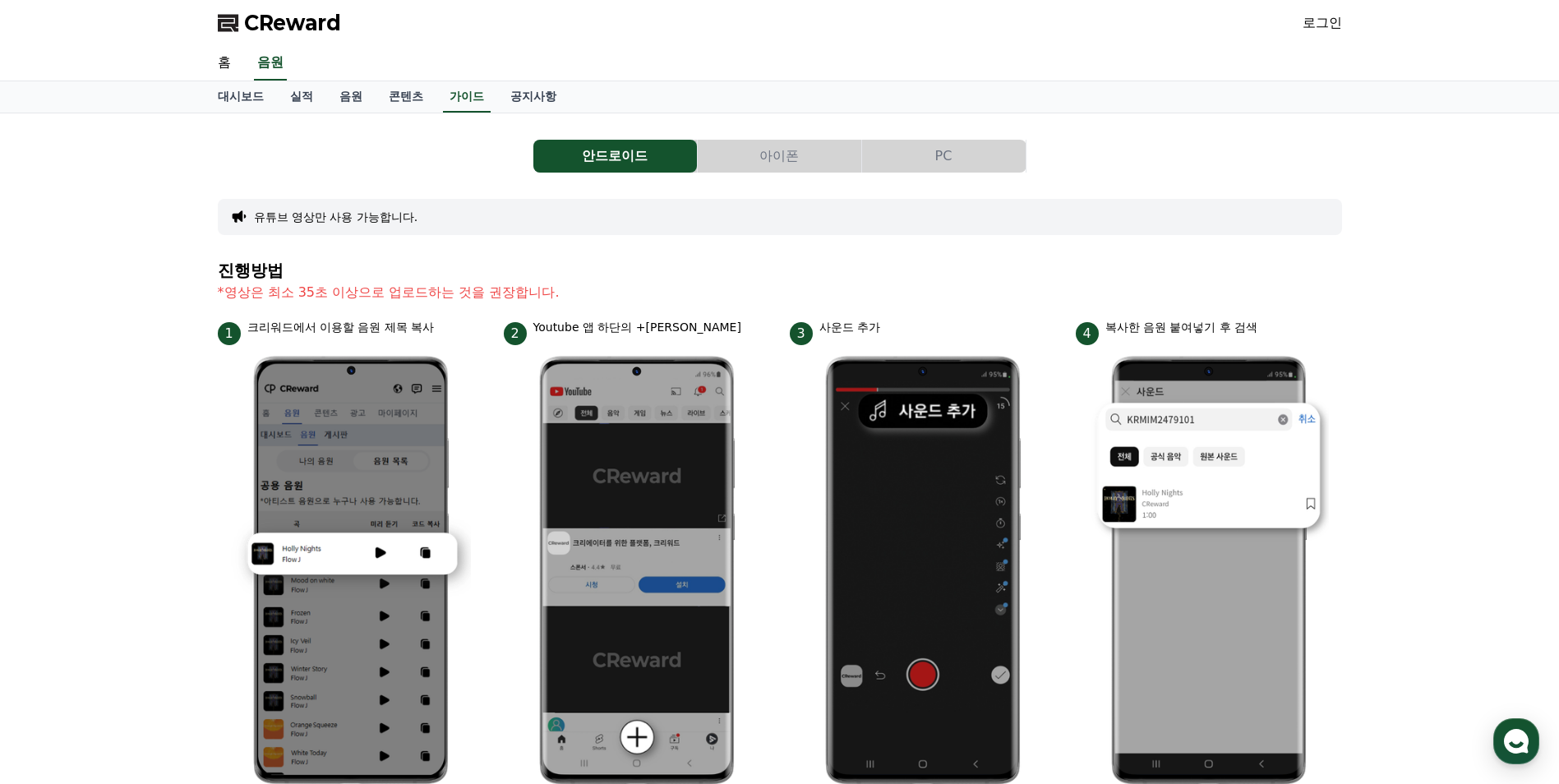
click at [767, 157] on button "PC" at bounding box center [944, 156] width 163 height 32
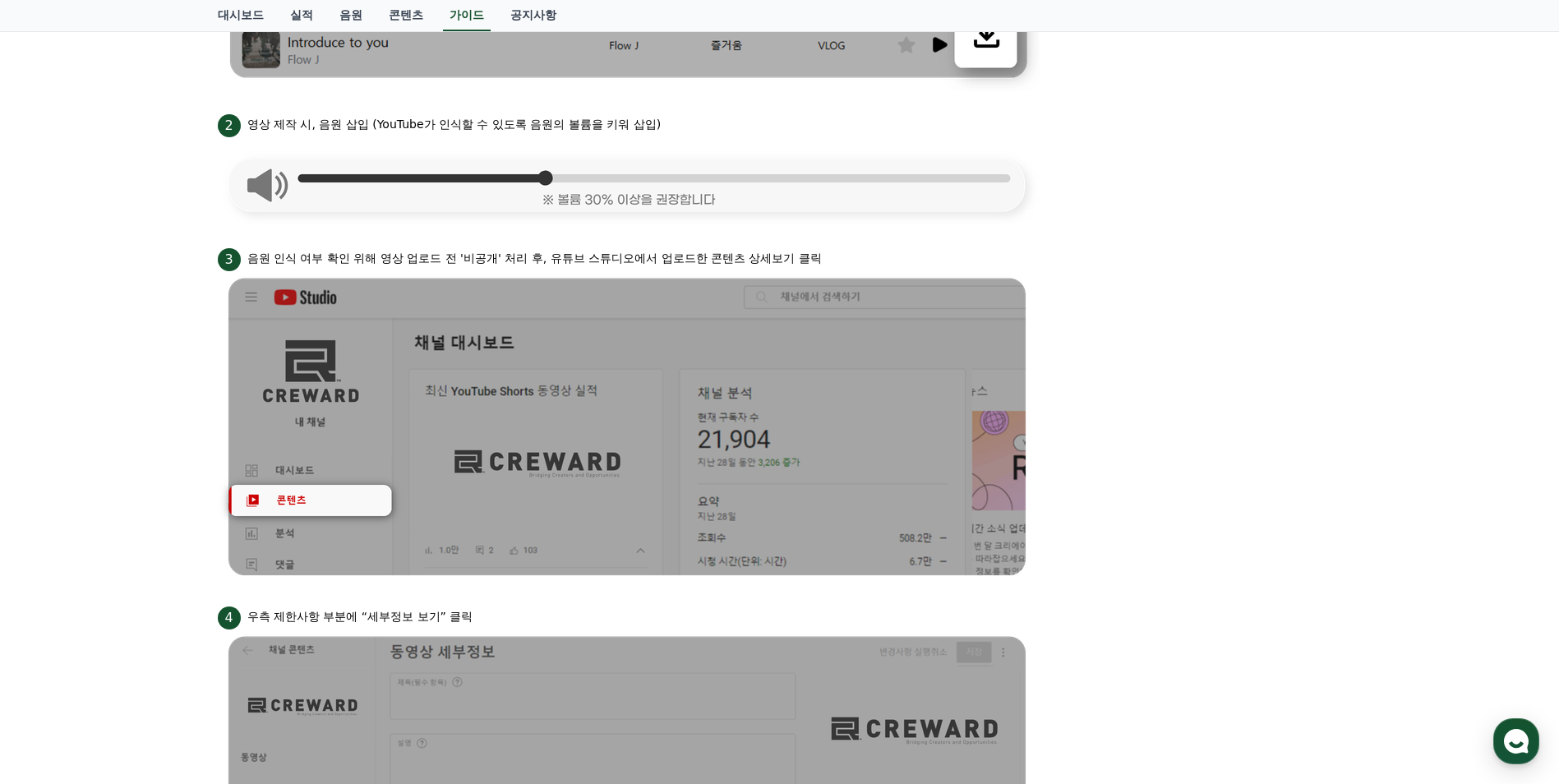
scroll to position [740, 0]
drag, startPoint x: 475, startPoint y: 260, endPoint x: 490, endPoint y: 260, distance: 15.0
click at [490, 260] on p "음원 인식 여부 확인 위해 영상 업로드 전 '비공개' 처리 후, 유튜브 스튜디오에서 업로드한 콘텐츠 상세보기 클릭" at bounding box center [535, 258] width 575 height 18
click at [310, 263] on p "음원 인식 여부 확인 위해 영상 업로드 전 '비공개' 처리 후, 유튜브 스튜디오에서 업로드한 콘텐츠 상세보기 클릭" at bounding box center [535, 258] width 575 height 18
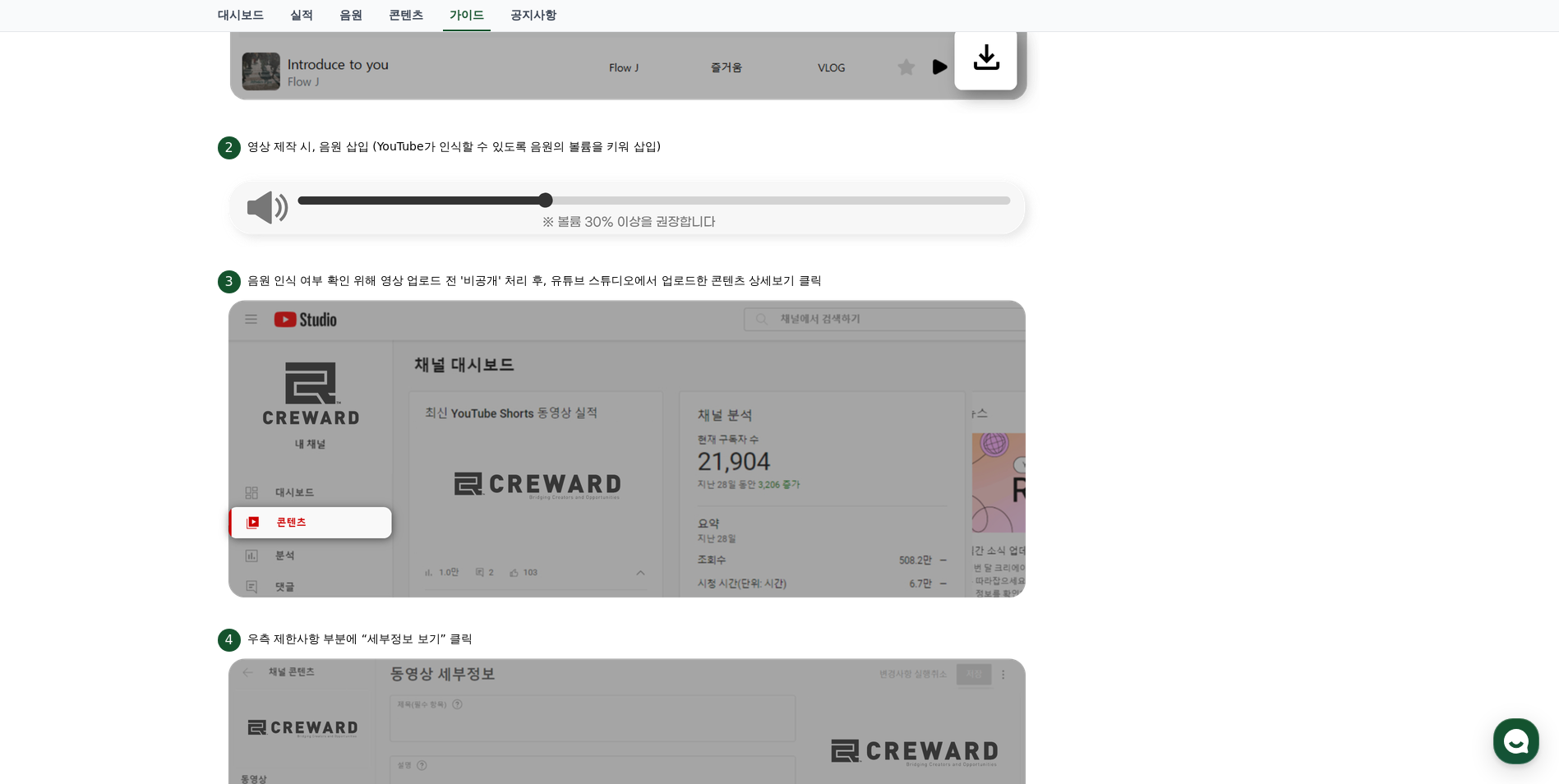
scroll to position [651, 0]
